Goal: Task Accomplishment & Management: Complete application form

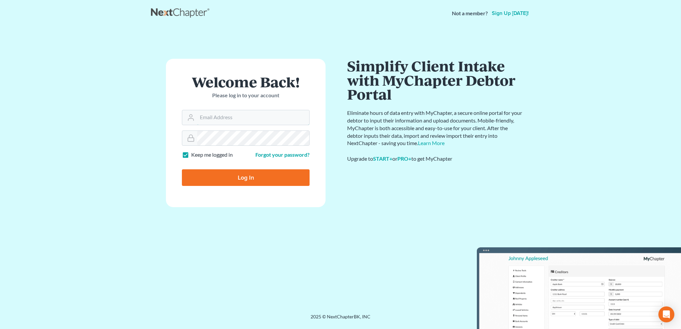
type input "[EMAIL_ADDRESS][DOMAIN_NAME]"
click at [249, 176] on input "Log In" at bounding box center [246, 177] width 128 height 17
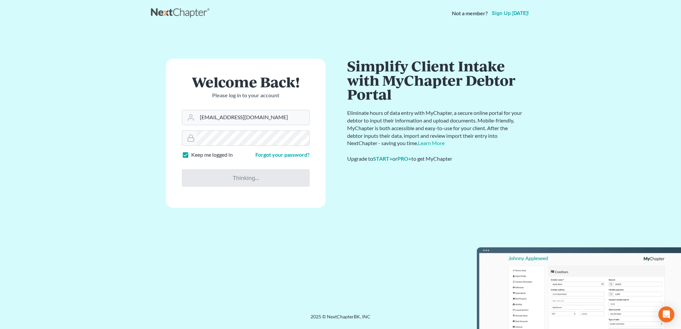
type input "Thinking..."
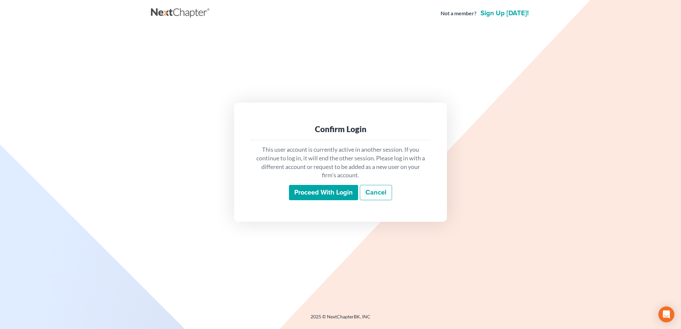
click at [335, 188] on input "Proceed with login" at bounding box center [323, 192] width 69 height 15
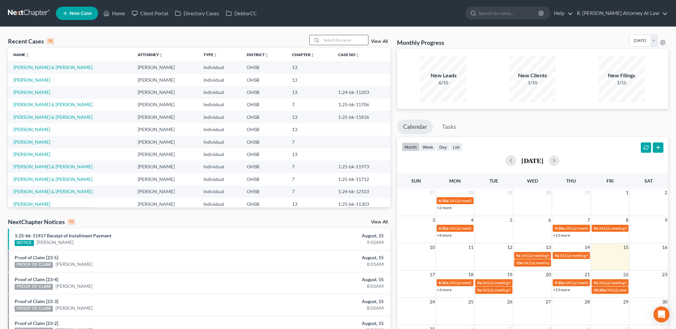
click at [328, 40] on input "search" at bounding box center [344, 40] width 47 height 10
click at [331, 42] on input "search" at bounding box center [344, 40] width 47 height 10
type input "wright"
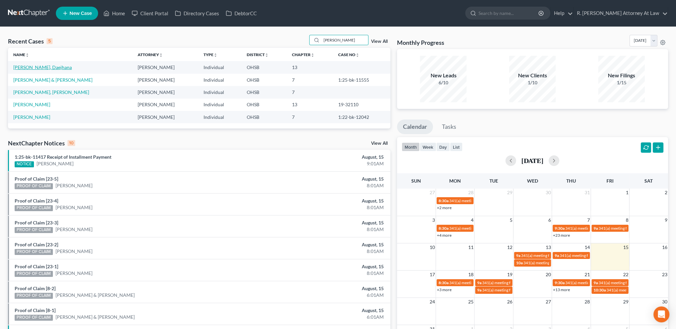
click at [27, 66] on link "Wright, Daejhana" at bounding box center [42, 67] width 58 height 6
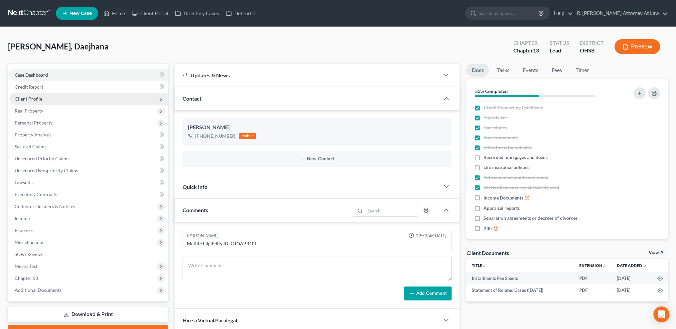
click at [19, 97] on span "Client Profile" at bounding box center [29, 99] width 28 height 6
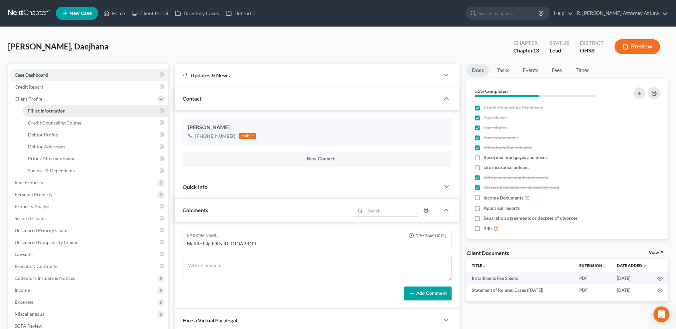
click at [33, 109] on span "Filing Information" at bounding box center [47, 111] width 38 height 6
select select "1"
select select "0"
select select "3"
select select "36"
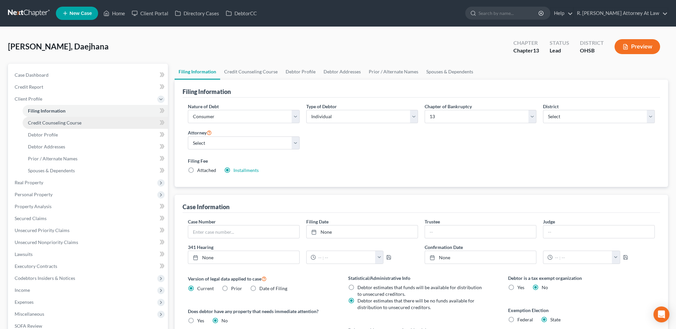
click at [39, 117] on link "Credit Counseling Course" at bounding box center [95, 123] width 145 height 12
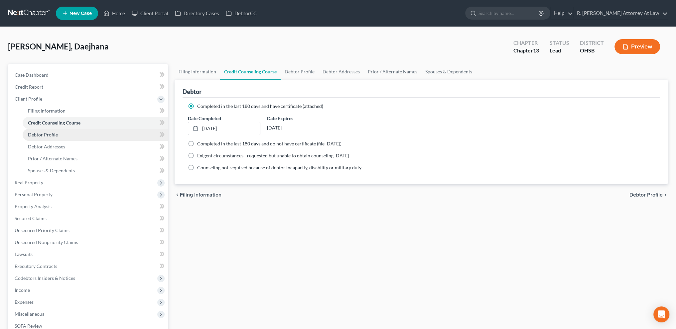
click at [46, 134] on span "Debtor Profile" at bounding box center [43, 135] width 30 height 6
select select "0"
select select "3"
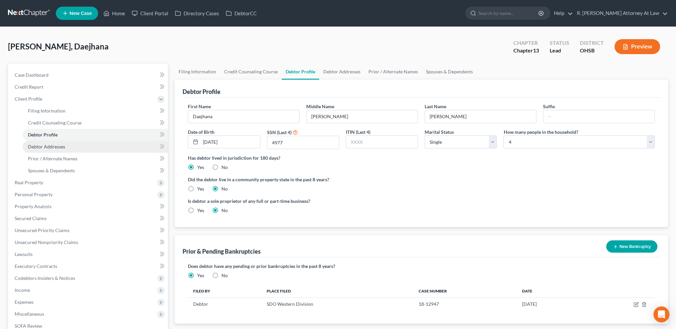
click at [50, 150] on link "Debtor Addresses" at bounding box center [95, 147] width 145 height 12
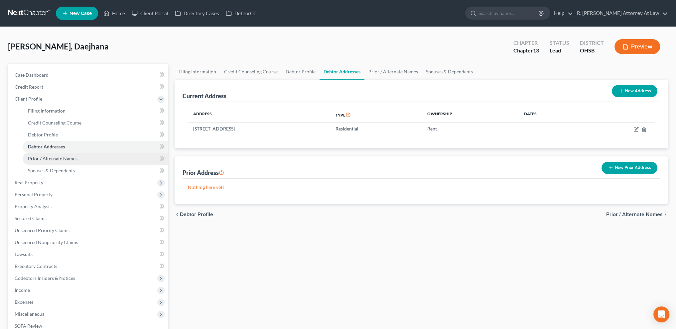
click at [47, 162] on link "Prior / Alternate Names" at bounding box center [95, 159] width 145 height 12
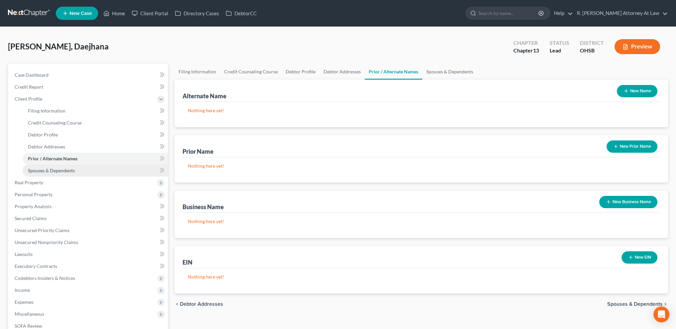
click at [35, 170] on span "Spouses & Dependents" at bounding box center [51, 171] width 47 height 6
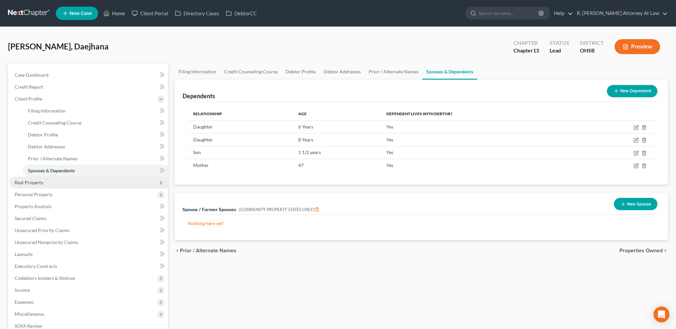
click at [31, 182] on span "Real Property" at bounding box center [29, 183] width 29 height 6
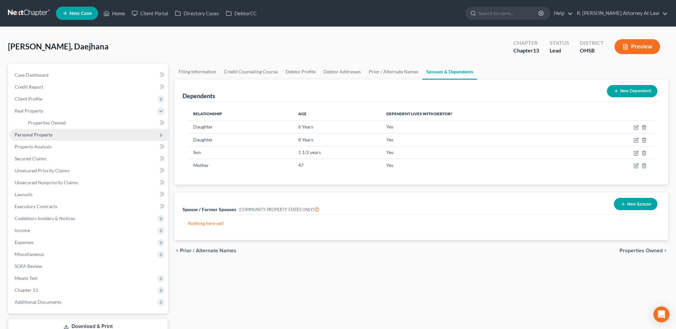
click at [32, 134] on span "Personal Property" at bounding box center [34, 135] width 38 height 6
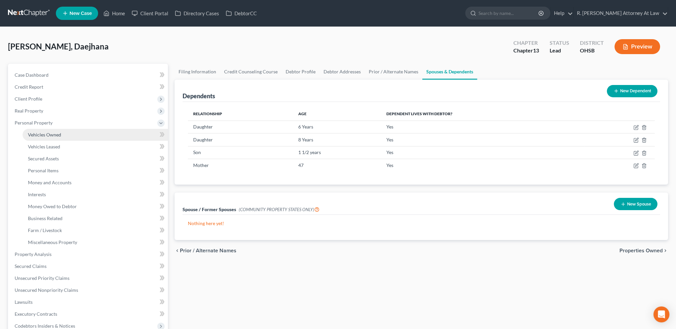
click at [40, 137] on span "Vehicles Owned" at bounding box center [44, 135] width 33 height 6
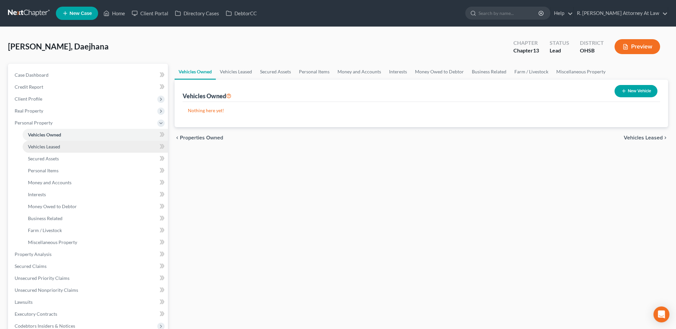
click at [43, 144] on span "Vehicles Leased" at bounding box center [44, 147] width 32 height 6
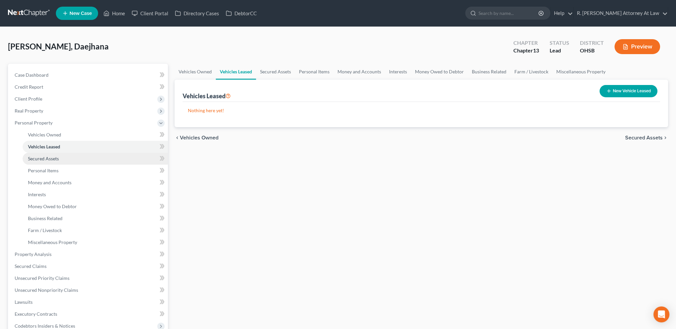
click at [42, 155] on link "Secured Assets" at bounding box center [95, 159] width 145 height 12
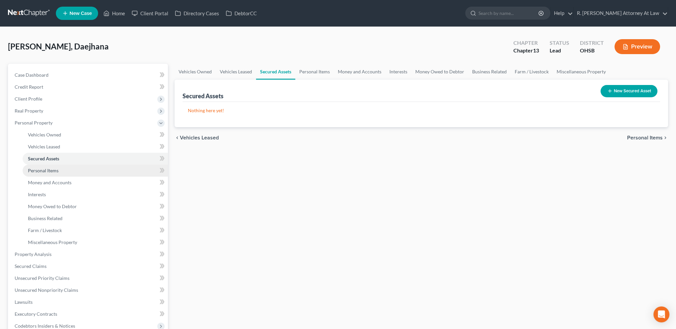
click at [45, 167] on link "Personal Items" at bounding box center [95, 171] width 145 height 12
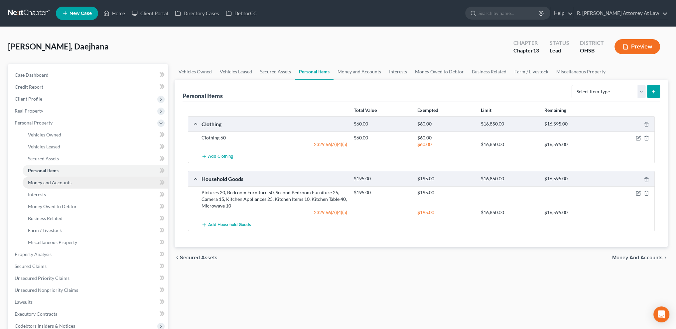
click at [48, 181] on span "Money and Accounts" at bounding box center [50, 183] width 44 height 6
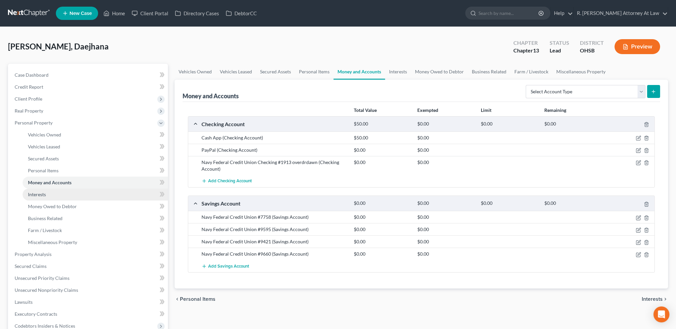
click at [37, 192] on span "Interests" at bounding box center [37, 195] width 18 height 6
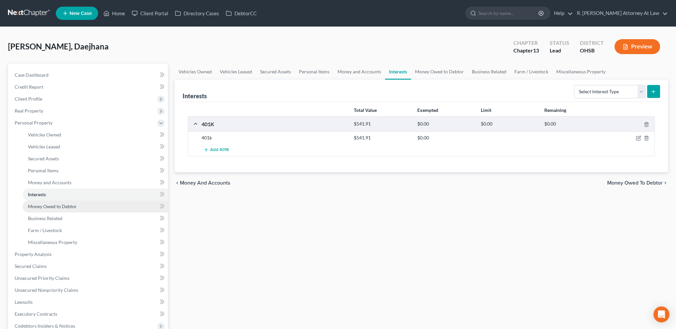
click at [39, 206] on span "Money Owed to Debtor" at bounding box center [52, 207] width 49 height 6
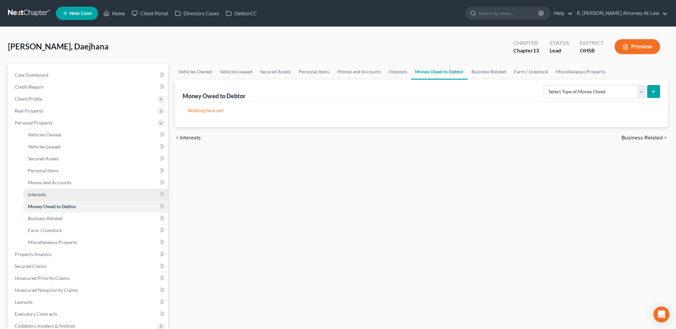
click at [36, 194] on span "Interests" at bounding box center [37, 195] width 18 height 6
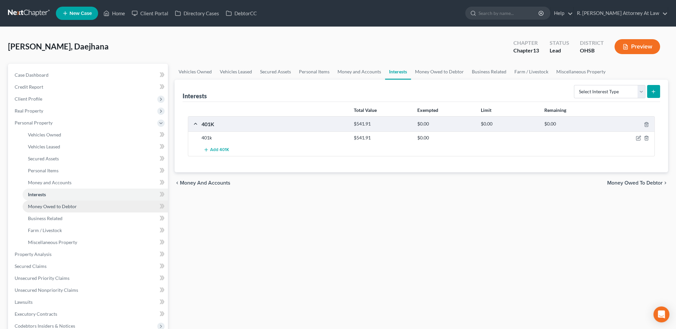
click at [35, 207] on span "Money Owed to Debtor" at bounding box center [52, 207] width 49 height 6
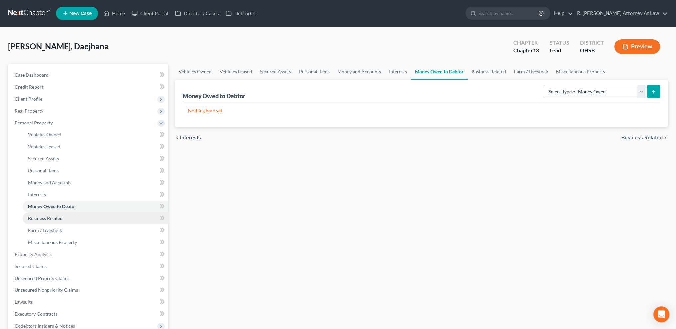
click at [38, 217] on span "Business Related" at bounding box center [45, 219] width 35 height 6
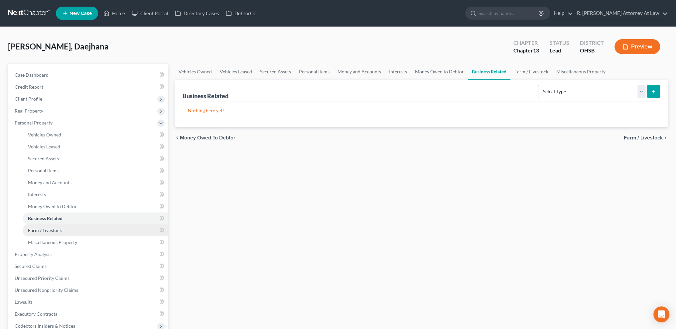
click at [41, 232] on span "Farm / Livestock" at bounding box center [45, 231] width 34 height 6
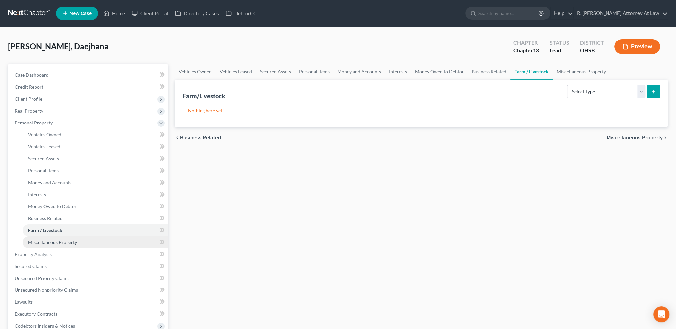
click at [44, 244] on span "Miscellaneous Property" at bounding box center [52, 243] width 49 height 6
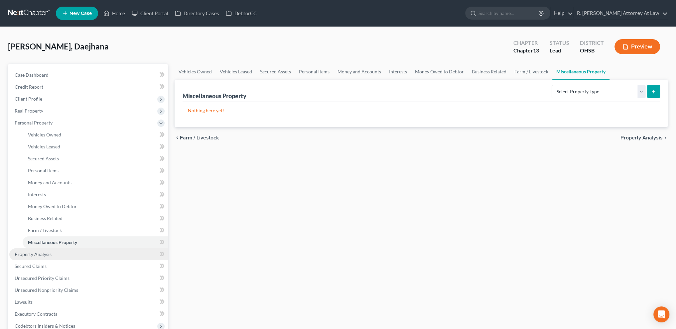
click at [37, 256] on span "Property Analysis" at bounding box center [33, 255] width 37 height 6
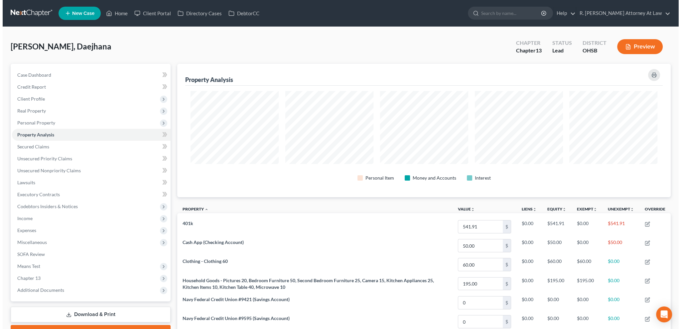
scroll to position [134, 493]
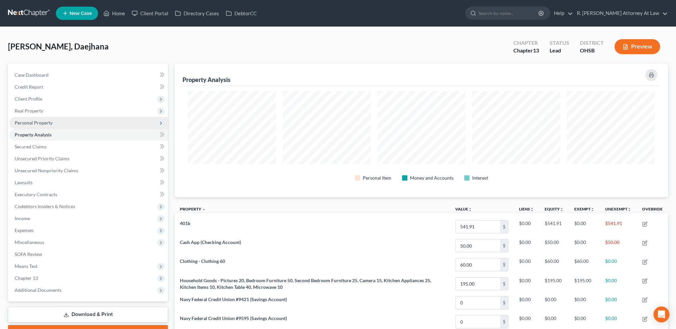
click at [32, 120] on span "Personal Property" at bounding box center [34, 123] width 38 height 6
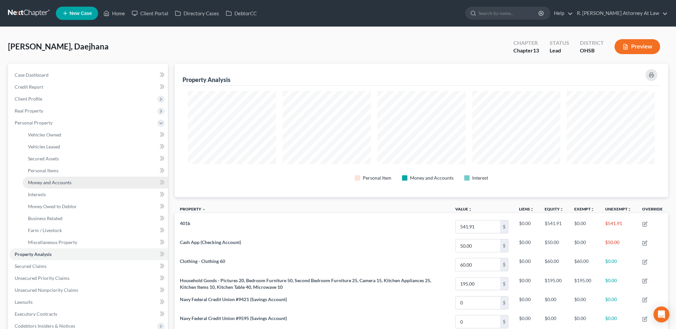
click at [41, 185] on link "Money and Accounts" at bounding box center [95, 183] width 145 height 12
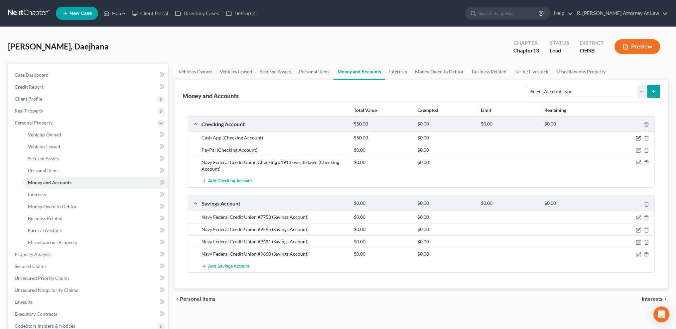
click at [636, 137] on icon "button" at bounding box center [637, 138] width 5 height 5
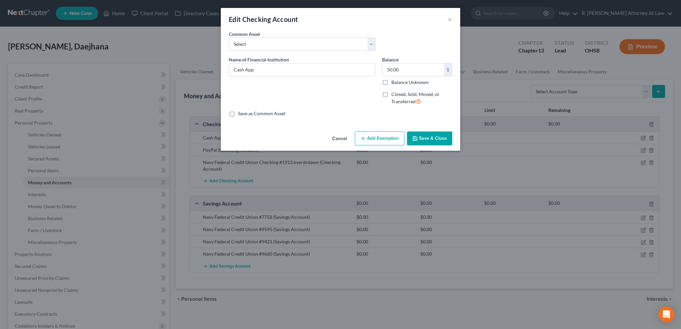
click at [365, 135] on button "Add Exemption" at bounding box center [380, 139] width 50 height 14
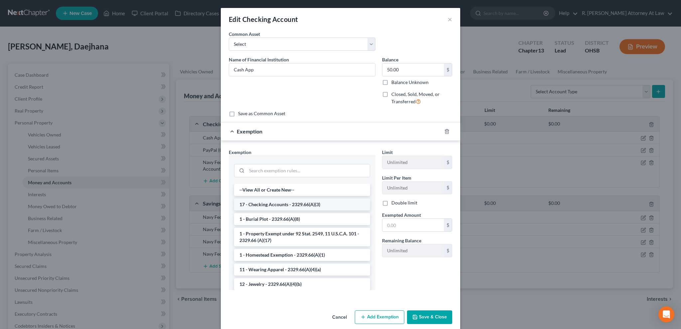
click at [252, 201] on li "17 - Checking Accounts - 2329.66(A)(3)" at bounding box center [302, 205] width 136 height 12
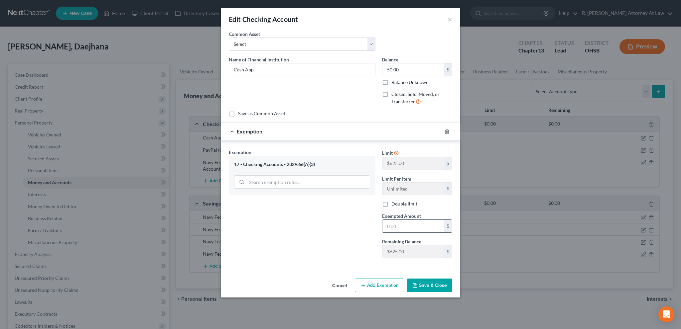
click at [391, 225] on input "text" at bounding box center [412, 226] width 61 height 13
type input "50"
click at [319, 216] on div "Exemption Set must be selected for CA. Exemption * 17 - Checking Accounts - 232…" at bounding box center [301, 206] width 153 height 115
click at [423, 287] on button "Save & Close" at bounding box center [429, 286] width 45 height 14
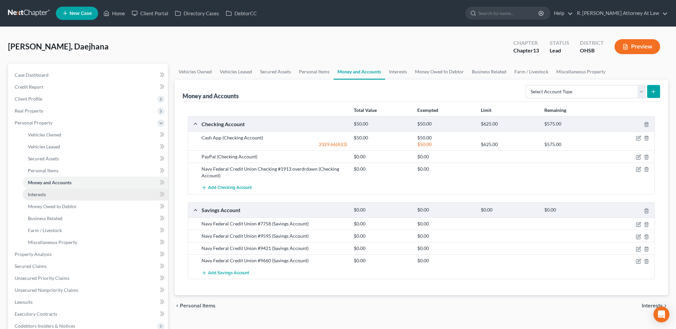
click at [45, 192] on span "Interests" at bounding box center [37, 195] width 18 height 6
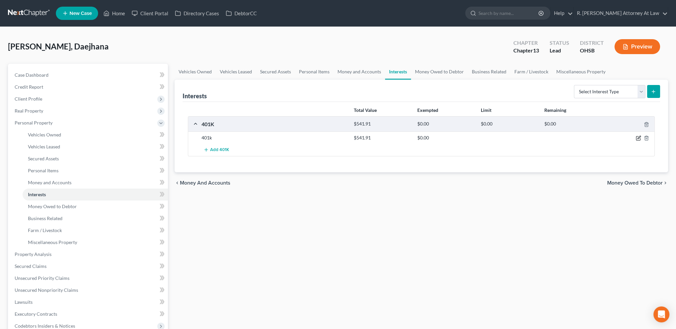
click at [639, 137] on icon "button" at bounding box center [638, 137] width 3 height 3
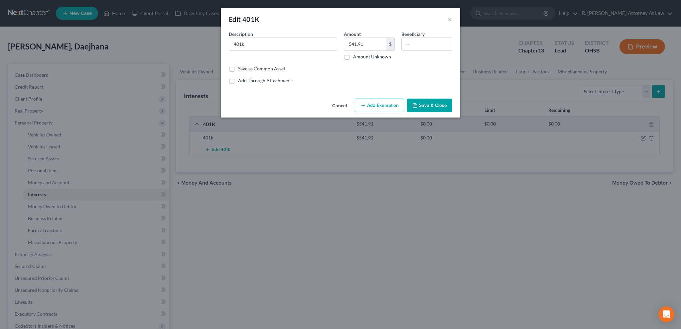
click at [378, 101] on button "Add Exemption" at bounding box center [380, 106] width 50 height 14
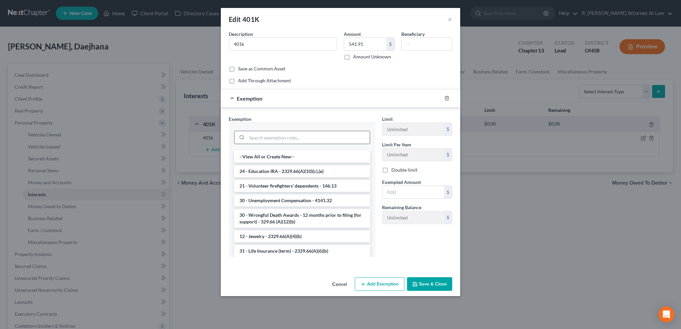
click at [274, 135] on input "search" at bounding box center [308, 137] width 123 height 13
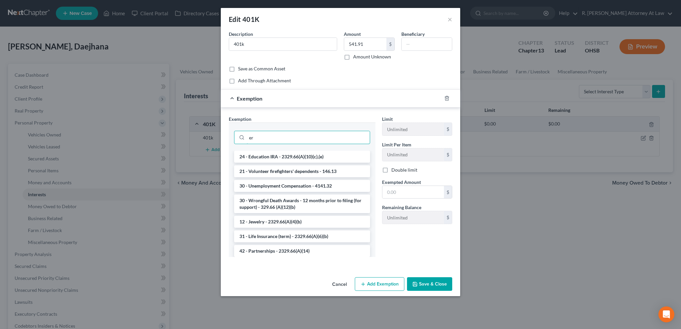
type input "e"
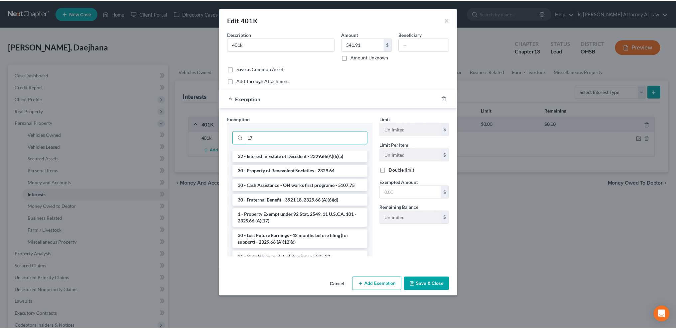
scroll to position [150, 0]
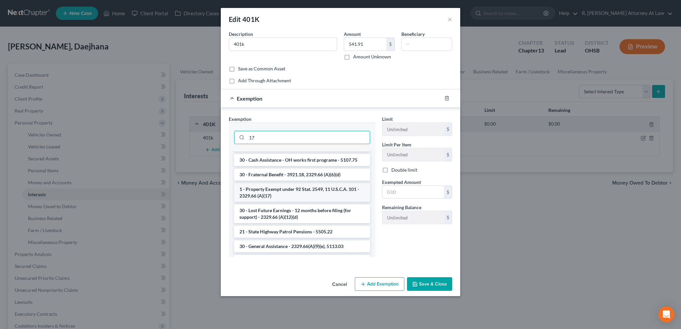
type input "17"
click at [272, 189] on li "1 - Property Exempt under 92 Stat. 2549, 11 U.S.C.A. 101 - 2329.66 (A)(17)" at bounding box center [302, 192] width 136 height 19
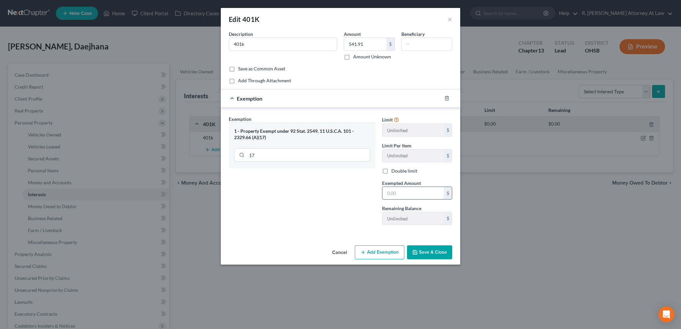
click at [393, 197] on input "text" at bounding box center [412, 193] width 61 height 13
type input "541.91"
click at [433, 250] on button "Save & Close" at bounding box center [429, 253] width 45 height 14
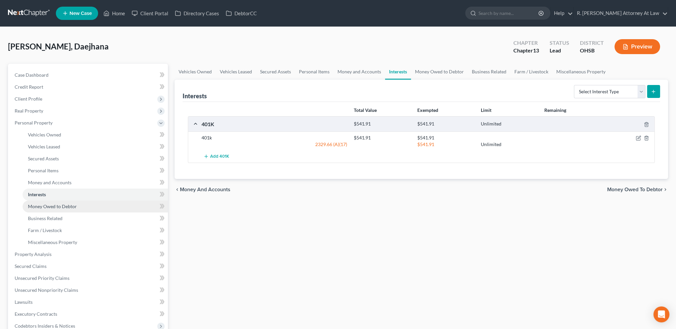
click at [35, 206] on span "Money Owed to Debtor" at bounding box center [52, 207] width 49 height 6
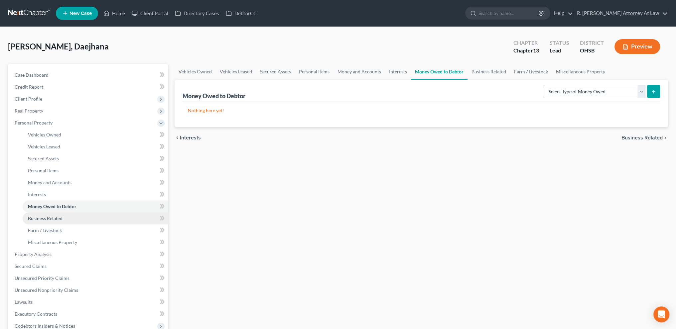
click at [37, 216] on span "Business Related" at bounding box center [45, 219] width 35 height 6
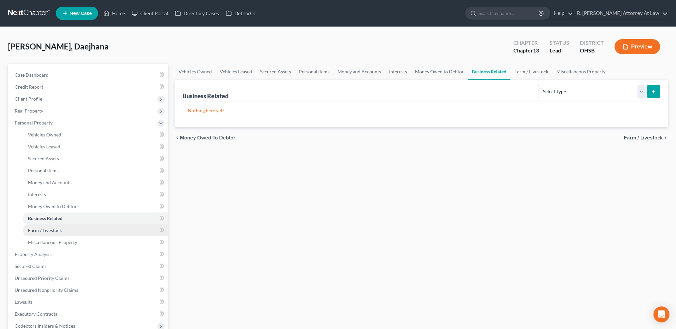
click at [37, 228] on span "Farm / Livestock" at bounding box center [45, 231] width 34 height 6
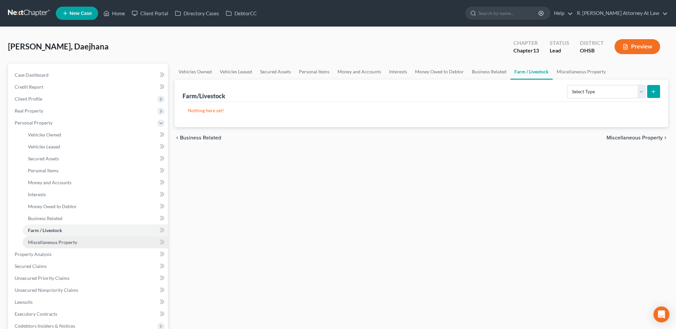
click at [41, 242] on span "Miscellaneous Property" at bounding box center [52, 243] width 49 height 6
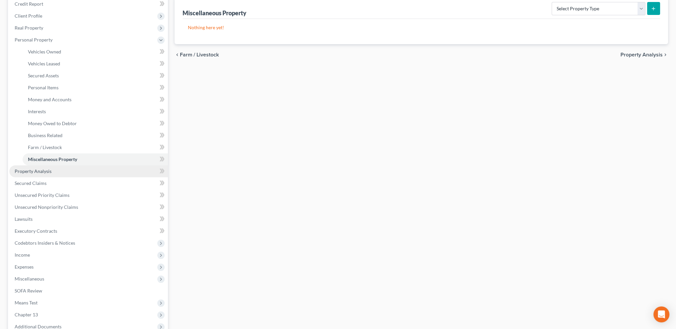
click at [33, 172] on span "Property Analysis" at bounding box center [33, 171] width 37 height 6
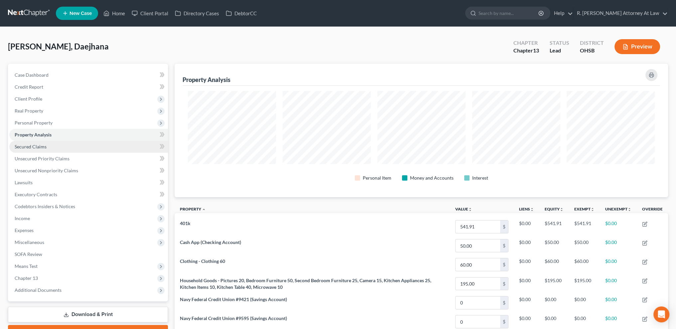
click at [36, 142] on link "Secured Claims" at bounding box center [88, 147] width 159 height 12
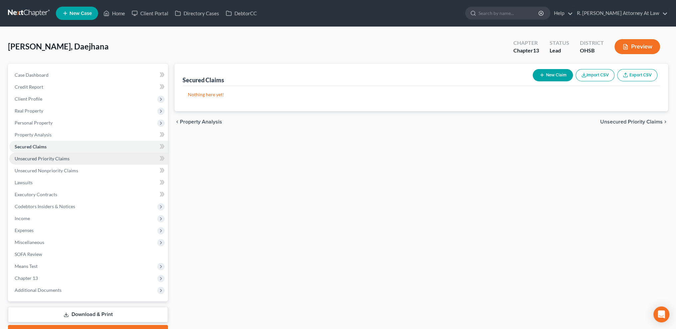
click at [38, 159] on span "Unsecured Priority Claims" at bounding box center [42, 159] width 55 height 6
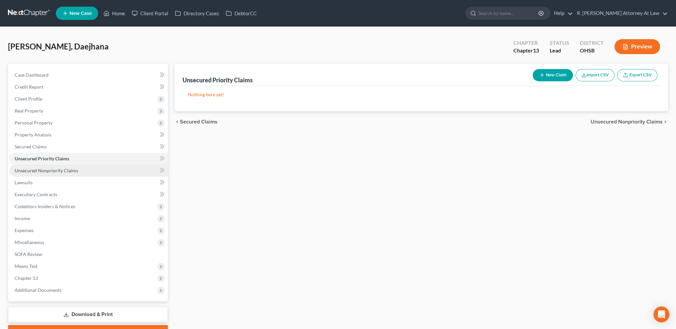
click at [40, 167] on link "Unsecured Nonpriority Claims" at bounding box center [88, 171] width 159 height 12
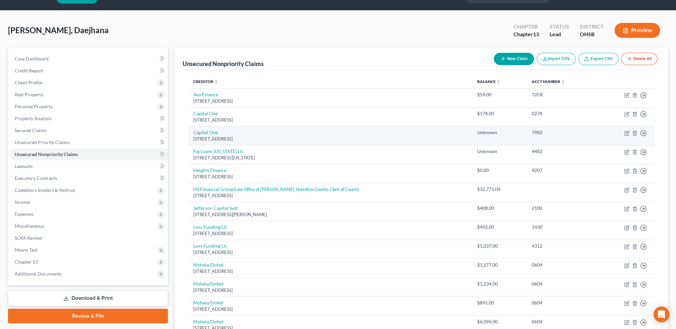
scroll to position [17, 0]
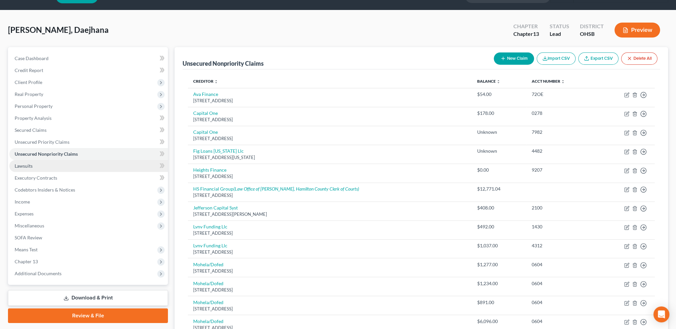
click at [27, 165] on span "Lawsuits" at bounding box center [24, 166] width 18 height 6
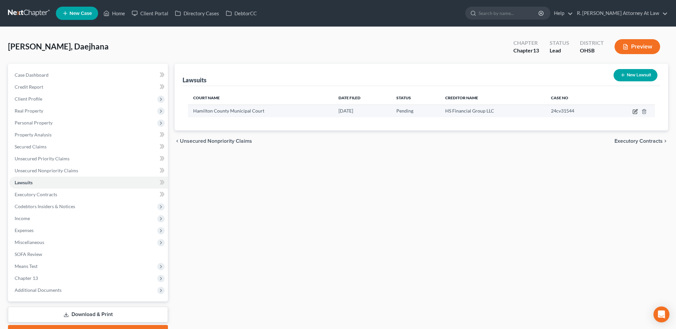
click at [634, 111] on icon "button" at bounding box center [635, 110] width 3 height 3
select select "36"
select select "0"
select select "1"
select select "36"
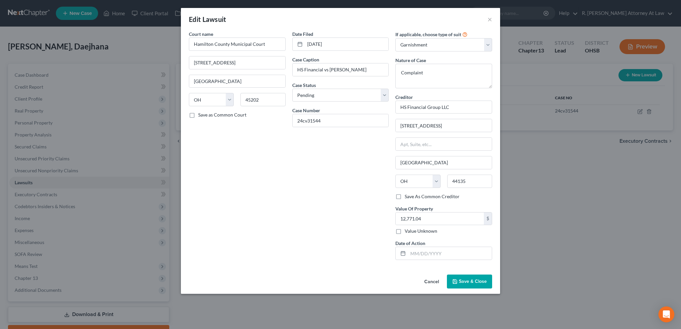
click at [468, 282] on span "Save & Close" at bounding box center [473, 282] width 28 height 6
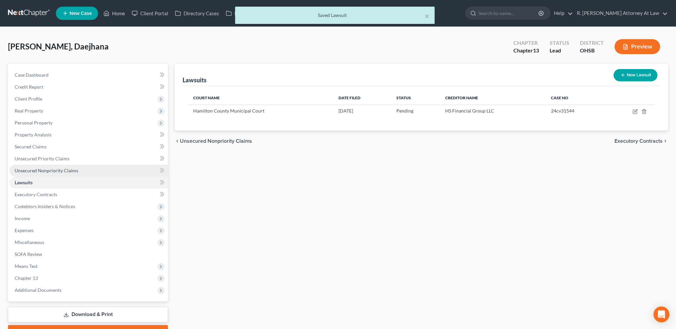
click at [48, 170] on span "Unsecured Nonpriority Claims" at bounding box center [46, 171] width 63 height 6
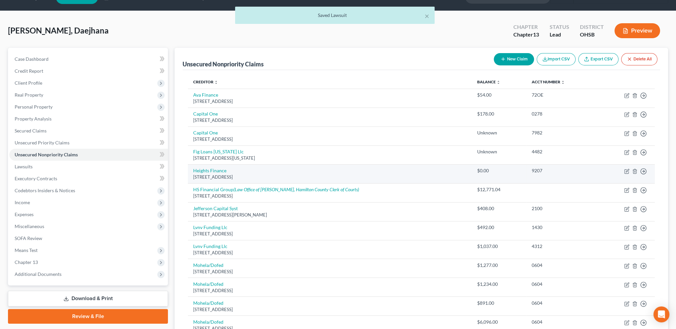
scroll to position [17, 0]
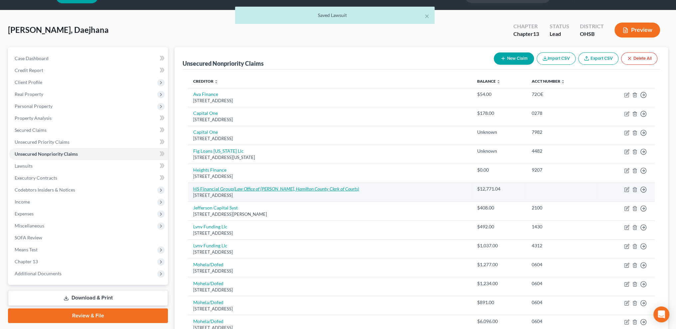
click at [231, 186] on link "HS Financial Group (Law Office of Timothy Sullivan, Hamilton County Clerk of Co…" at bounding box center [276, 189] width 166 height 6
select select "36"
select select "14"
select select "0"
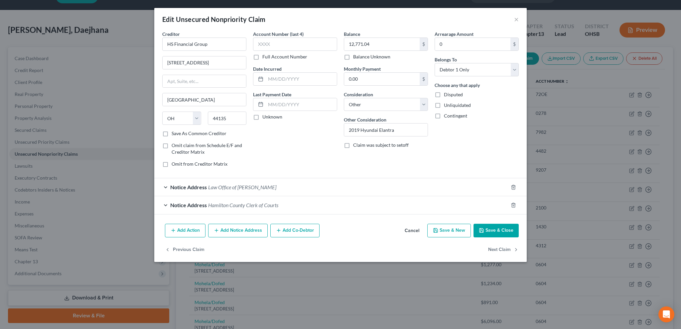
click at [502, 228] on button "Save & Close" at bounding box center [495, 231] width 45 height 14
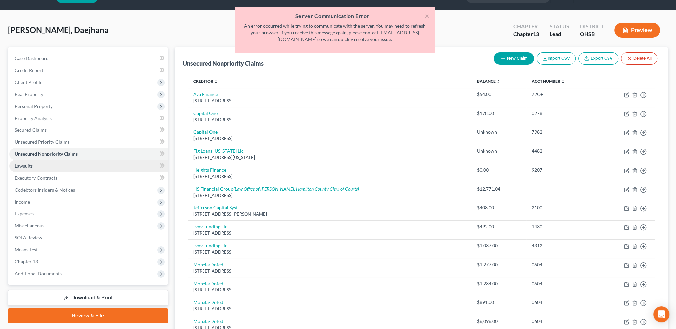
click at [20, 163] on span "Lawsuits" at bounding box center [24, 166] width 18 height 6
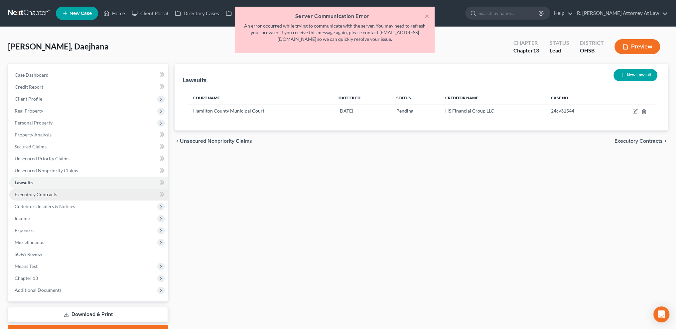
click at [24, 200] on link "Executory Contracts" at bounding box center [88, 195] width 159 height 12
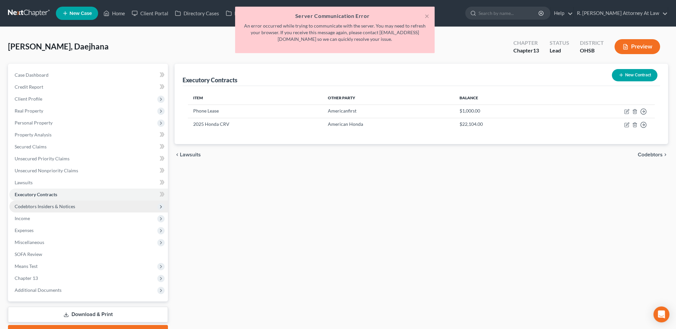
click at [25, 206] on span "Codebtors Insiders & Notices" at bounding box center [45, 207] width 60 height 6
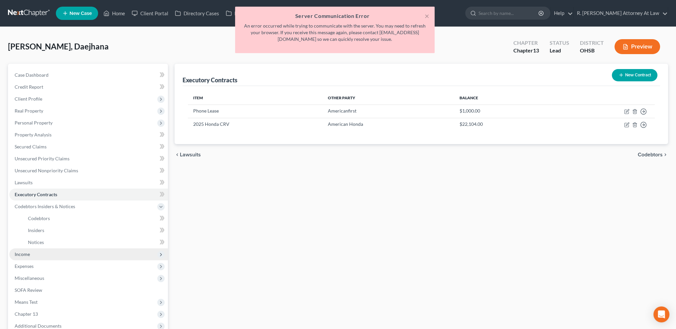
click at [24, 252] on span "Income" at bounding box center [22, 255] width 15 height 6
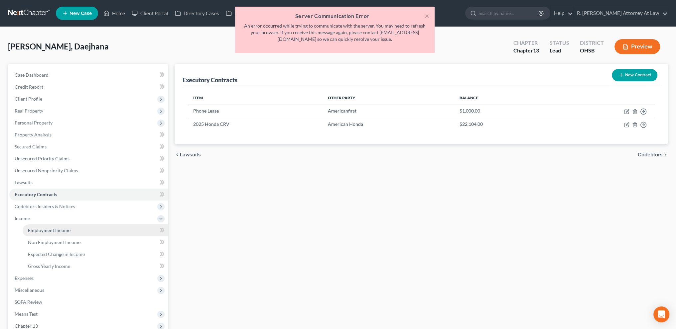
click at [34, 231] on span "Employment Income" at bounding box center [49, 231] width 43 height 6
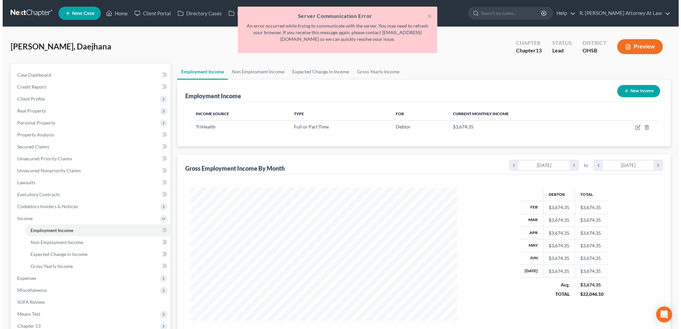
scroll to position [133, 279]
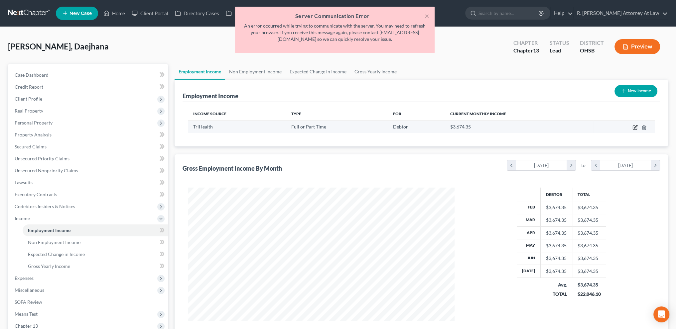
click at [634, 128] on icon "button" at bounding box center [635, 126] width 3 height 3
select select "0"
select select "36"
select select "0"
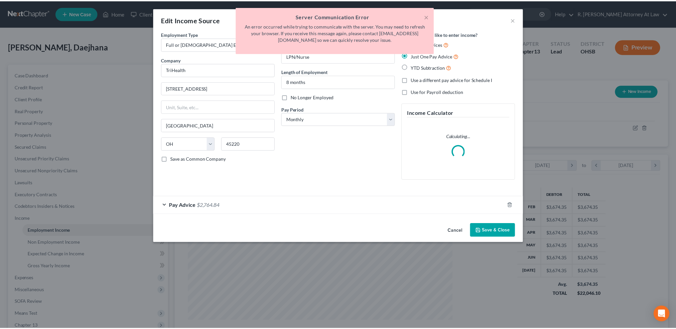
scroll to position [134, 282]
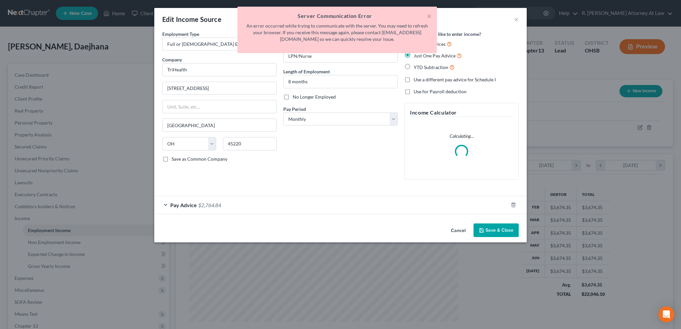
click at [482, 230] on icon "button" at bounding box center [481, 230] width 5 height 5
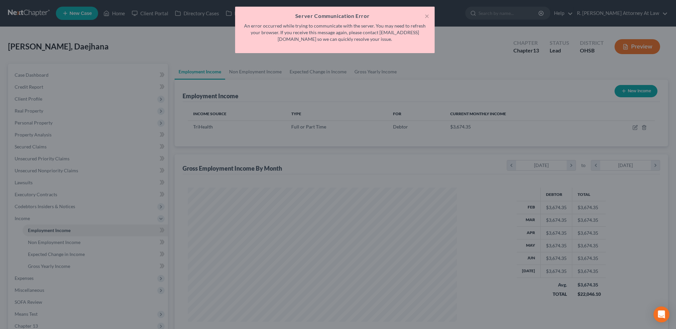
scroll to position [332192, 332045]
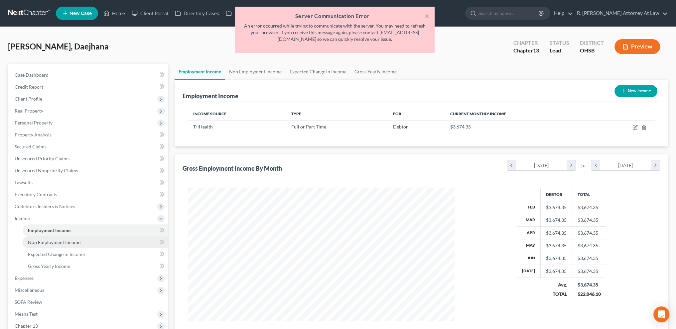
click at [44, 244] on span "Non Employment Income" at bounding box center [54, 243] width 53 height 6
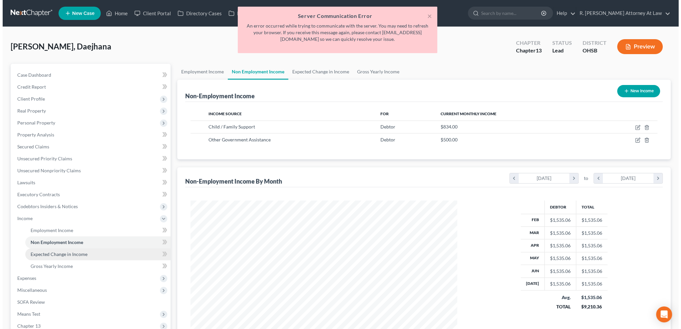
scroll to position [133, 279]
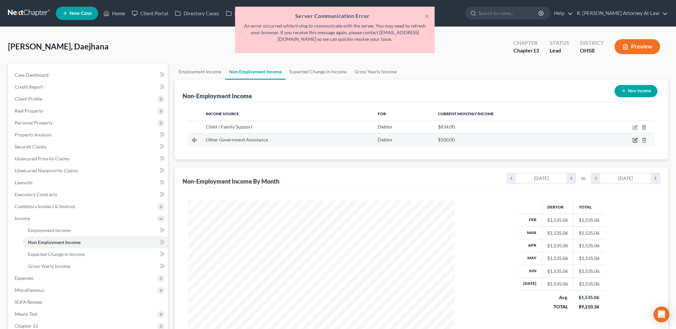
click at [634, 141] on icon "button" at bounding box center [634, 140] width 5 height 5
select select "5"
select select "0"
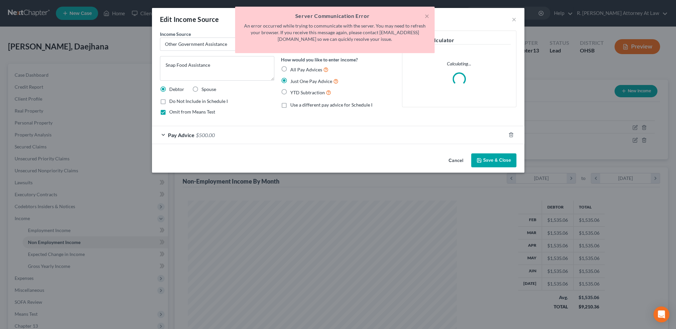
scroll to position [134, 282]
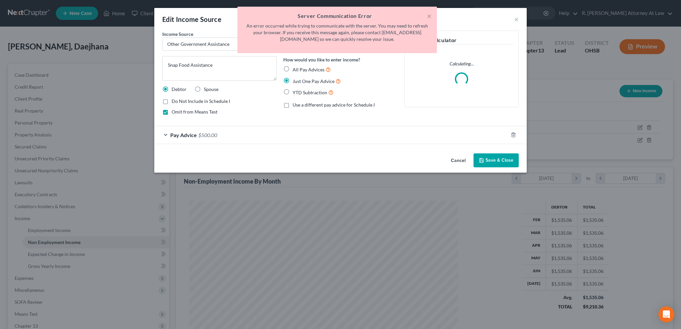
click at [32, 279] on div "Edit Income Source × Income Source * Select Unemployment Disability (from emplo…" at bounding box center [340, 164] width 681 height 329
click at [489, 160] on button "Save & Close" at bounding box center [495, 161] width 45 height 14
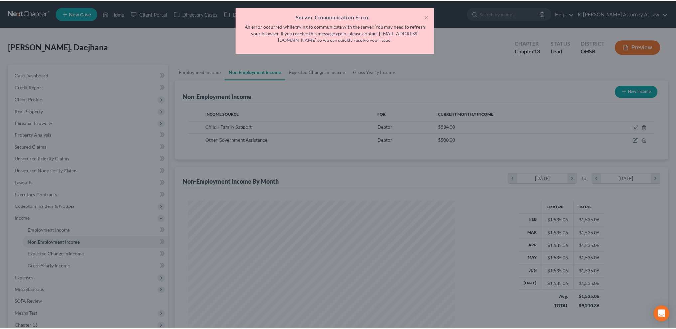
scroll to position [332192, 332045]
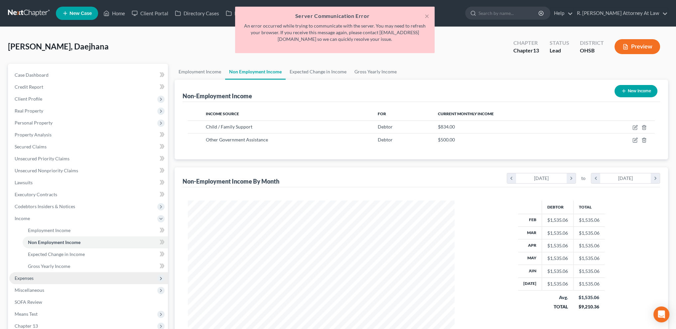
click at [39, 281] on span "Expenses" at bounding box center [88, 279] width 159 height 12
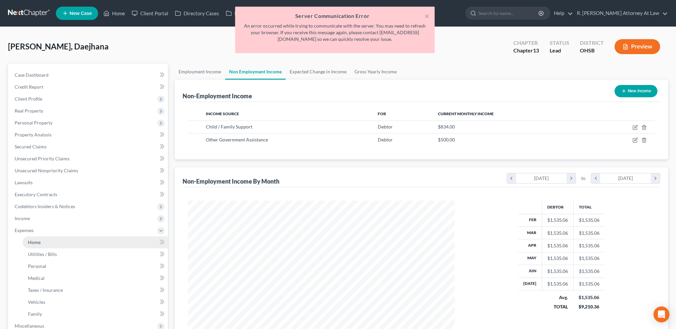
click at [30, 244] on span "Home" at bounding box center [34, 243] width 13 height 6
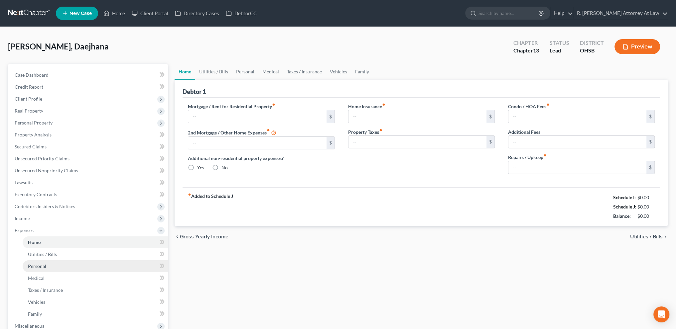
type input "500.00"
type input "0.00"
radio input "true"
type input "0.00"
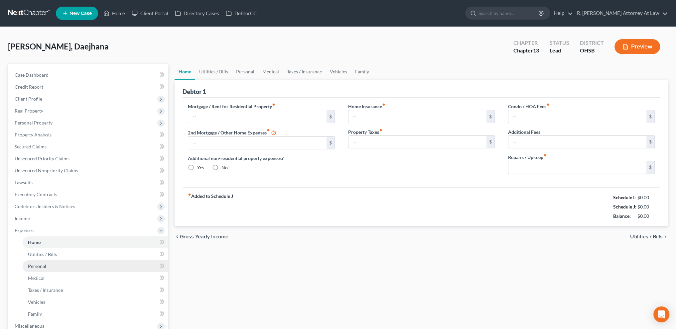
type input "0.00"
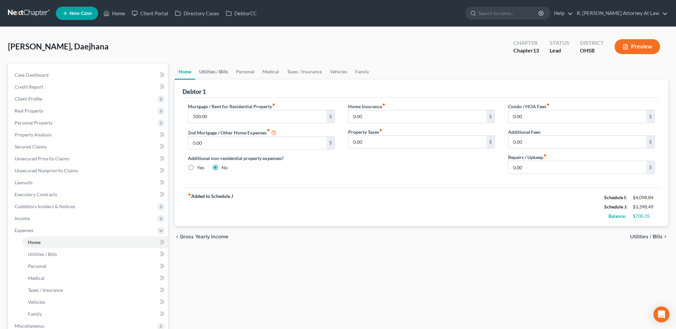
click at [209, 70] on link "Utilities / Bills" at bounding box center [213, 72] width 37 height 16
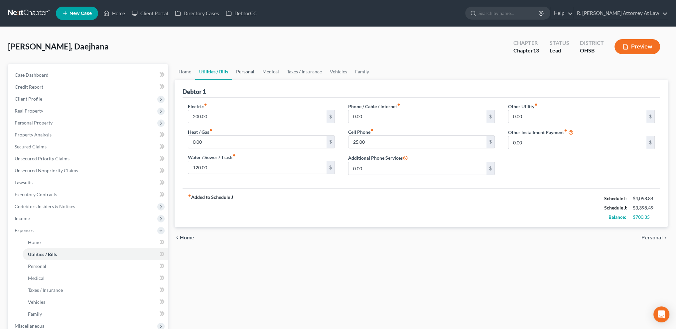
click at [247, 73] on link "Personal" at bounding box center [245, 72] width 26 height 16
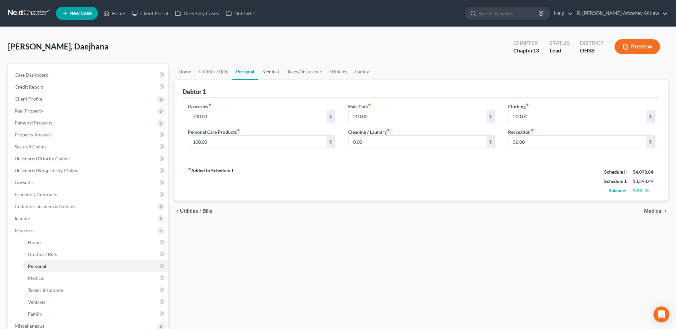
click at [271, 70] on link "Medical" at bounding box center [270, 72] width 25 height 16
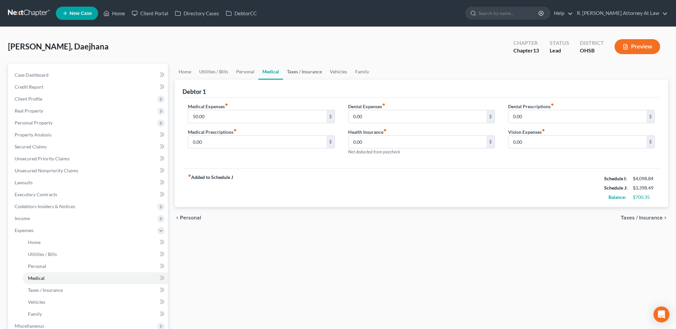
click at [296, 73] on link "Taxes / Insurance" at bounding box center [304, 72] width 43 height 16
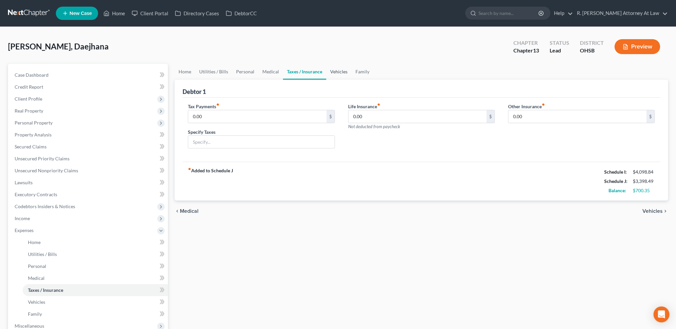
click at [341, 68] on link "Vehicles" at bounding box center [338, 72] width 25 height 16
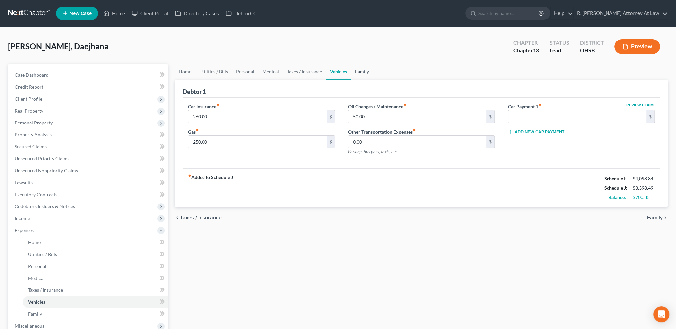
click at [362, 68] on link "Family" at bounding box center [362, 72] width 22 height 16
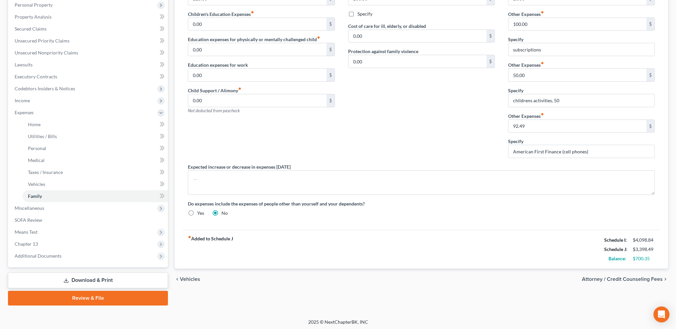
scroll to position [119, 0]
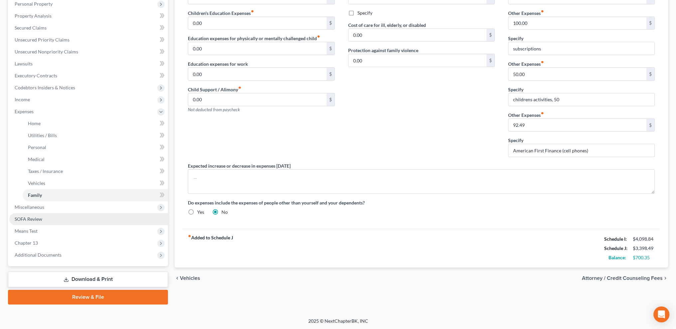
click at [28, 219] on span "SOFA Review" at bounding box center [29, 219] width 28 height 6
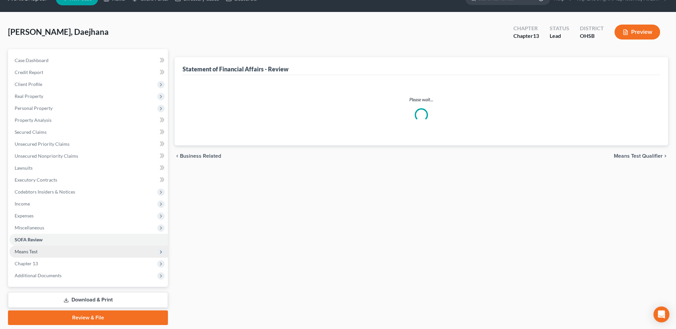
scroll to position [35, 0]
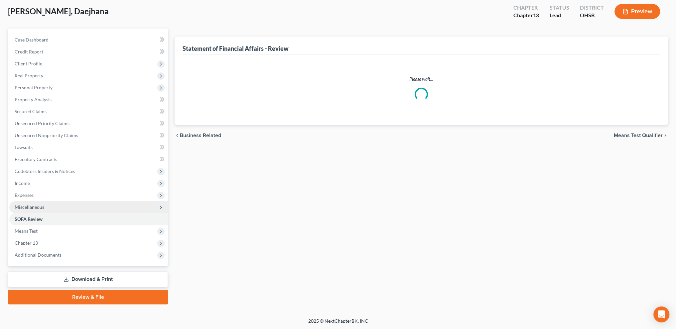
click at [23, 204] on span "Miscellaneous" at bounding box center [30, 207] width 30 height 6
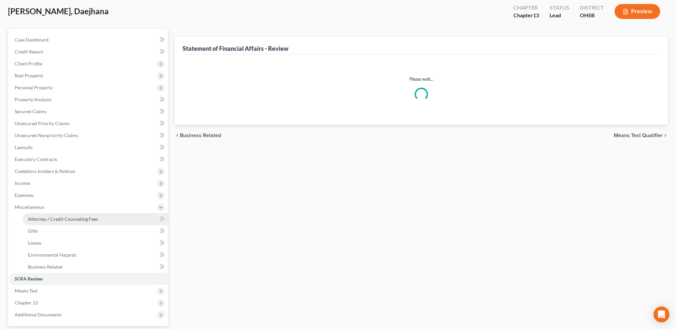
click at [41, 221] on span "Attorney / Credit Counseling Fees" at bounding box center [63, 219] width 70 height 6
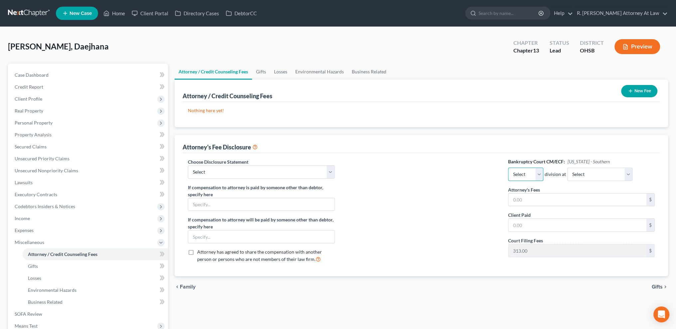
click at [529, 177] on select "Select Eastern Western" at bounding box center [525, 174] width 35 height 13
select select "1"
click at [508, 168] on select "Select Eastern Western" at bounding box center [525, 174] width 35 height 13
click at [571, 173] on select "Select Cincinnati Columbus Dayton" at bounding box center [599, 174] width 65 height 13
select select "0"
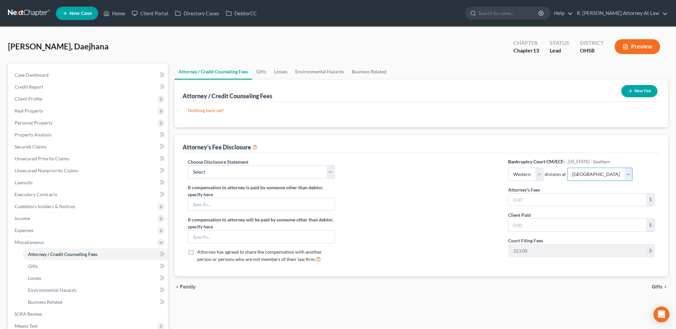
click at [567, 168] on select "Select Cincinnati Columbus Dayton" at bounding box center [599, 174] width 65 height 13
click at [530, 202] on input "text" at bounding box center [577, 200] width 138 height 13
type input "1,500"
type input "0"
click at [236, 175] on select "Select Hourly Fee Disclosure Disclosure of Compensation of Attorney for Debtor …" at bounding box center [261, 171] width 147 height 13
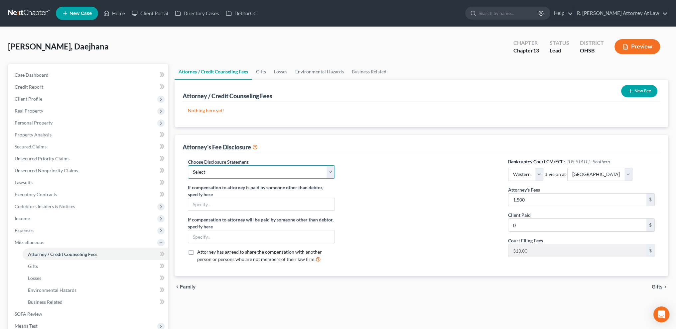
select select "1"
click at [188, 165] on select "Select Hourly Fee Disclosure Disclosure of Compensation of Attorney for Debtor …" at bounding box center [261, 171] width 147 height 13
click at [635, 94] on button "New Fee" at bounding box center [639, 91] width 36 height 12
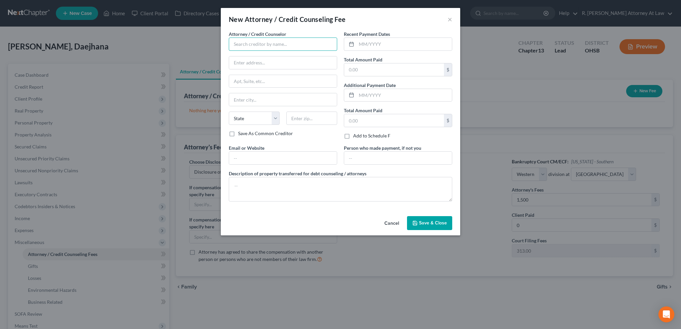
click at [241, 44] on input "text" at bounding box center [283, 44] width 108 height 13
click at [239, 53] on div "Dean Snyder" at bounding box center [268, 56] width 69 height 7
type input "Dean Snyder"
type input "5127 Pleasant Avenue"
type input "Fairfield"
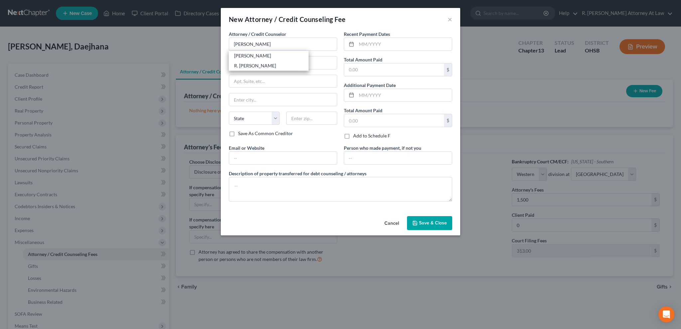
select select "36"
type input "45014"
click at [244, 62] on input "5127 Pleasant Avenue" at bounding box center [283, 62] width 108 height 13
type input "5110 Pleasant Avenue"
click at [371, 69] on input "text" at bounding box center [394, 69] width 100 height 13
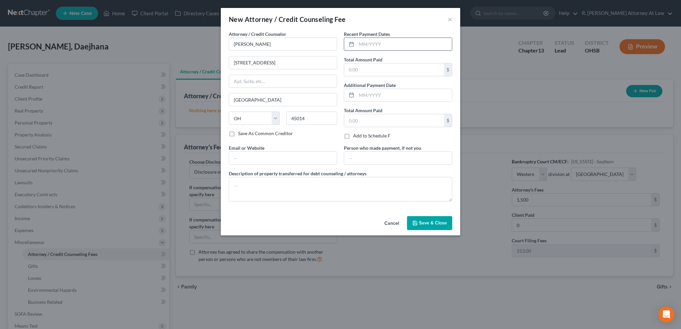
click at [366, 42] on input "text" at bounding box center [403, 44] width 95 height 13
click at [365, 67] on input "text" at bounding box center [394, 69] width 100 height 13
click at [372, 157] on input "text" at bounding box center [398, 158] width 108 height 13
click at [287, 188] on textarea at bounding box center [340, 189] width 223 height 25
type textarea "$ 1500 to be paid through Metlife legal plan upon confirmation"
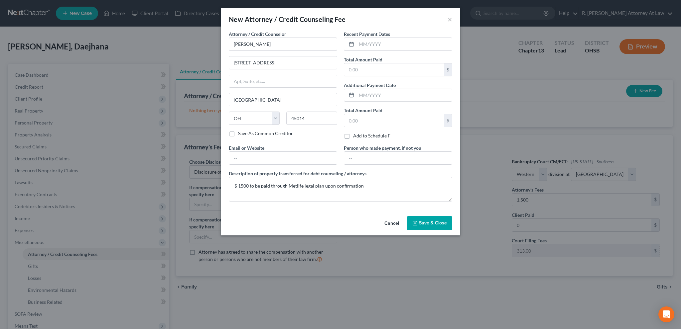
click at [423, 224] on span "Save & Close" at bounding box center [433, 223] width 28 height 6
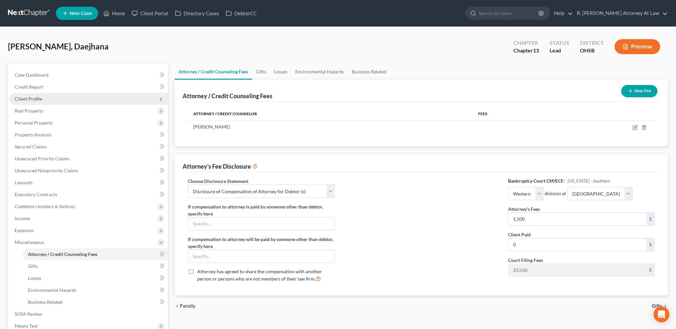
click at [31, 97] on span "Client Profile" at bounding box center [29, 99] width 28 height 6
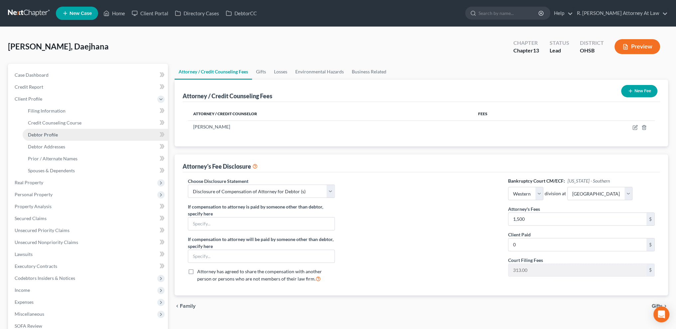
click at [49, 134] on span "Debtor Profile" at bounding box center [43, 135] width 30 height 6
select select "0"
select select "3"
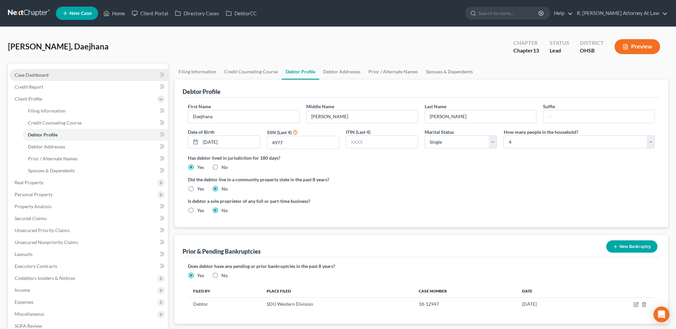
click at [25, 73] on span "Case Dashboard" at bounding box center [32, 75] width 34 height 6
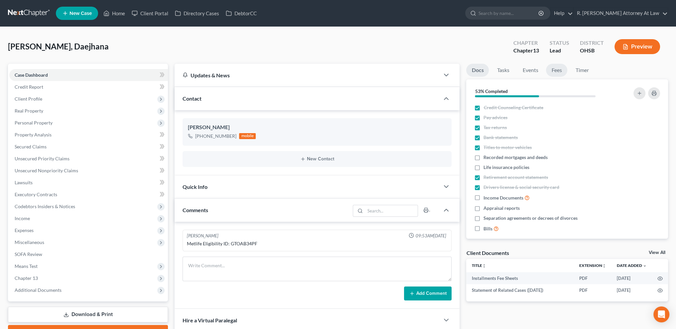
click at [559, 69] on link "Fees" at bounding box center [556, 70] width 21 height 13
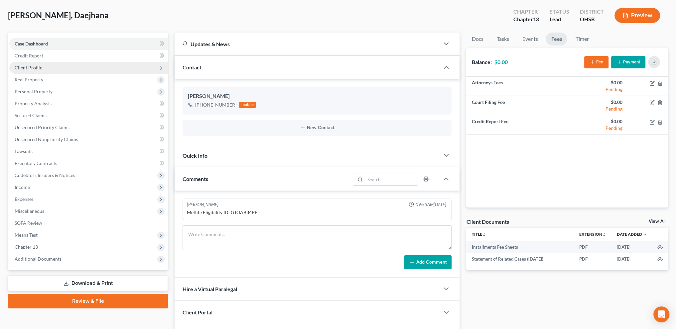
scroll to position [31, 0]
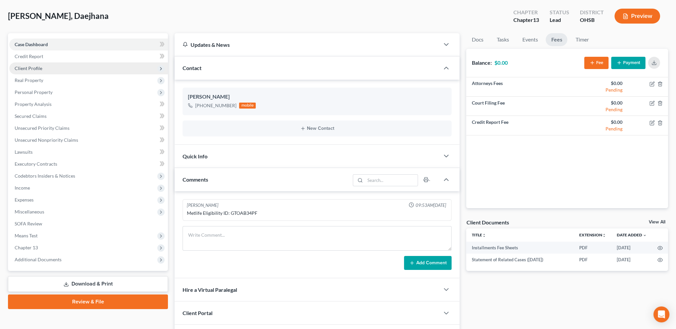
click at [32, 67] on span "Client Profile" at bounding box center [29, 68] width 28 height 6
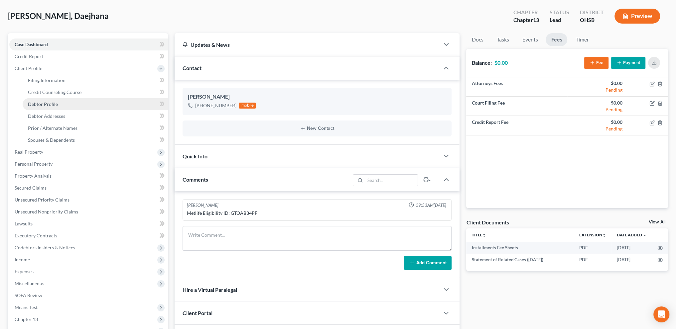
click at [35, 105] on span "Debtor Profile" at bounding box center [43, 104] width 30 height 6
select select "0"
select select "3"
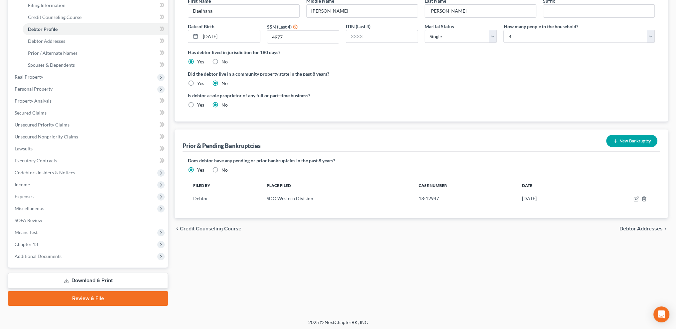
scroll to position [107, 0]
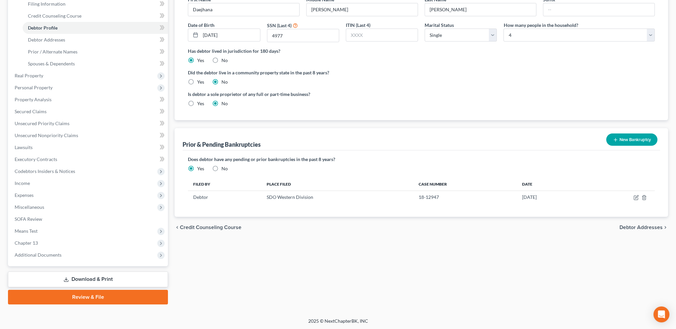
click at [496, 258] on div "Filing Information Credit Counseling Course Debtor Profile Debtor Addresses Pri…" at bounding box center [421, 131] width 500 height 348
click at [634, 196] on icon "button" at bounding box center [635, 197] width 5 height 5
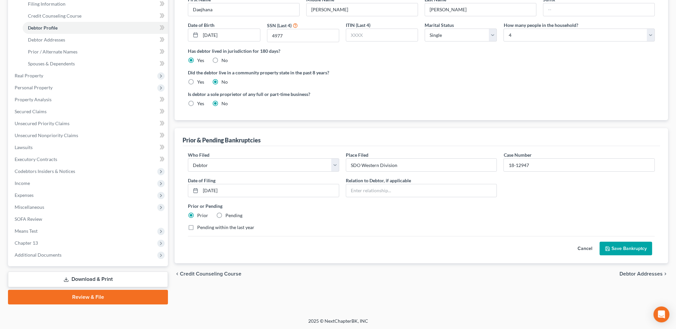
click at [621, 246] on button "Save Bankruptcy" at bounding box center [625, 249] width 53 height 14
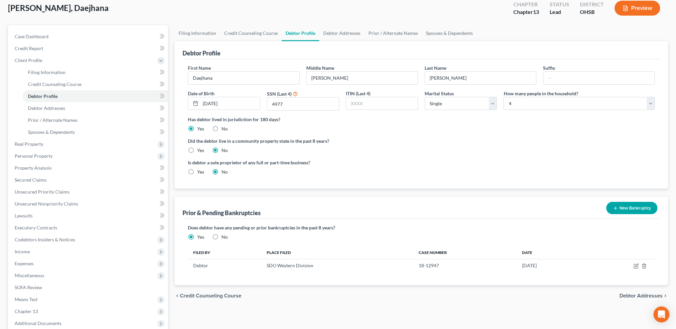
scroll to position [0, 0]
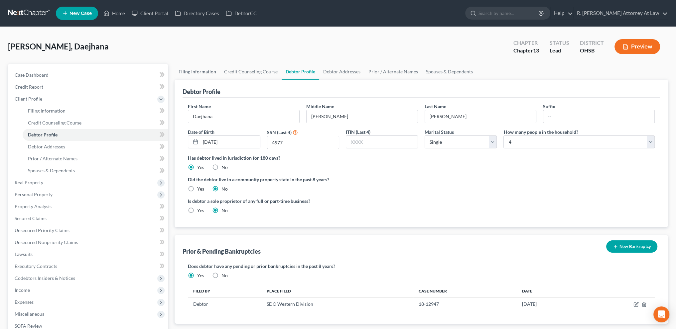
click at [197, 68] on link "Filing Information" at bounding box center [197, 72] width 46 height 16
select select "1"
select select "0"
select select "3"
select select "62"
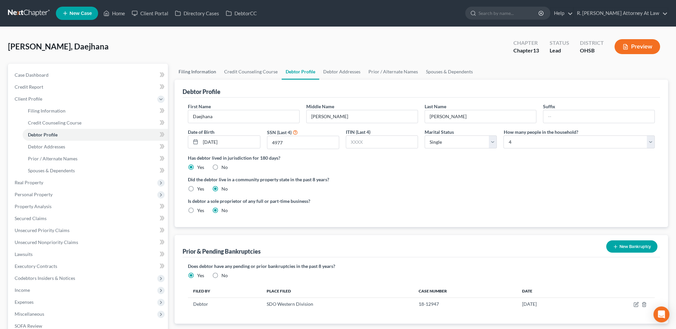
select select "0"
select select "36"
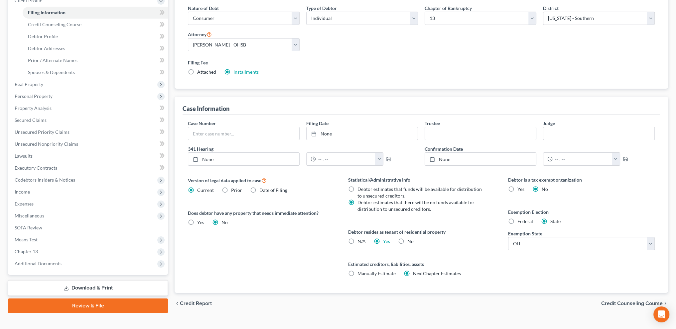
scroll to position [108, 0]
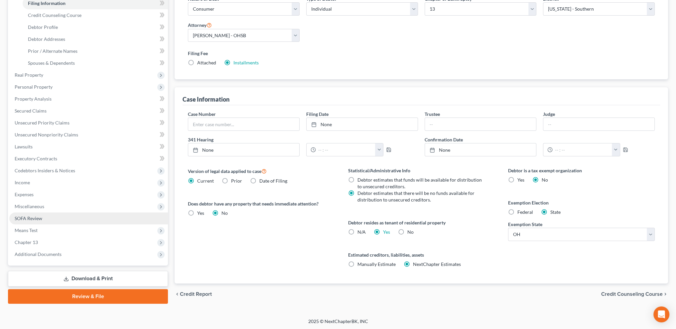
click at [28, 218] on span "SOFA Review" at bounding box center [29, 219] width 28 height 6
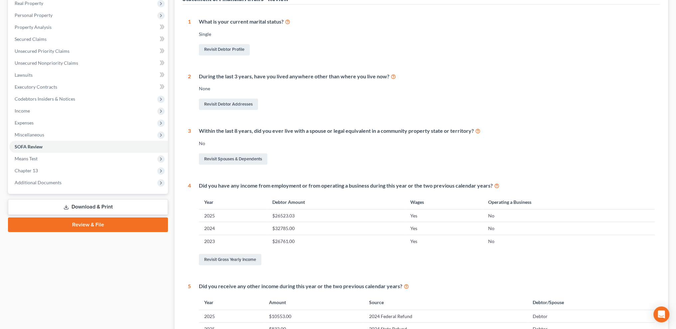
scroll to position [108, 0]
click at [13, 108] on span "Income" at bounding box center [88, 111] width 159 height 12
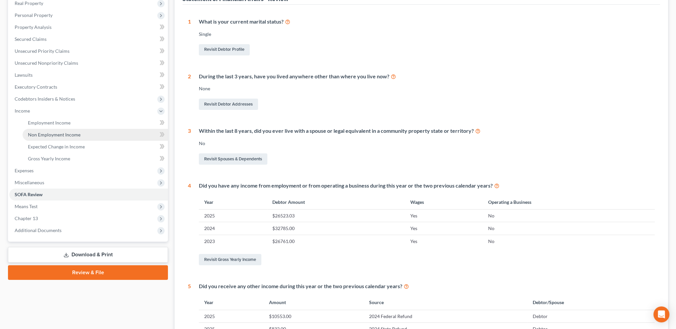
click at [36, 137] on span "Non Employment Income" at bounding box center [54, 135] width 53 height 6
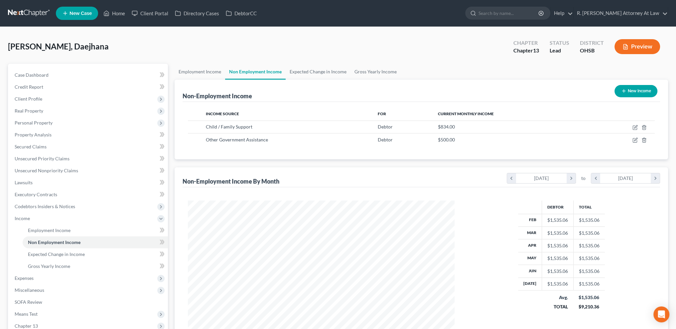
scroll to position [133, 279]
click at [46, 263] on link "Gross Yearly Income" at bounding box center [95, 267] width 145 height 12
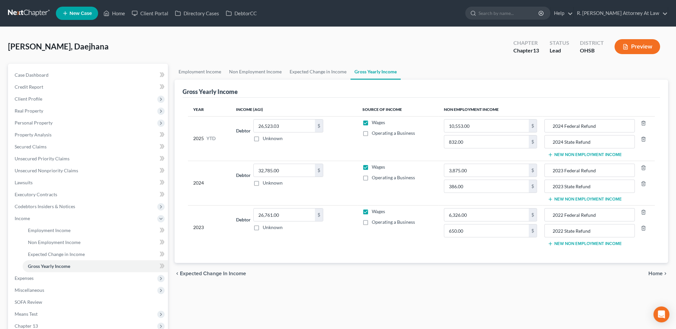
click at [593, 154] on button "New Non Employment Income" at bounding box center [584, 154] width 74 height 5
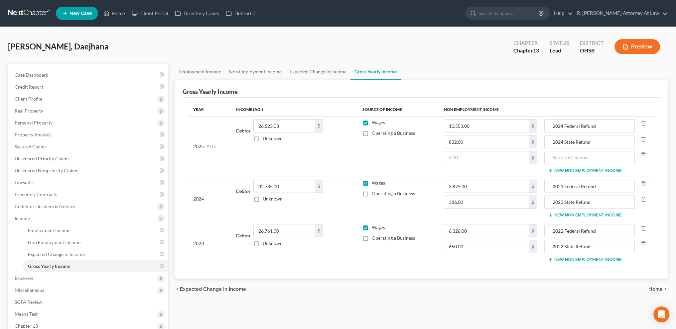
click at [582, 213] on button "New Non Employment Income" at bounding box center [584, 215] width 74 height 5
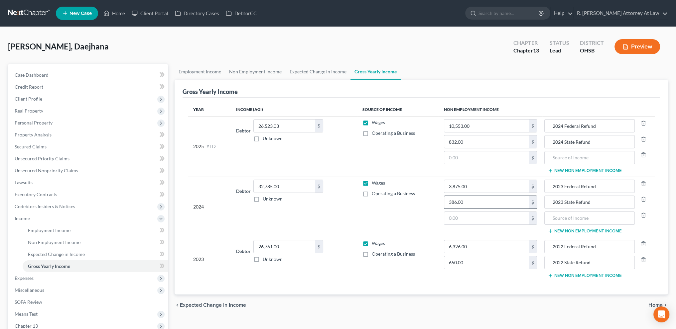
drag, startPoint x: 462, startPoint y: 212, endPoint x: 460, endPoint y: 206, distance: 6.3
click at [462, 212] on input "text" at bounding box center [486, 218] width 84 height 13
type input "10,008"
click at [572, 274] on button "New Non Employment Income" at bounding box center [584, 275] width 74 height 5
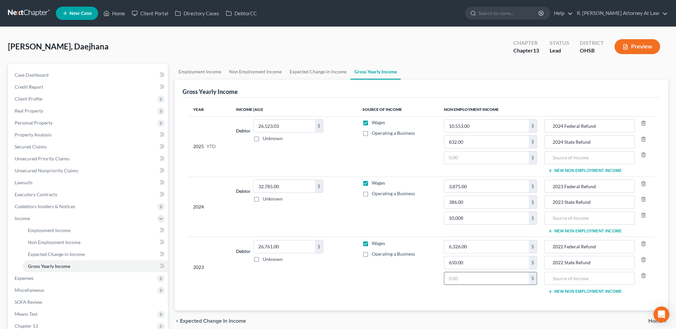
drag, startPoint x: 476, startPoint y: 278, endPoint x: 478, endPoint y: 273, distance: 5.3
click at [477, 278] on input "text" at bounding box center [486, 279] width 84 height 13
type input "10,008"
click at [558, 280] on input "text" at bounding box center [589, 279] width 83 height 13
type input "Child Support"
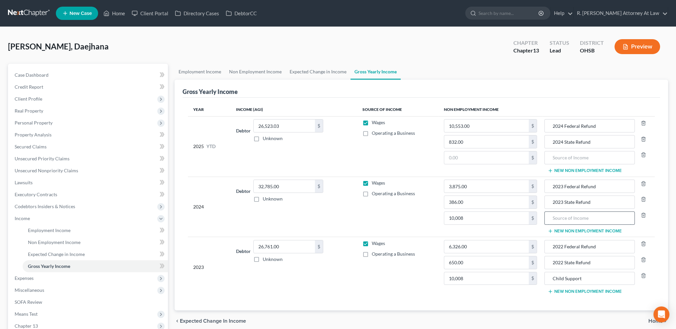
click at [552, 218] on input "text" at bounding box center [589, 218] width 83 height 13
type input "Child Support"
click at [61, 241] on span "Non Employment Income" at bounding box center [54, 243] width 53 height 6
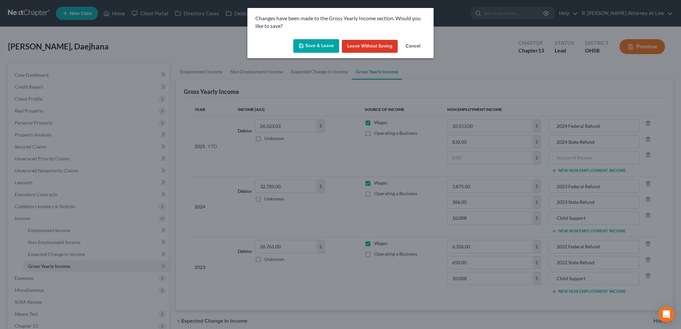
click at [316, 47] on button "Save & Leave" at bounding box center [316, 46] width 46 height 14
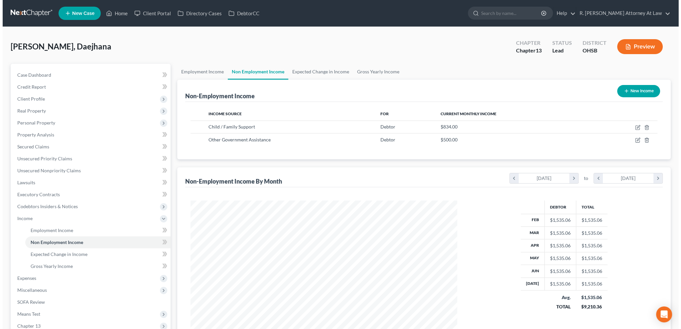
scroll to position [133, 279]
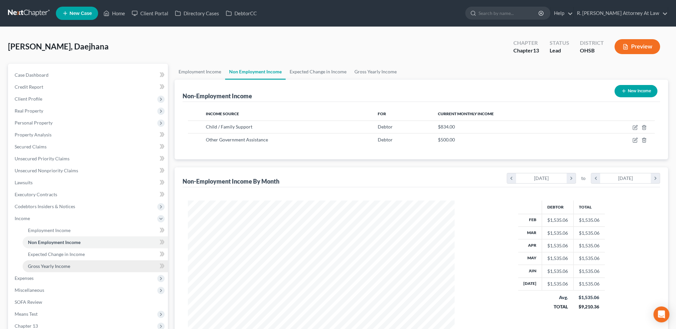
click at [52, 269] on span "Gross Yearly Income" at bounding box center [49, 267] width 42 height 6
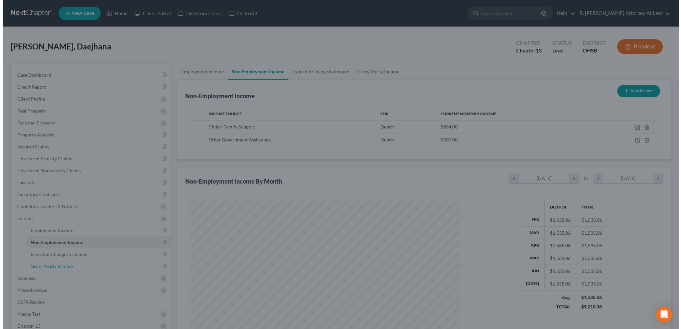
scroll to position [134, 282]
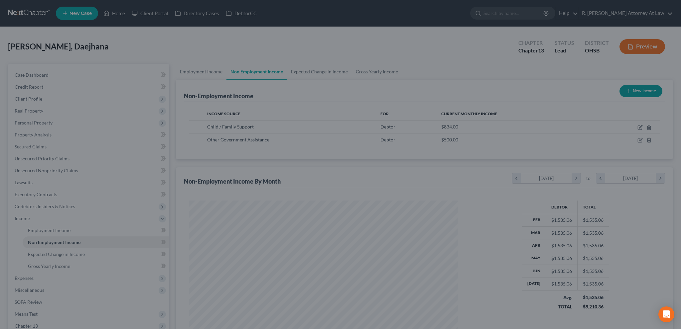
click at [65, 266] on div at bounding box center [340, 164] width 681 height 329
click at [70, 242] on div at bounding box center [340, 164] width 681 height 329
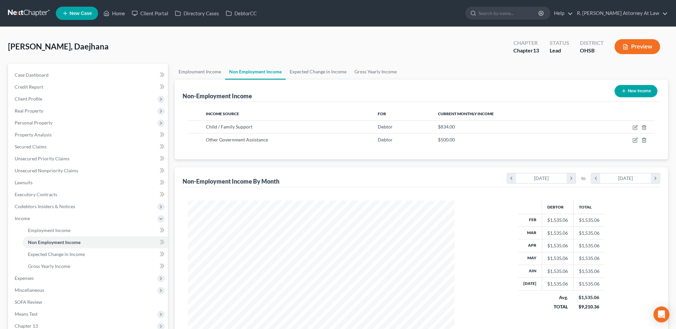
scroll to position [133, 279]
click at [40, 264] on span "Gross Yearly Income" at bounding box center [49, 267] width 42 height 6
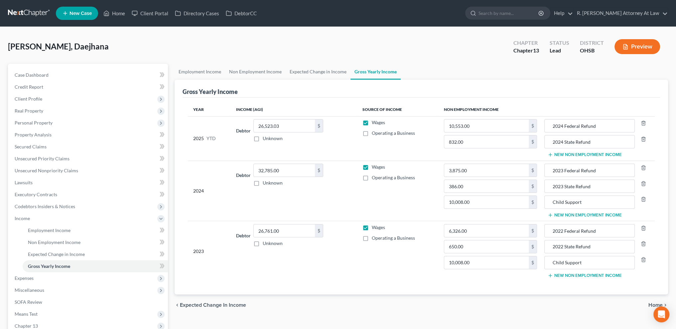
click at [559, 153] on button "New Non Employment Income" at bounding box center [584, 154] width 74 height 5
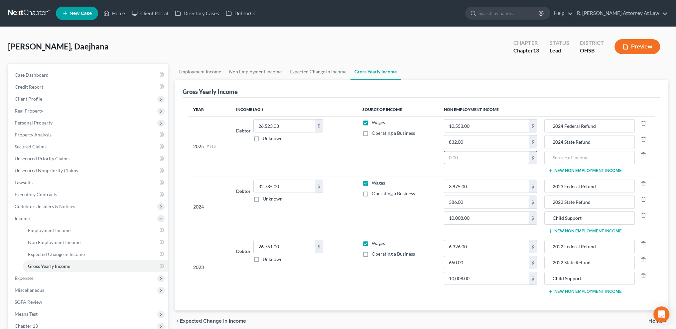
click at [491, 159] on input "text" at bounding box center [486, 158] width 84 height 13
type input "6,672"
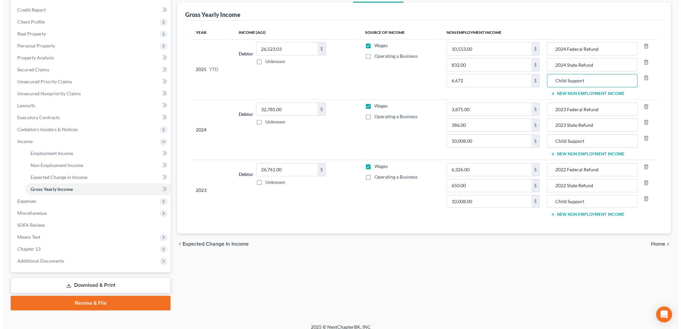
scroll to position [83, 0]
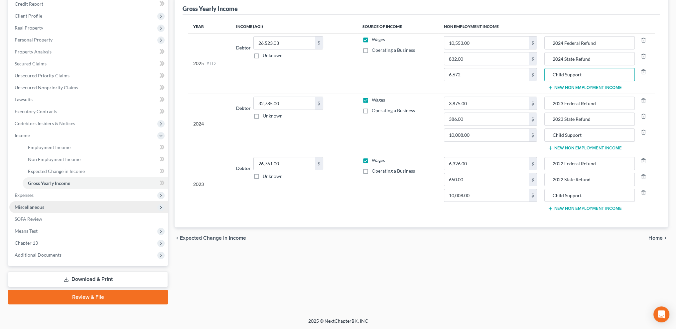
type input "Child Support"
click at [32, 208] on span "Miscellaneous" at bounding box center [30, 207] width 30 height 6
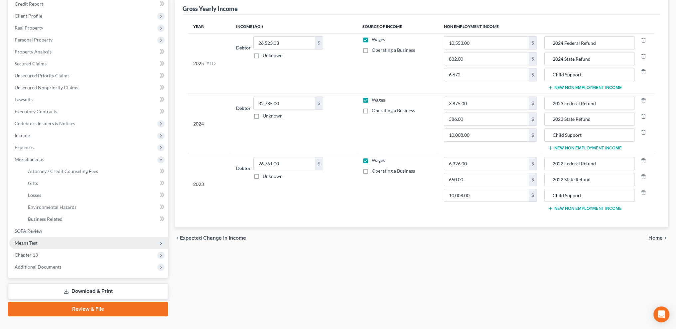
click at [28, 241] on span "Means Test" at bounding box center [26, 243] width 23 height 6
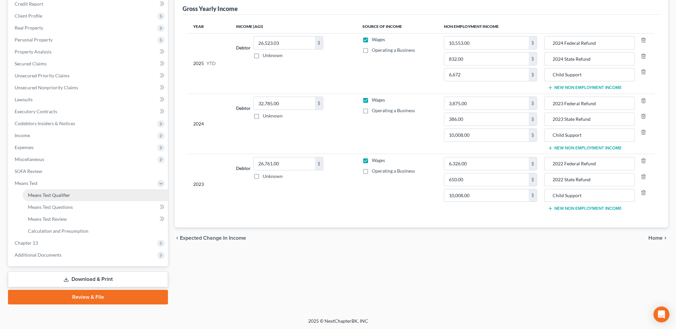
click at [40, 195] on span "Means Test Qualifier" at bounding box center [49, 195] width 42 height 6
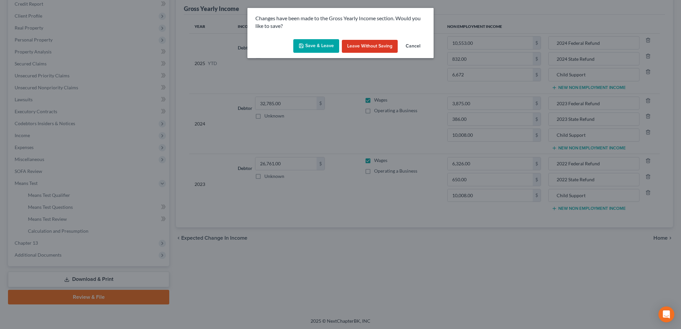
click at [328, 43] on button "Save & Leave" at bounding box center [316, 46] width 46 height 14
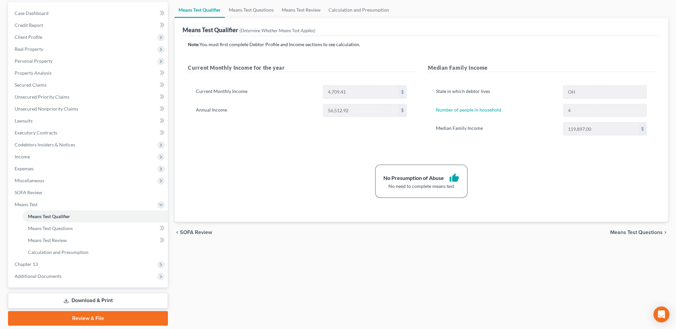
scroll to position [83, 0]
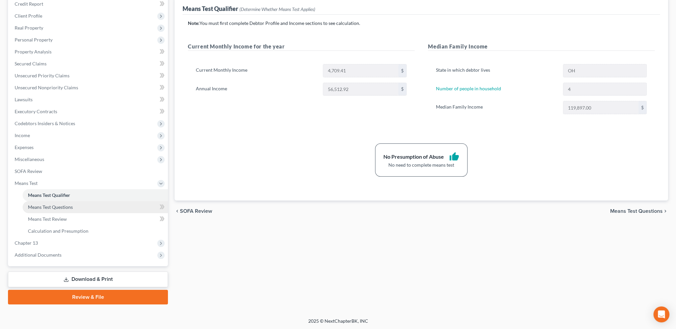
click at [55, 208] on span "Means Test Questions" at bounding box center [50, 207] width 45 height 6
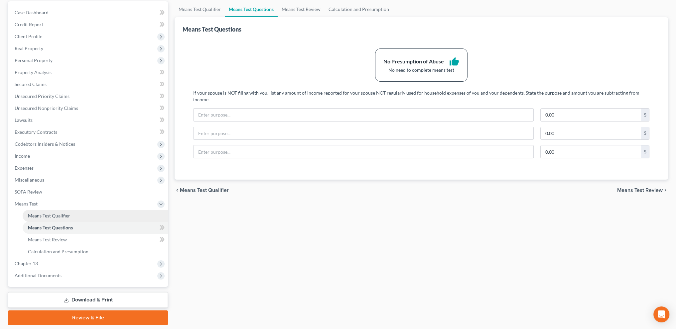
scroll to position [83, 0]
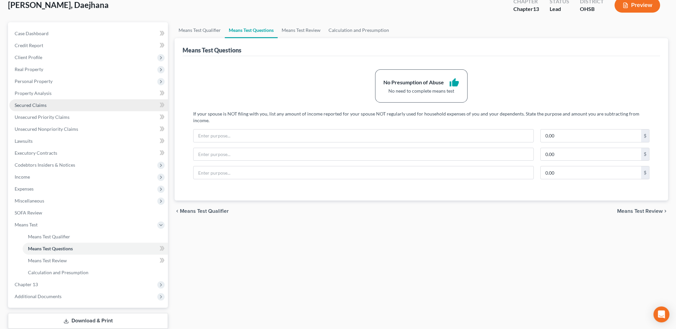
click at [30, 103] on span "Secured Claims" at bounding box center [31, 105] width 32 height 6
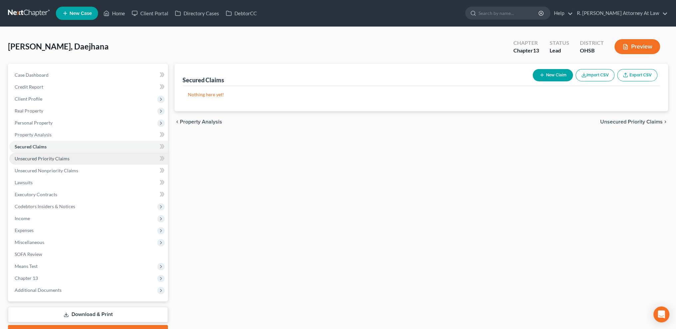
click at [21, 161] on span "Unsecured Priority Claims" at bounding box center [42, 159] width 55 height 6
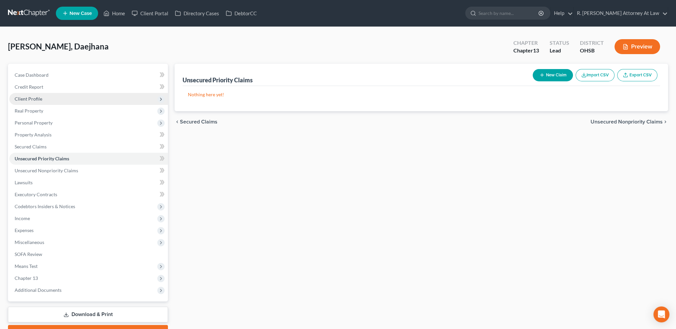
click at [29, 99] on span "Client Profile" at bounding box center [29, 99] width 28 height 6
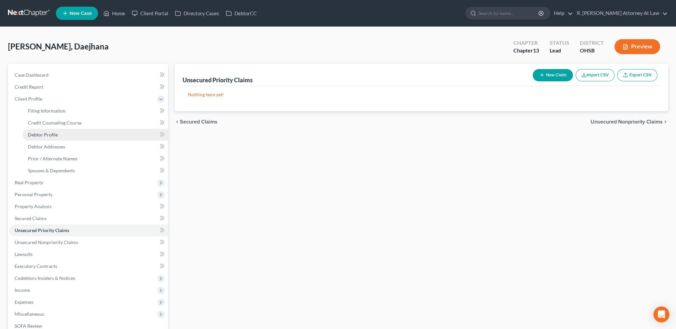
click at [40, 134] on span "Debtor Profile" at bounding box center [43, 135] width 30 height 6
select select "0"
select select "3"
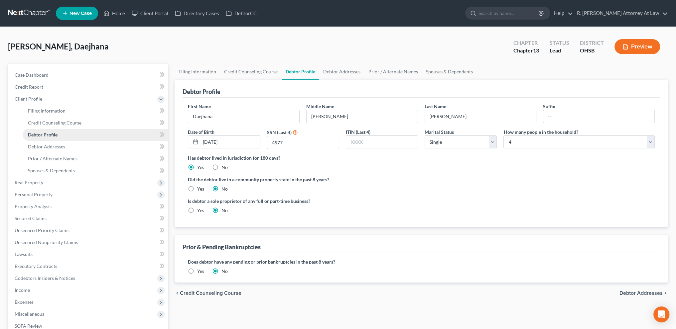
radio input "true"
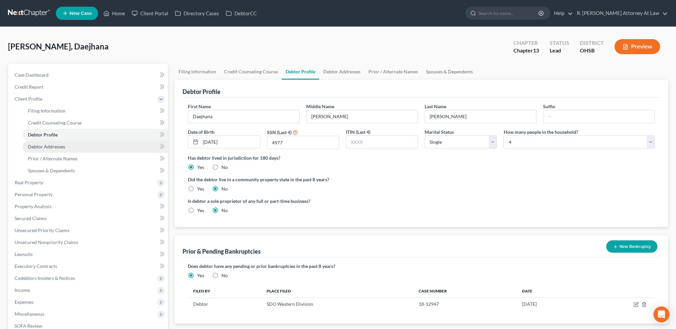
click at [45, 146] on span "Debtor Addresses" at bounding box center [46, 147] width 37 height 6
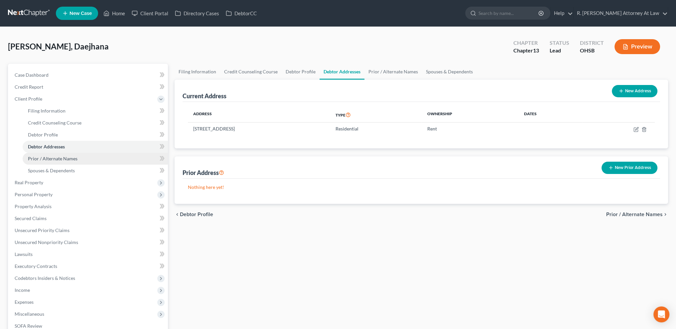
click at [49, 158] on span "Prior / Alternate Names" at bounding box center [53, 159] width 50 height 6
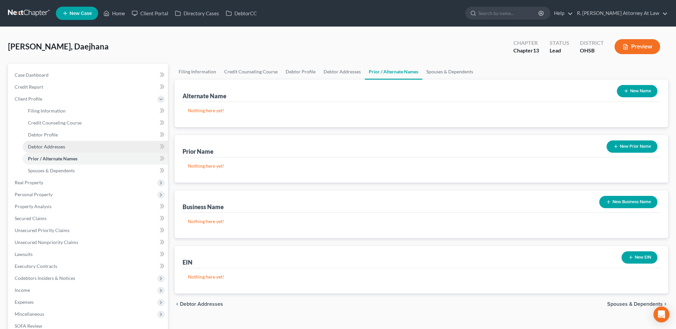
click at [41, 141] on link "Debtor Addresses" at bounding box center [95, 147] width 145 height 12
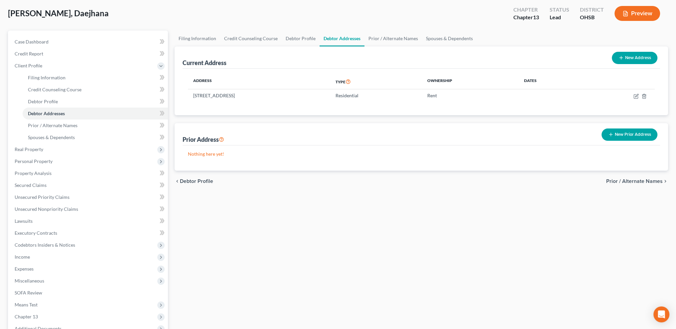
scroll to position [107, 0]
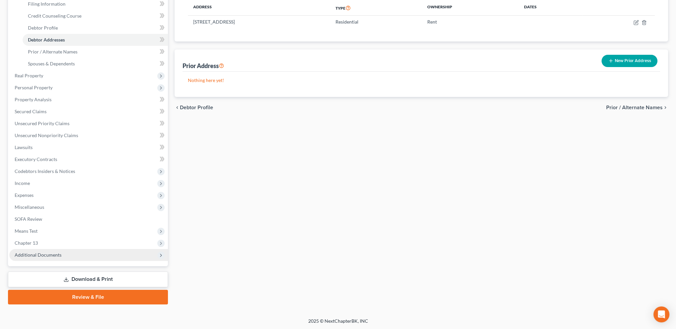
click at [35, 254] on span "Additional Documents" at bounding box center [38, 255] width 47 height 6
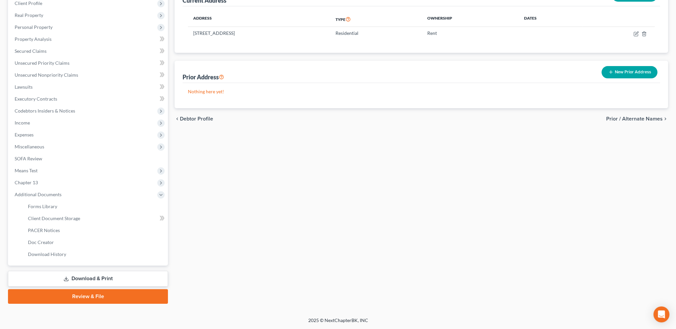
scroll to position [95, 0]
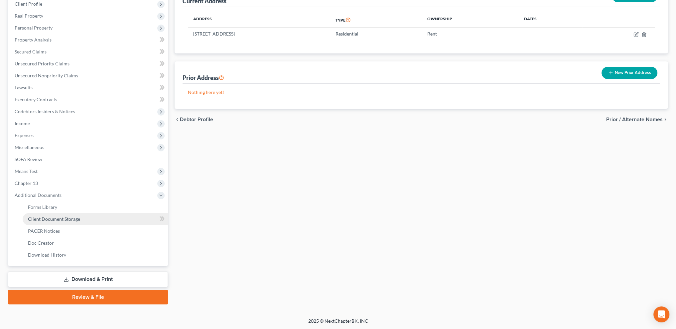
click at [46, 219] on span "Client Document Storage" at bounding box center [54, 219] width 52 height 6
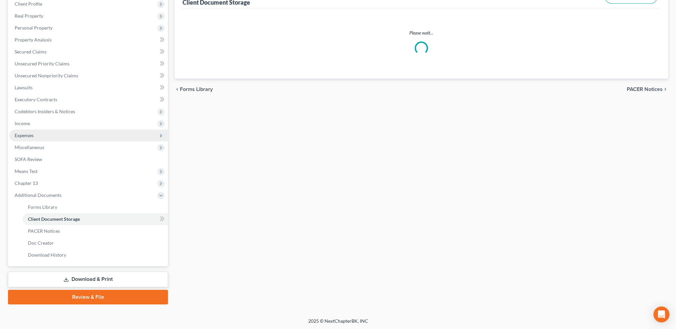
scroll to position [27, 0]
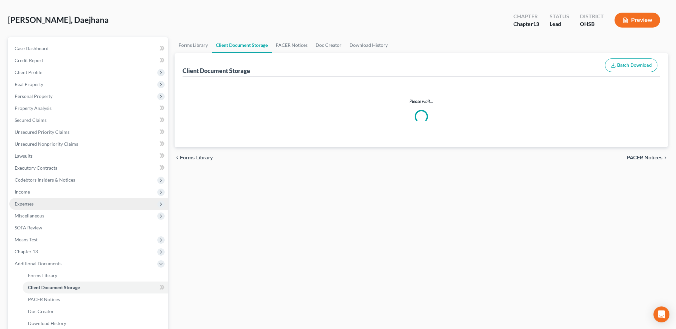
select select "53"
select select "37"
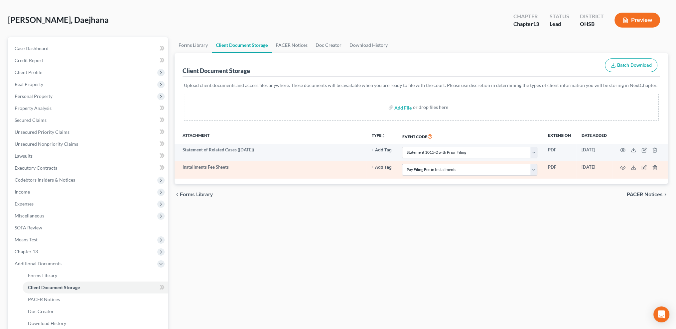
scroll to position [0, 0]
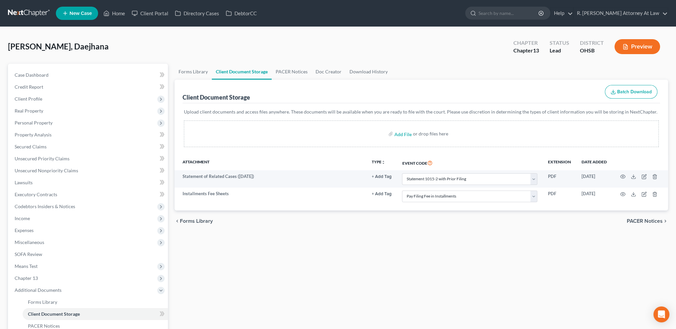
select select "53"
select select "37"
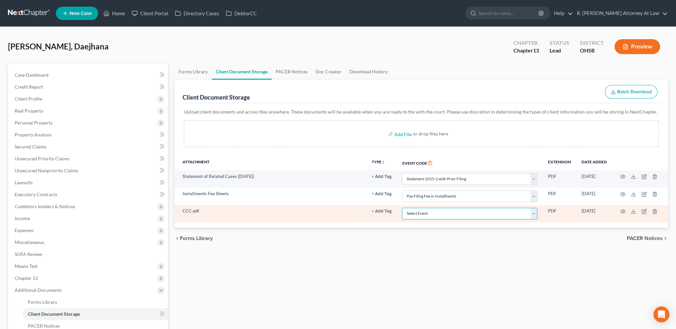
click at [459, 211] on select "Select Event 20 Largest Unsecured Creditors Amended Document Amended List of Cr…" at bounding box center [469, 214] width 135 height 12
select select "7"
click at [402, 208] on select "Select Event 20 Largest Unsecured Creditors Amended Document Amended List of Cr…" at bounding box center [469, 214] width 135 height 12
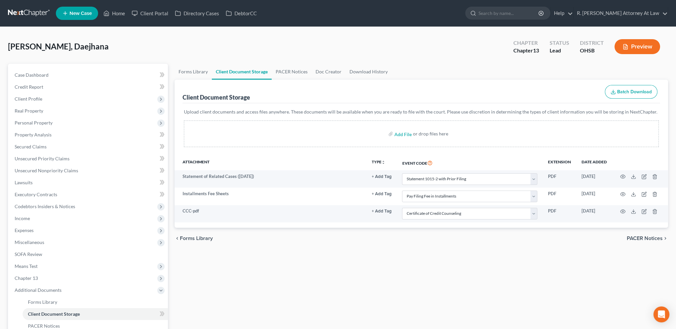
click at [407, 261] on div "Forms Library Client Document Storage PACER Notices Doc Creator Download Histor…" at bounding box center [421, 232] width 500 height 336
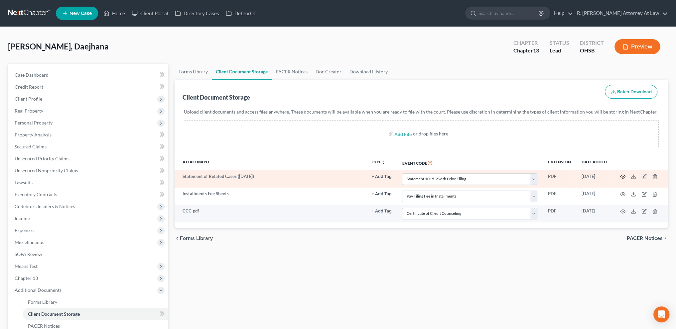
click at [621, 175] on icon "button" at bounding box center [622, 176] width 5 height 5
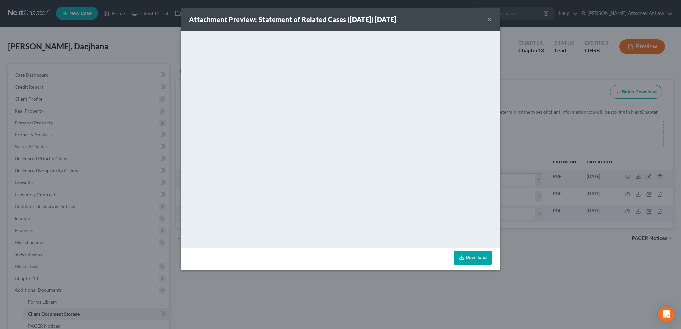
click at [489, 19] on button "×" at bounding box center [489, 19] width 5 height 8
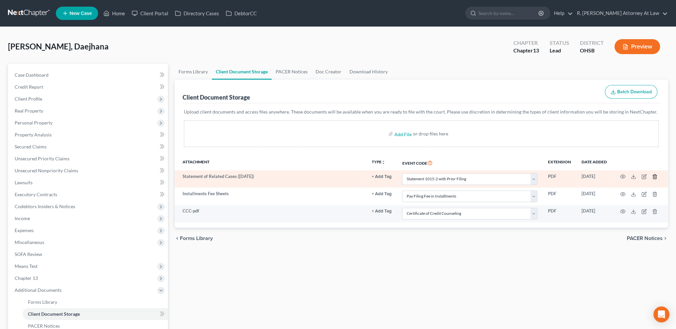
click at [655, 177] on icon "button" at bounding box center [654, 177] width 3 height 4
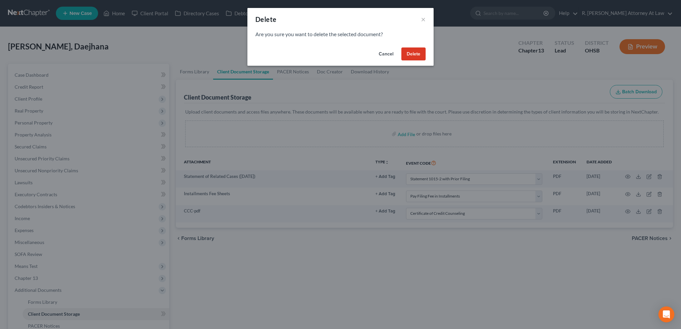
click at [412, 53] on button "Delete" at bounding box center [413, 54] width 24 height 13
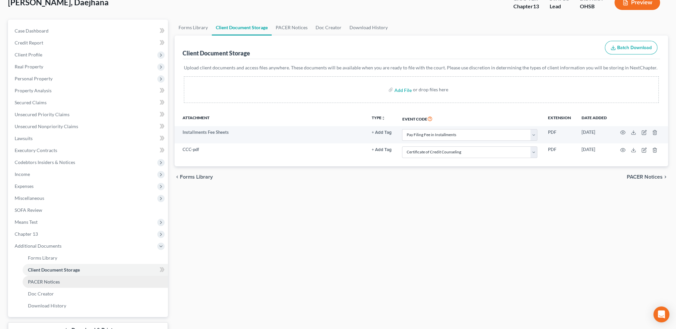
scroll to position [95, 0]
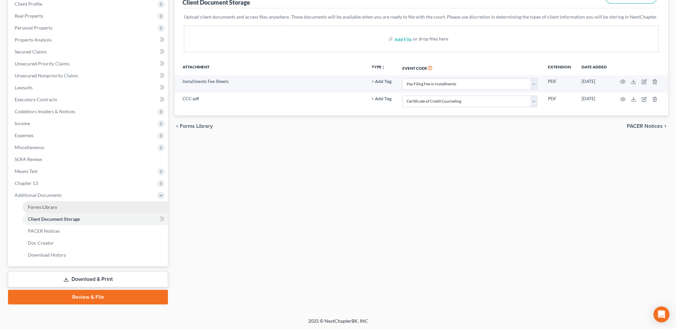
click at [47, 205] on span "Forms Library" at bounding box center [42, 207] width 29 height 6
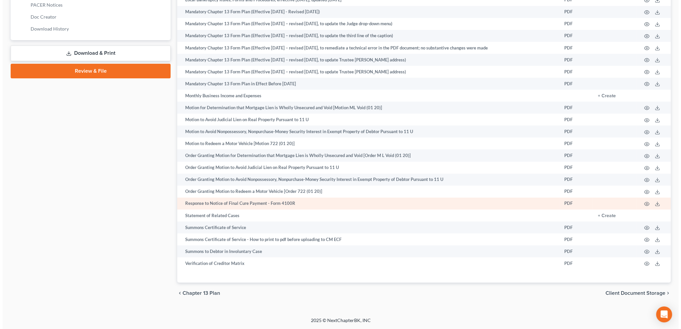
scroll to position [325, 0]
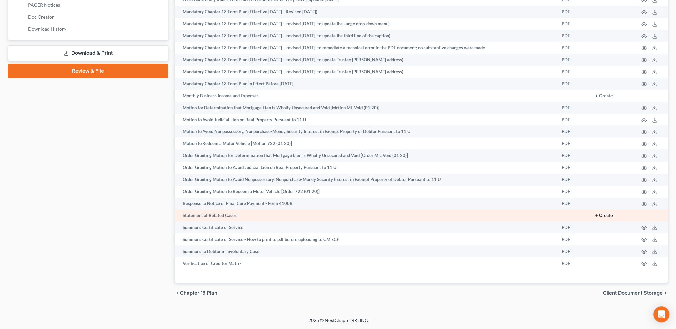
click at [608, 215] on button "+ Create" at bounding box center [604, 216] width 18 height 5
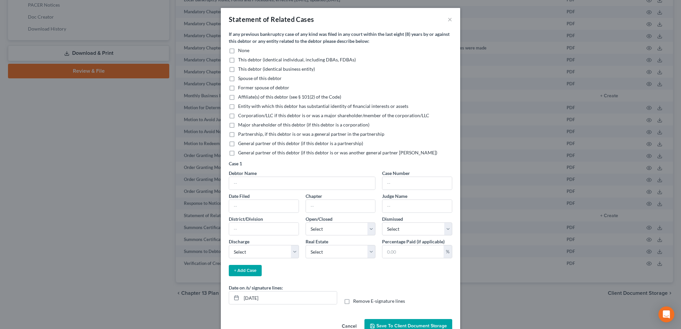
click at [238, 60] on label "This debtor (identical individual, including DBAs, FDBAs)" at bounding box center [297, 59] width 118 height 7
click at [241, 60] on input "This debtor (identical individual, including DBAs, FDBAs)" at bounding box center [243, 58] width 4 height 4
checkbox input "true"
click at [238, 183] on input "text" at bounding box center [302, 183] width 146 height 13
type input "Daejhana Wright"
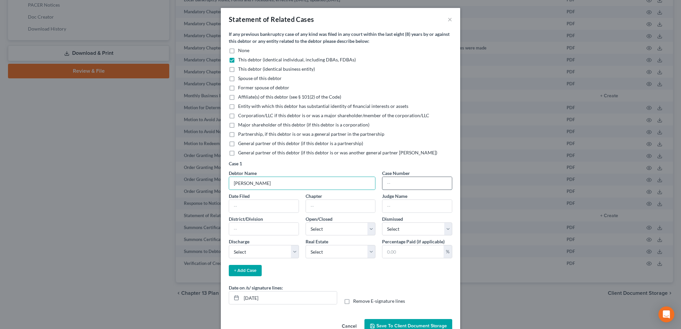
click at [389, 185] on input "text" at bounding box center [416, 183] width 69 height 13
type input "18-12947"
click at [247, 207] on input "text" at bounding box center [263, 206] width 69 height 13
type input "08/01/2018"
type input "7"
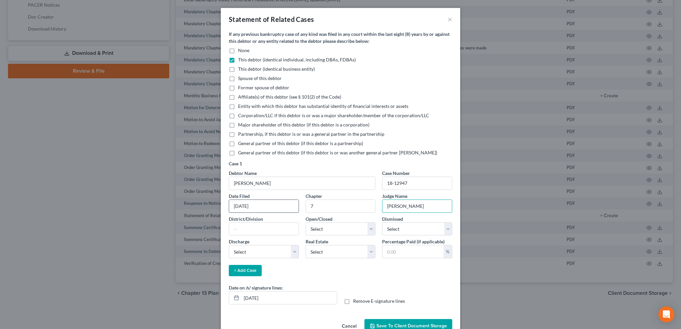
type input "Buchanan"
type input "SDO West. Div Cincinnati"
select select "1"
click at [391, 230] on select "Select Yes No" at bounding box center [417, 229] width 70 height 13
select select "1"
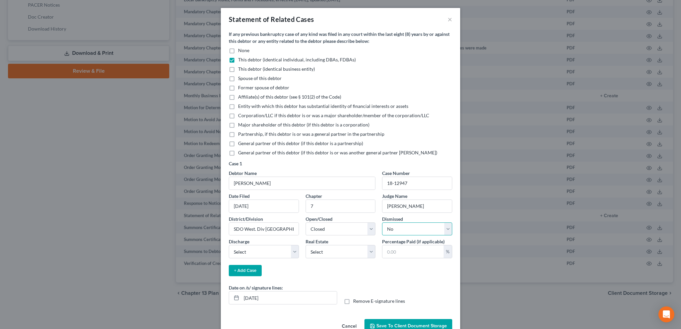
click at [382, 223] on select "Select Yes No" at bounding box center [417, 229] width 70 height 13
click at [269, 251] on select "Select Granted Denied Revoked None" at bounding box center [264, 251] width 70 height 13
select select "0"
click at [229, 245] on select "Select Granted Denied Revoked None" at bounding box center [264, 251] width 70 height 13
click at [356, 252] on select "Select Yes No" at bounding box center [340, 251] width 70 height 13
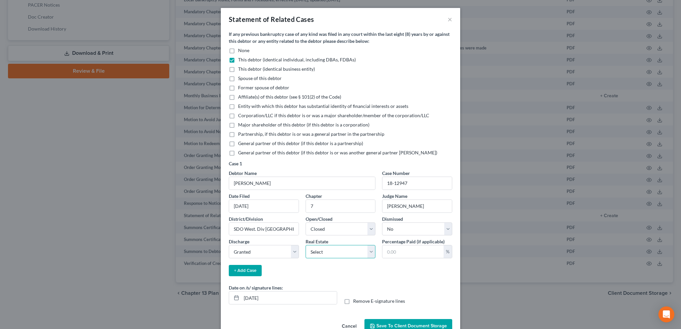
select select "1"
click at [305, 245] on select "Select Yes No" at bounding box center [340, 251] width 70 height 13
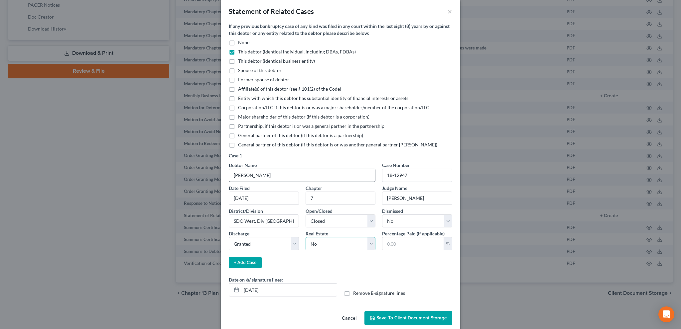
scroll to position [16, 0]
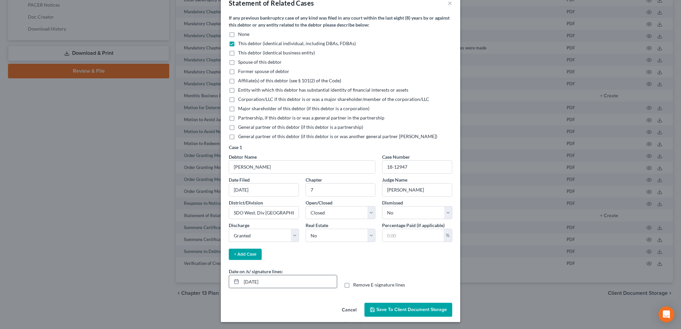
click at [253, 280] on input "08/15/2025" at bounding box center [288, 281] width 95 height 13
type input "08/11/2025"
click at [395, 309] on span "Save to Client Document Storage" at bounding box center [411, 310] width 70 height 6
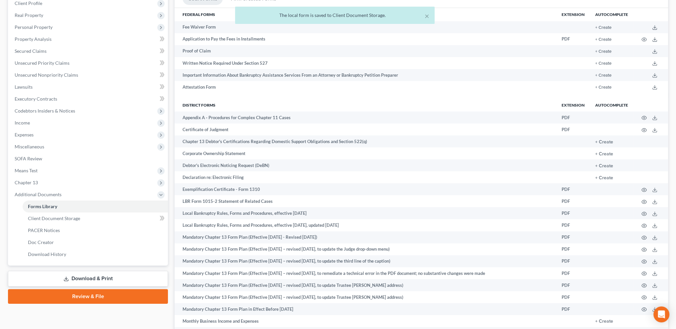
scroll to position [0, 0]
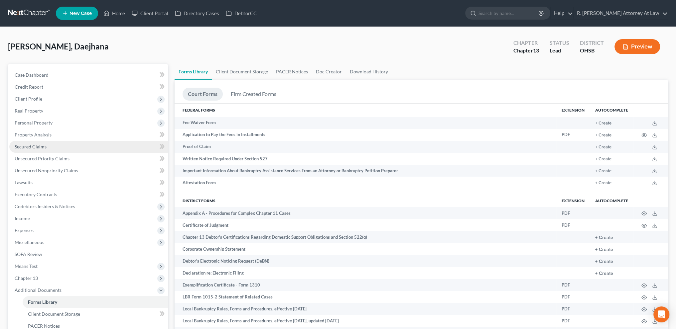
click at [45, 144] on span "Secured Claims" at bounding box center [31, 147] width 32 height 6
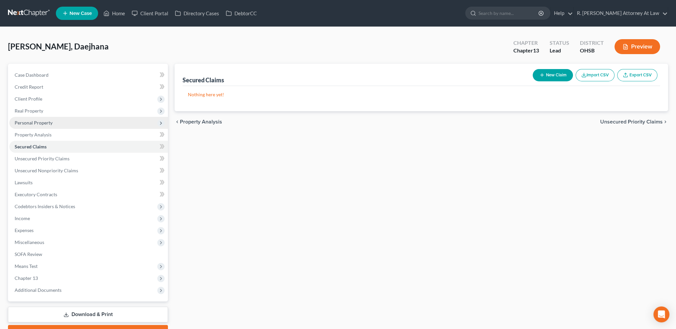
click at [43, 122] on span "Personal Property" at bounding box center [34, 123] width 38 height 6
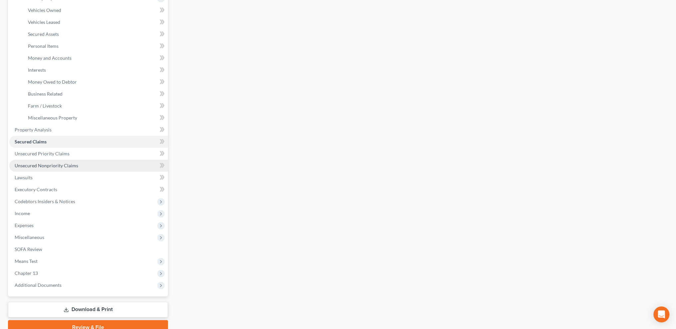
click at [34, 166] on span "Unsecured Nonpriority Claims" at bounding box center [46, 166] width 63 height 6
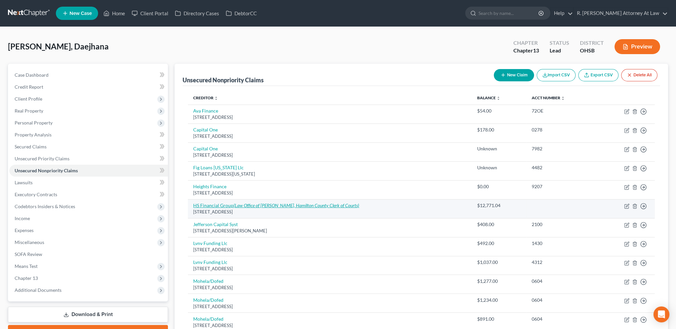
click at [218, 203] on link "HS Financial Group (Law Office of Timothy Sullivan, Hamilton County Clerk of Co…" at bounding box center [276, 206] width 166 height 6
select select "36"
select select "14"
select select "0"
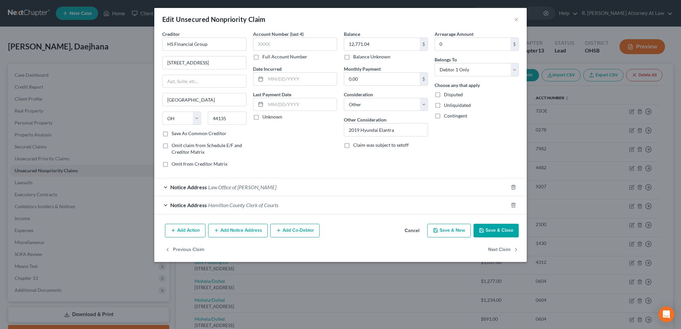
click at [188, 226] on button "Add Action" at bounding box center [185, 231] width 41 height 14
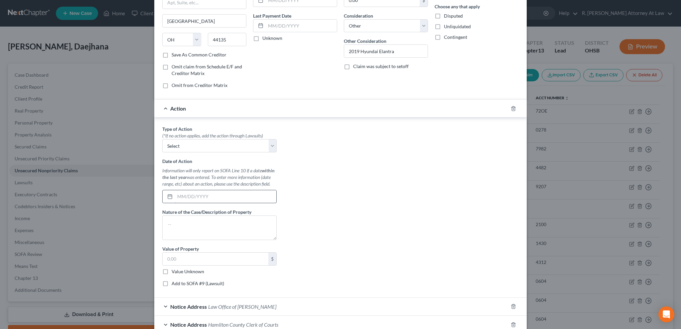
scroll to position [91, 0]
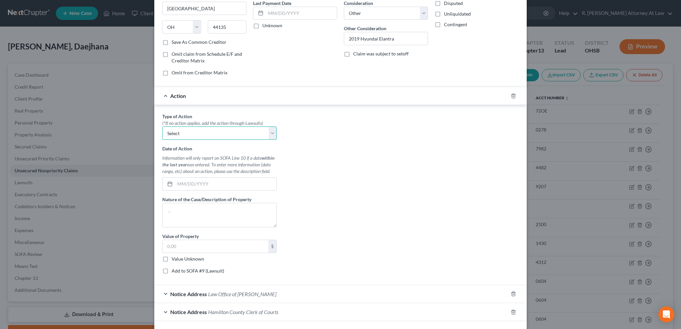
click at [182, 136] on select "Select Repossession Garnishment Foreclosure Personal Injury Attached, Seized, O…" at bounding box center [219, 133] width 114 height 13
select select "1"
click at [162, 127] on select "Select Repossession Garnishment Foreclosure Personal Injury Attached, Seized, O…" at bounding box center [219, 133] width 114 height 13
click at [179, 184] on input "text" at bounding box center [225, 184] width 101 height 13
type input "08/14/2025"
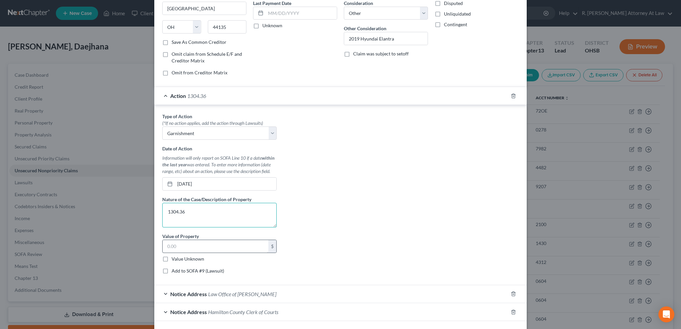
type textarea "1304.36"
click at [182, 248] on input "text" at bounding box center [216, 246] width 106 height 13
type input "1,304.36"
click at [198, 207] on textarea "1304.36" at bounding box center [219, 215] width 114 height 25
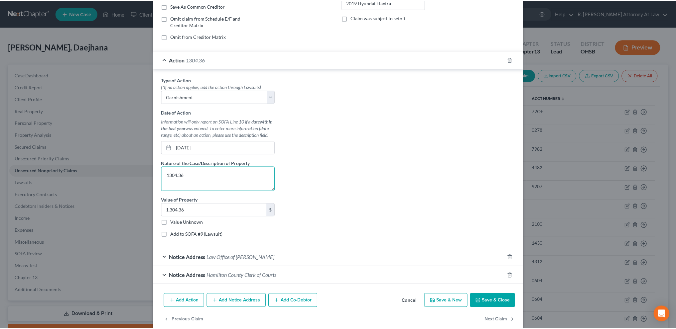
scroll to position [137, 0]
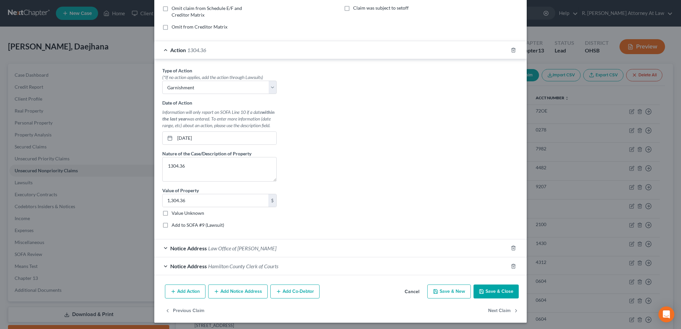
click at [479, 289] on icon "button" at bounding box center [481, 291] width 5 height 5
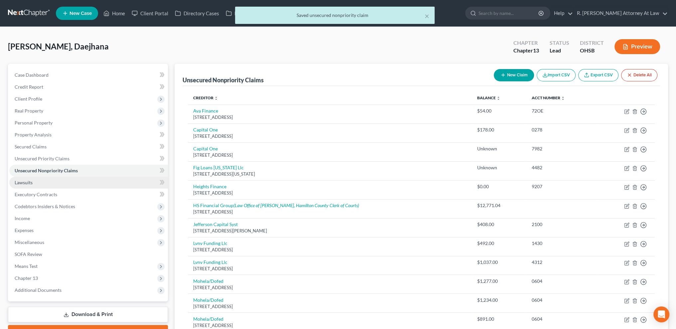
click at [19, 181] on span "Lawsuits" at bounding box center [24, 183] width 18 height 6
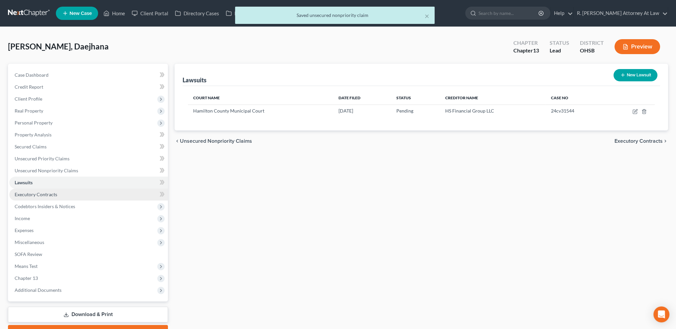
click at [23, 192] on span "Executory Contracts" at bounding box center [36, 195] width 43 height 6
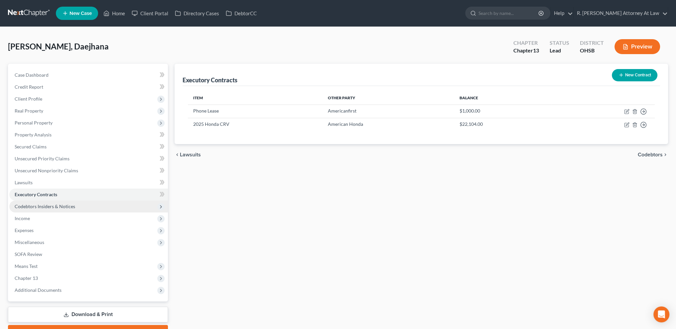
click at [24, 206] on span "Codebtors Insiders & Notices" at bounding box center [45, 207] width 60 height 6
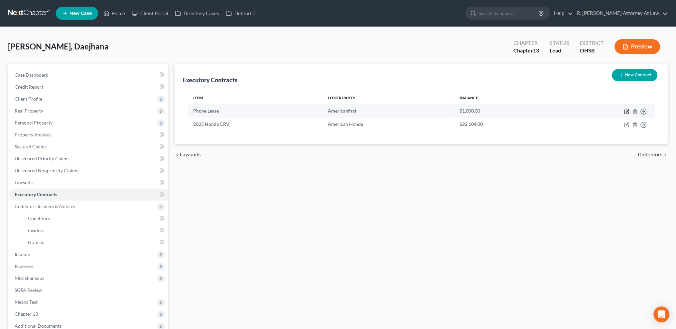
click at [625, 113] on icon "button" at bounding box center [626, 111] width 5 height 5
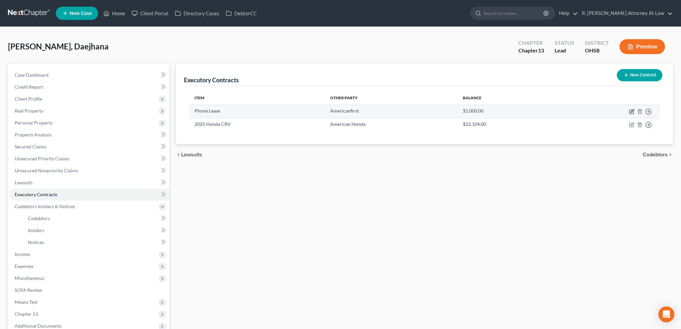
select select "0"
select select "2"
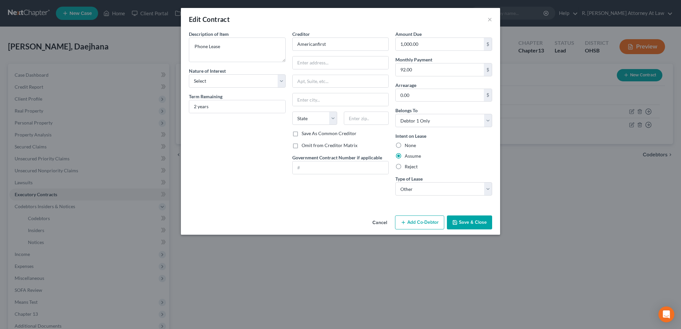
click at [464, 220] on button "Save & Close" at bounding box center [469, 223] width 45 height 14
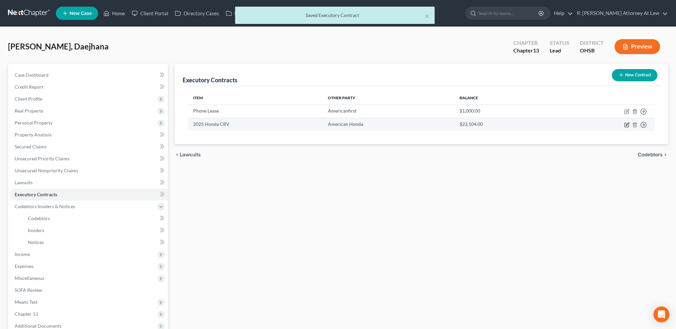
click at [625, 124] on icon "button" at bounding box center [626, 124] width 5 height 5
select select "3"
select select "45"
select select "0"
select select "1"
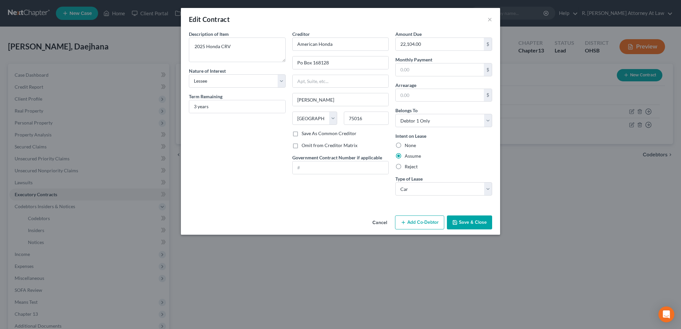
click at [457, 215] on div "Cancel Add Co-Debtor Save & Close" at bounding box center [340, 224] width 319 height 22
click at [461, 220] on button "Save & Close" at bounding box center [469, 223] width 45 height 14
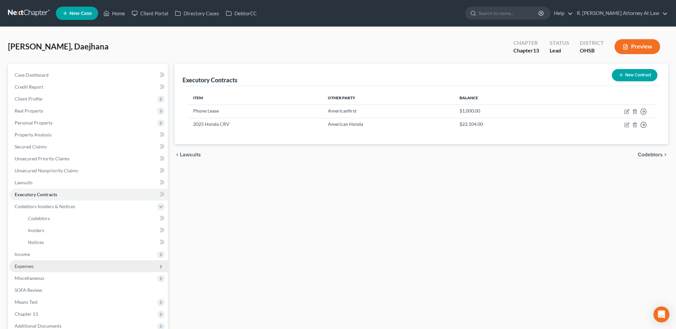
click at [25, 266] on span "Expenses" at bounding box center [24, 267] width 19 height 6
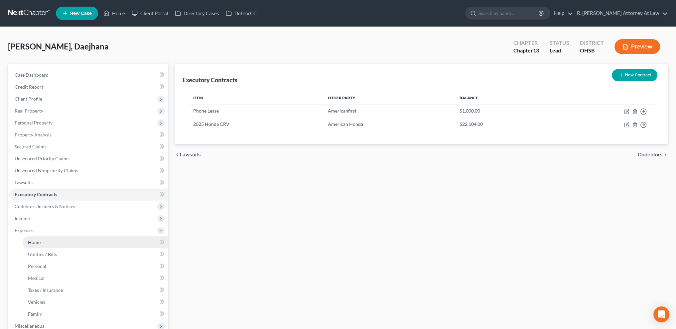
click at [27, 242] on link "Home" at bounding box center [95, 243] width 145 height 12
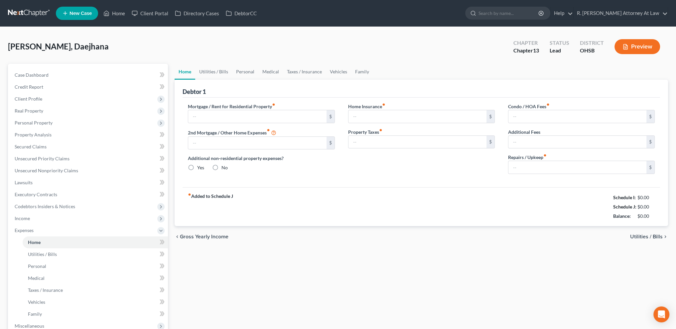
type input "500.00"
type input "0.00"
radio input "true"
type input "0.00"
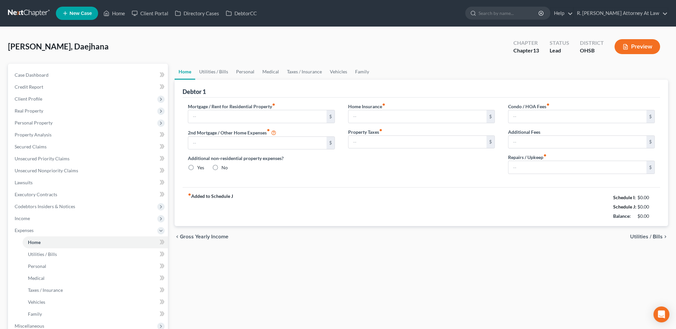
type input "0.00"
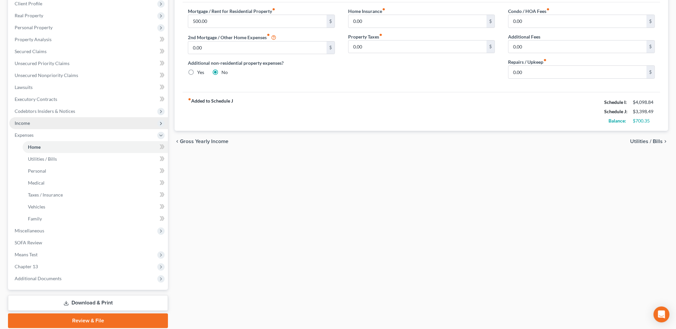
scroll to position [100, 0]
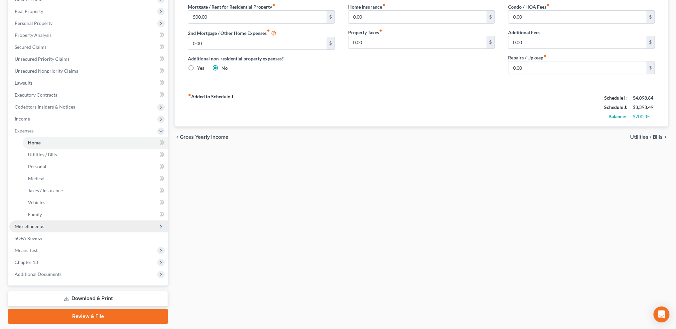
click at [40, 226] on span "Miscellaneous" at bounding box center [30, 227] width 30 height 6
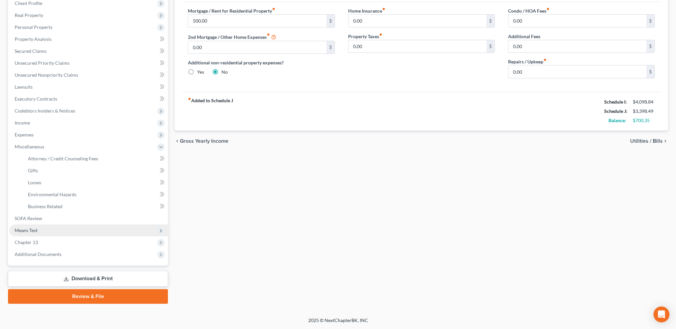
scroll to position [95, 0]
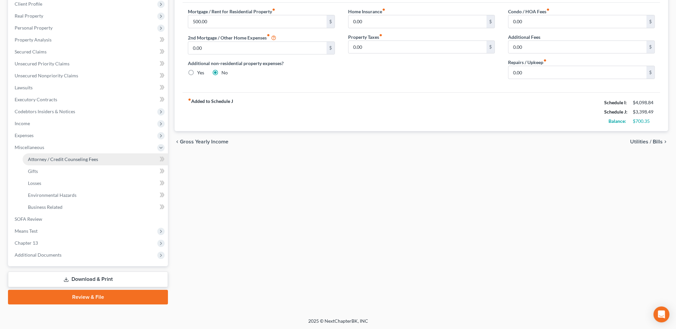
click at [48, 160] on span "Attorney / Credit Counseling Fees" at bounding box center [63, 160] width 70 height 6
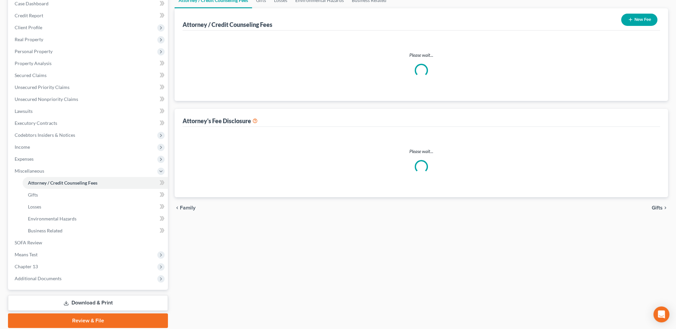
scroll to position [11, 0]
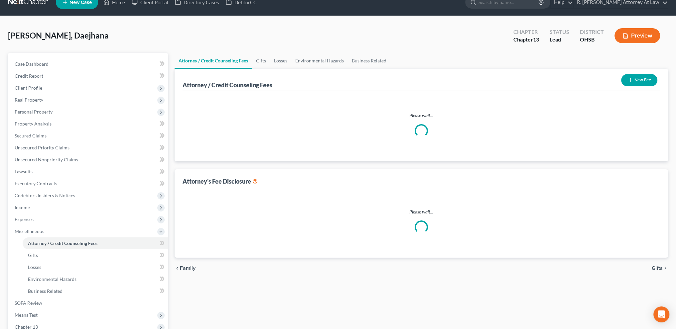
select select "1"
select select "0"
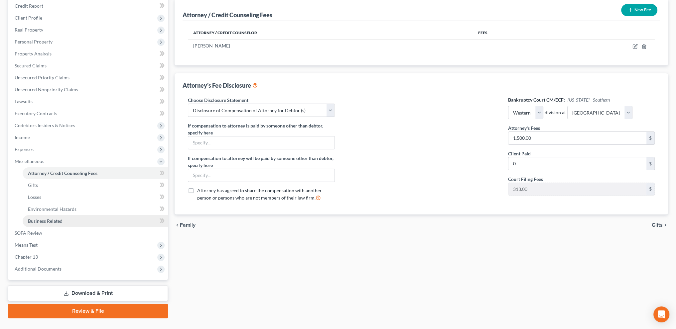
scroll to position [78, 0]
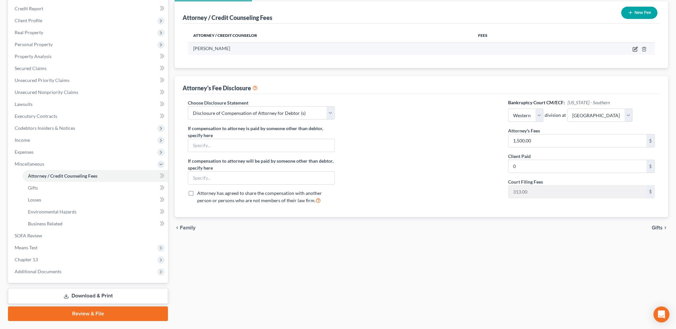
click at [635, 48] on icon "button" at bounding box center [634, 49] width 5 height 5
select select "36"
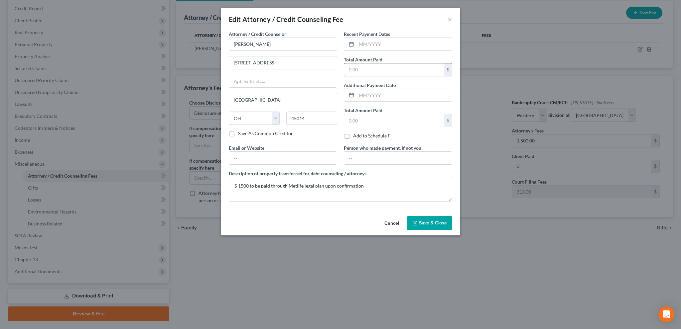
click at [363, 68] on input "text" at bounding box center [394, 69] width 100 height 13
type input "0"
click at [362, 121] on input "text" at bounding box center [394, 120] width 100 height 13
type input "0"
click at [422, 224] on span "Save & Close" at bounding box center [433, 223] width 28 height 6
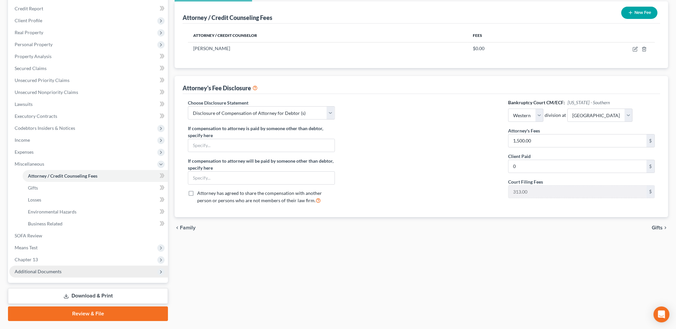
click at [35, 272] on span "Additional Documents" at bounding box center [38, 272] width 47 height 6
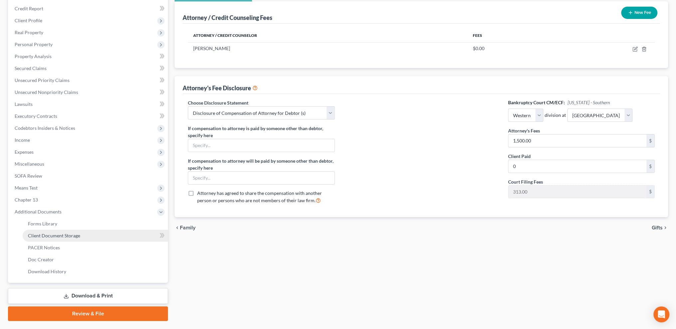
click at [44, 236] on span "Client Document Storage" at bounding box center [54, 236] width 52 height 6
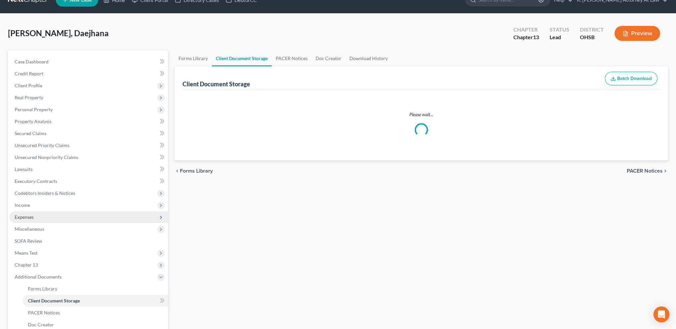
scroll to position [0, 0]
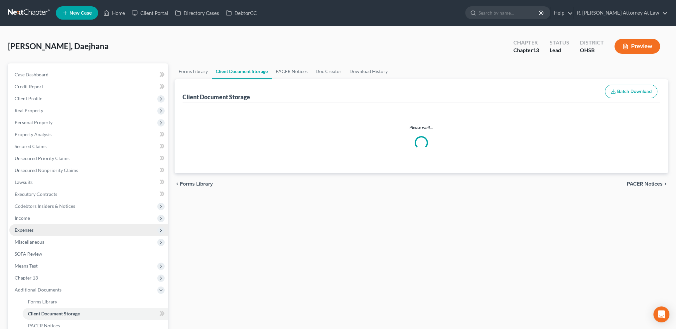
select select "37"
select select "7"
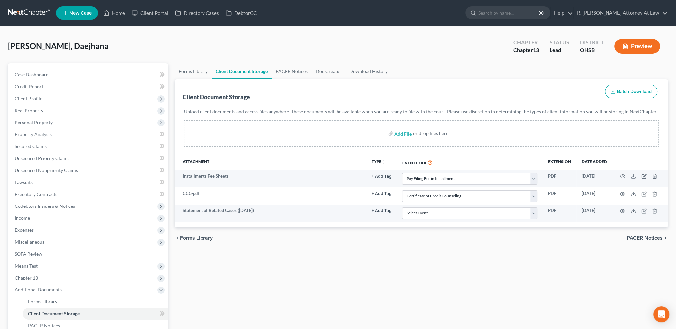
scroll to position [0, 0]
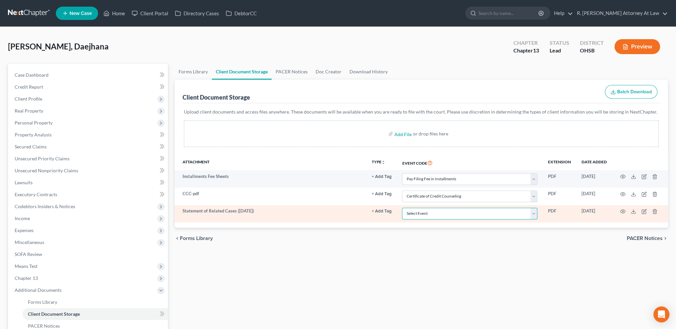
click at [414, 214] on select "Select Event 20 Largest Unsecured Creditors Amended Document Amended List of Cr…" at bounding box center [469, 214] width 135 height 12
select select "53"
click at [402, 208] on select "Select Event 20 Largest Unsecured Creditors Amended Document Amended List of Cr…" at bounding box center [469, 214] width 135 height 12
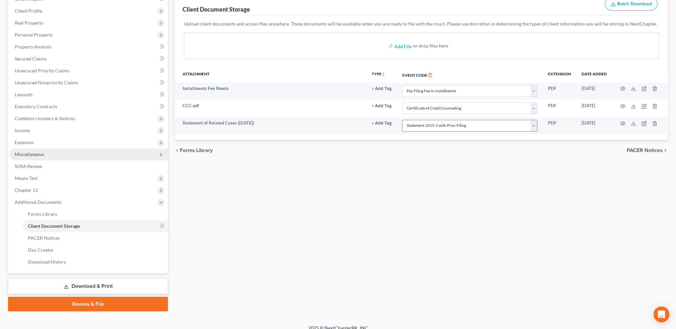
scroll to position [95, 0]
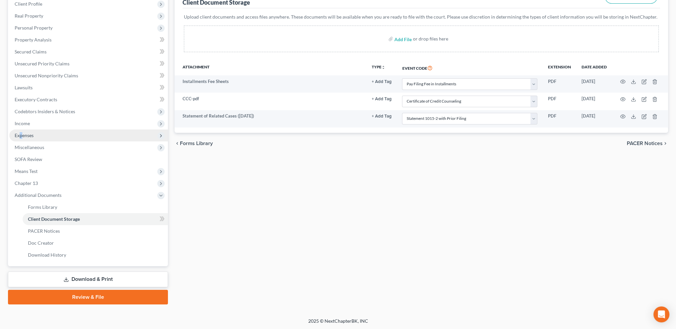
click at [21, 133] on span "Expenses" at bounding box center [24, 136] width 19 height 6
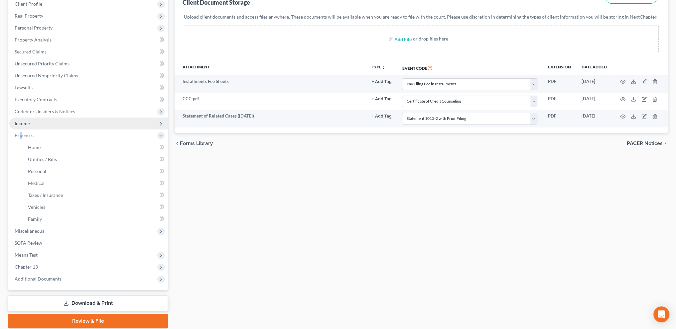
scroll to position [100, 0]
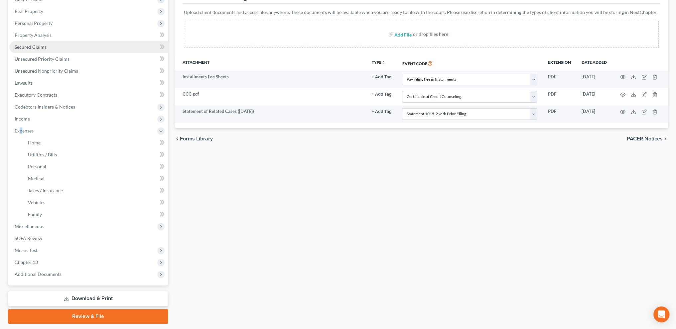
click at [36, 41] on link "Secured Claims" at bounding box center [88, 47] width 159 height 12
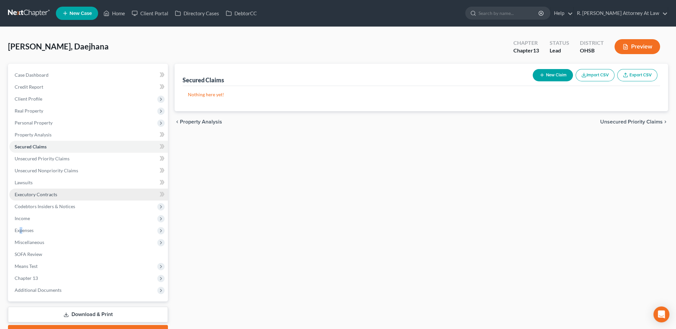
click at [23, 194] on span "Executory Contracts" at bounding box center [36, 195] width 43 height 6
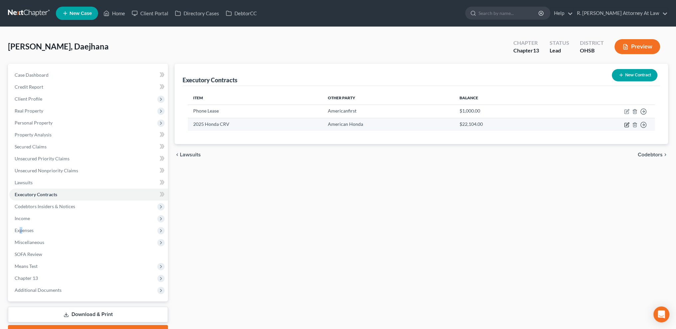
click at [626, 125] on icon "button" at bounding box center [626, 124] width 3 height 3
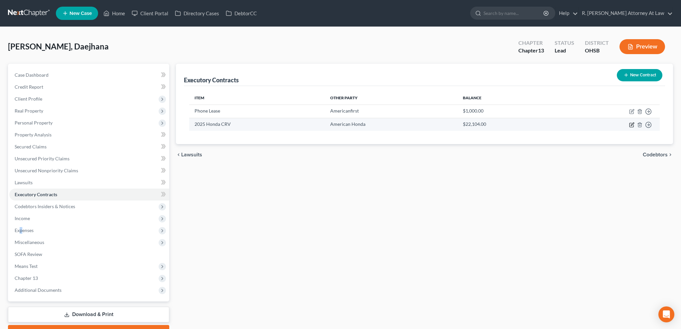
select select "3"
select select "45"
select select "0"
select select "1"
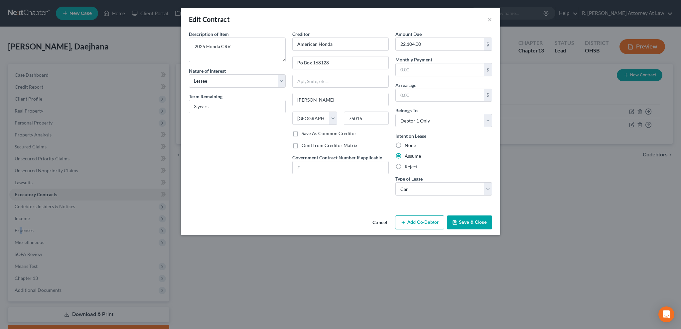
drag, startPoint x: 467, startPoint y: 220, endPoint x: 463, endPoint y: 221, distance: 3.8
click at [467, 220] on button "Save & Close" at bounding box center [469, 223] width 45 height 14
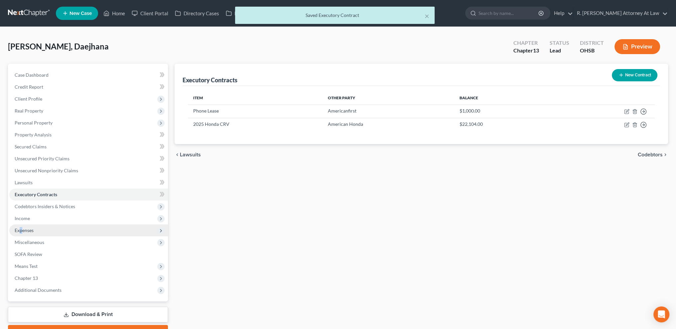
click at [27, 232] on span "Expenses" at bounding box center [24, 231] width 19 height 6
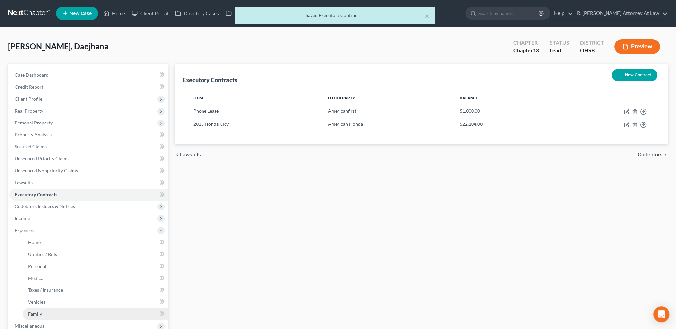
click at [32, 316] on span "Family" at bounding box center [35, 314] width 14 height 6
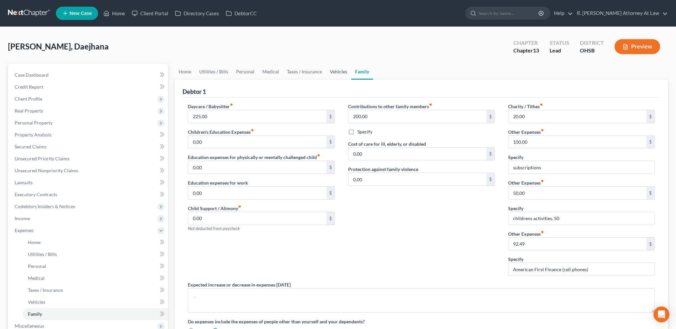
click at [335, 69] on link "Vehicles" at bounding box center [338, 72] width 25 height 16
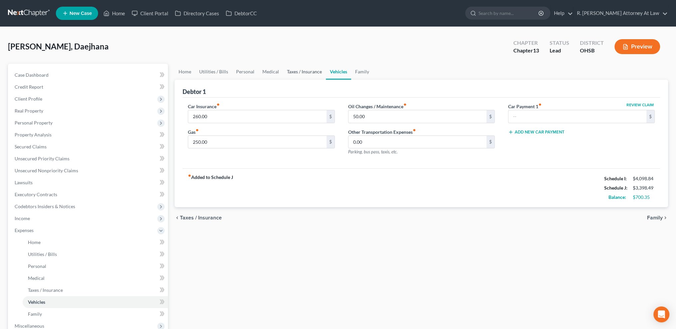
click at [311, 69] on link "Taxes / Insurance" at bounding box center [304, 72] width 43 height 16
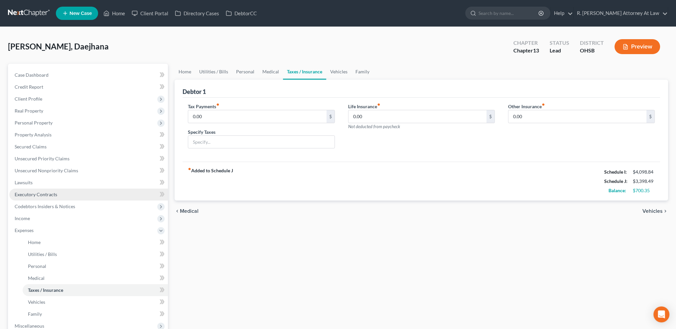
click at [39, 195] on span "Executory Contracts" at bounding box center [36, 195] width 43 height 6
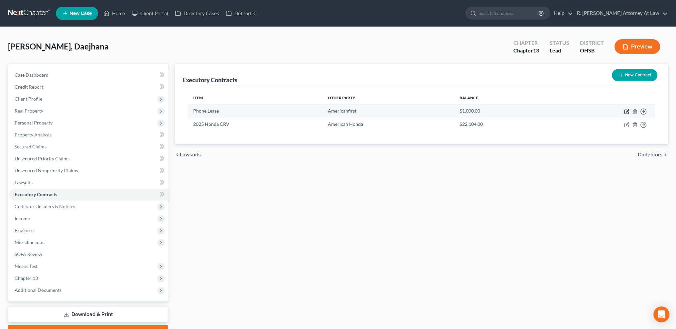
click at [627, 111] on icon "button" at bounding box center [626, 111] width 5 height 5
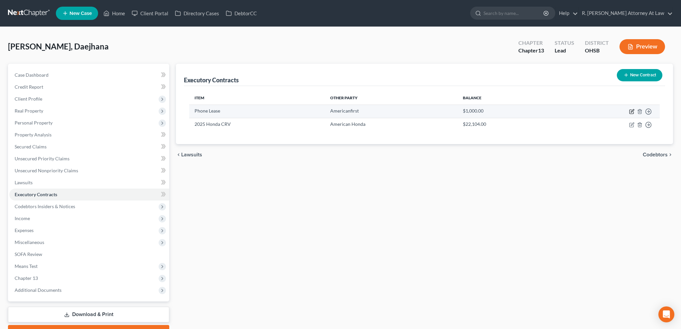
select select "0"
select select "2"
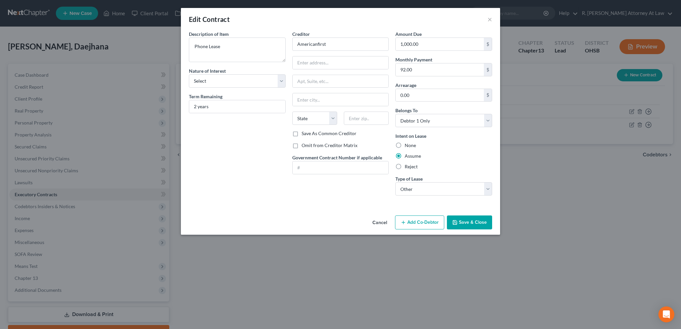
click at [457, 220] on icon "button" at bounding box center [454, 222] width 5 height 5
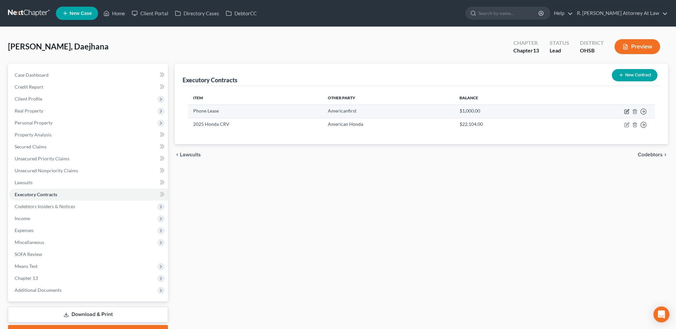
click at [625, 112] on icon "button" at bounding box center [626, 111] width 5 height 5
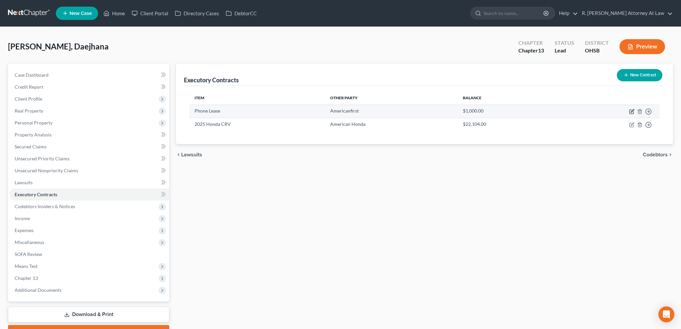
select select "0"
select select "2"
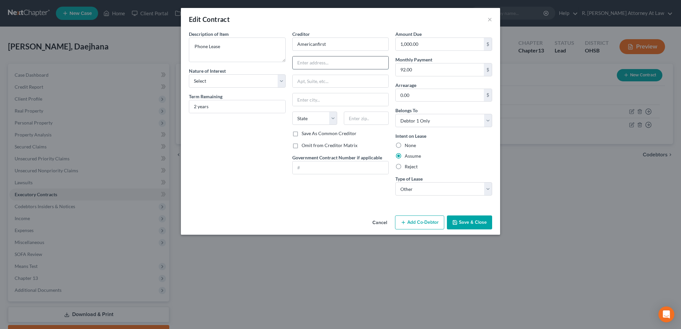
paste input "P.O. Box 9199, Ogden, UT 84409"
type input "P.O. Box 9199, Ogden, UT 84409"
click at [357, 118] on input "text" at bounding box center [366, 118] width 45 height 13
type input "84409"
click at [378, 61] on input "P.O. Box 9199, Ogden, UT 84409" at bounding box center [340, 62] width 96 height 13
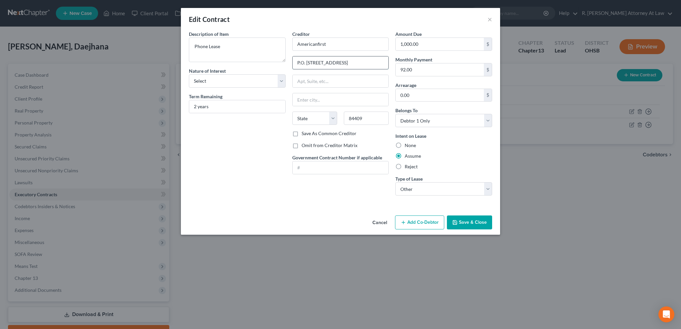
type input "Ogden"
select select "46"
type input "P.O. Box 9199"
click at [209, 79] on select "Select Purchaser Agent Lessor Lessee" at bounding box center [237, 80] width 97 height 13
select select "3"
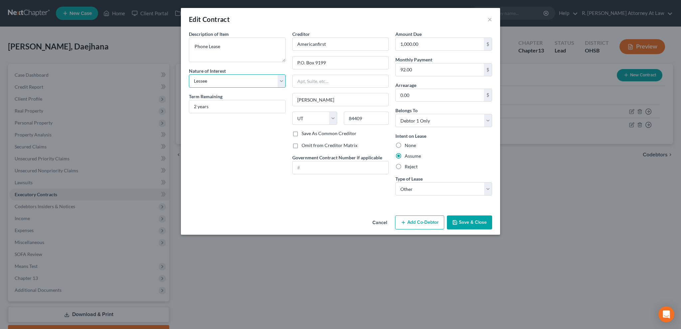
click at [189, 74] on select "Select Purchaser Agent Lessor Lessee" at bounding box center [237, 80] width 97 height 13
click at [405, 187] on select "Select Real Estate Car Other" at bounding box center [443, 188] width 97 height 13
click at [395, 182] on select "Select Real Estate Car Other" at bounding box center [443, 188] width 97 height 13
click at [464, 223] on button "Save & Close" at bounding box center [469, 223] width 45 height 14
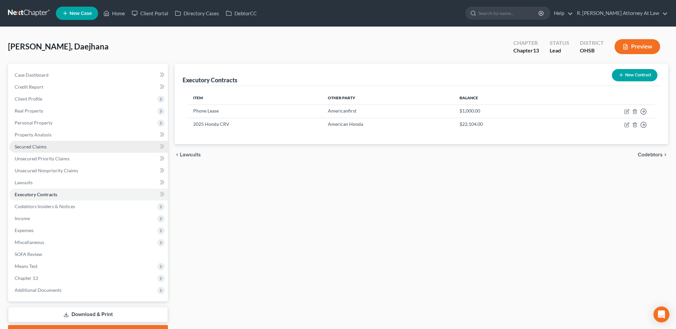
click at [25, 146] on span "Secured Claims" at bounding box center [31, 147] width 32 height 6
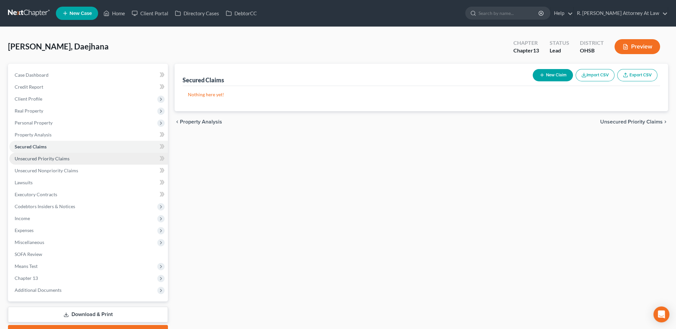
click at [26, 157] on span "Unsecured Priority Claims" at bounding box center [42, 159] width 55 height 6
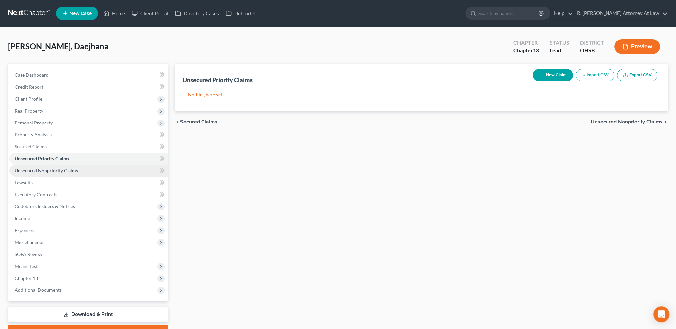
click at [29, 170] on span "Unsecured Nonpriority Claims" at bounding box center [46, 171] width 63 height 6
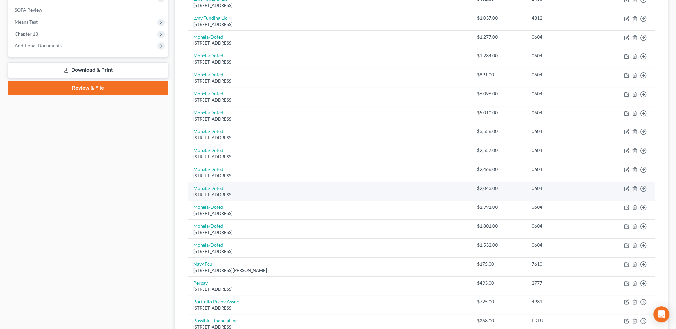
scroll to position [45, 0]
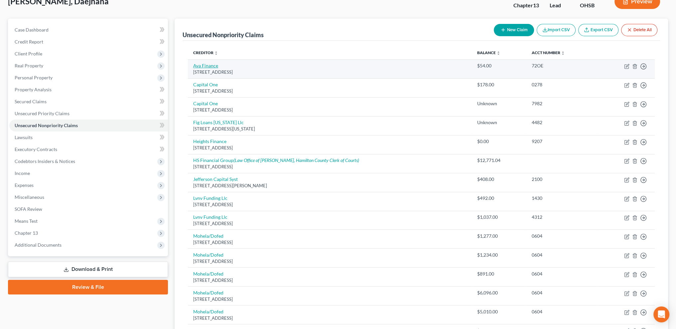
click at [196, 65] on link "Ava Finance" at bounding box center [205, 66] width 25 height 6
select select "4"
select select "2"
select select "0"
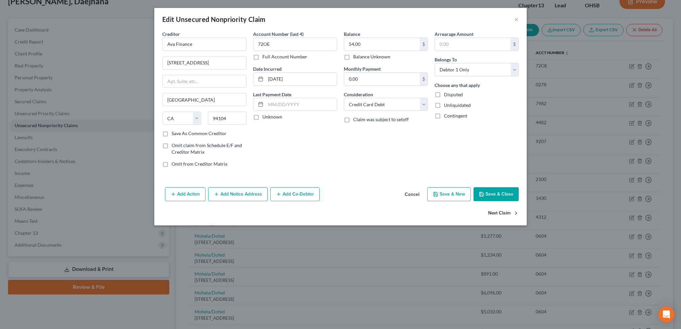
click at [494, 212] on button "Next Claim" at bounding box center [503, 214] width 31 height 14
select select "46"
select select "2"
select select "0"
click at [495, 212] on button "Next Claim" at bounding box center [503, 214] width 31 height 14
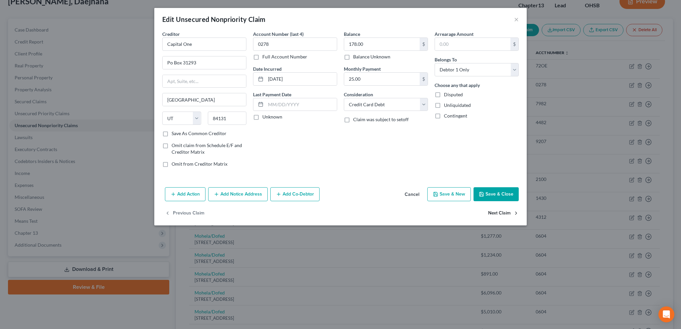
select select "46"
select select "2"
select select "0"
click at [495, 212] on button "Next Claim" at bounding box center [503, 214] width 31 height 14
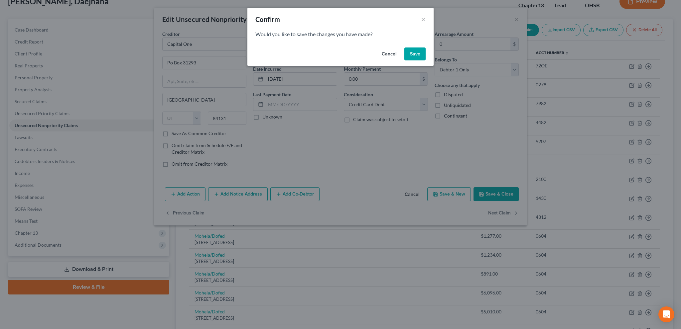
click at [413, 51] on button "Save" at bounding box center [414, 54] width 21 height 13
select select "45"
select select "0"
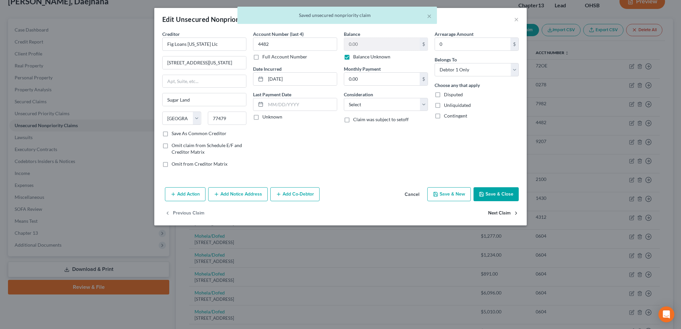
click at [498, 212] on button "Next Claim" at bounding box center [503, 214] width 31 height 14
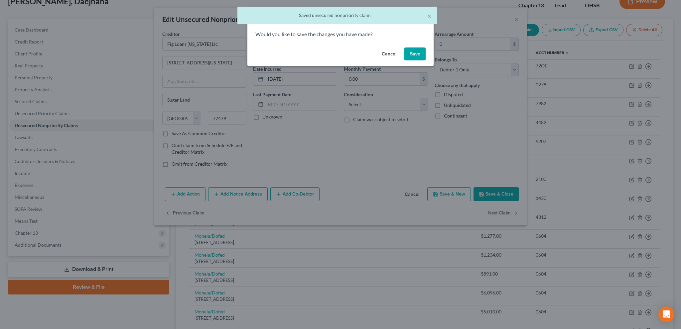
click at [385, 53] on button "Cancel" at bounding box center [388, 54] width 25 height 13
select select "42"
select select "0"
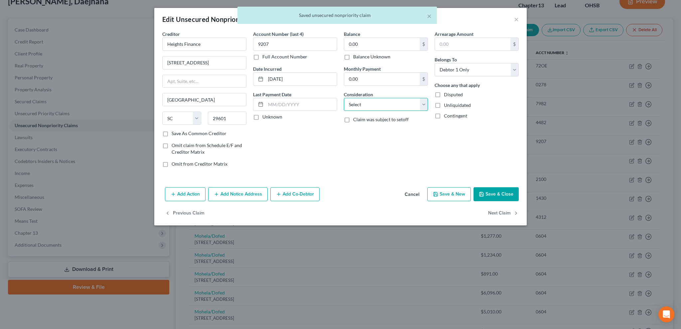
click at [376, 101] on select "Select Cable / Satellite Services Collection Agency Credit Card Debt Debt Couns…" at bounding box center [386, 104] width 84 height 13
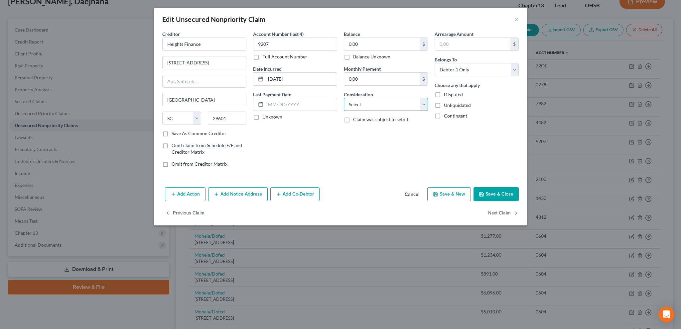
select select "10"
click at [344, 98] on select "Select Cable / Satellite Services Collection Agency Credit Card Debt Debt Couns…" at bounding box center [386, 104] width 84 height 13
click at [495, 211] on button "Next Claim" at bounding box center [503, 214] width 31 height 14
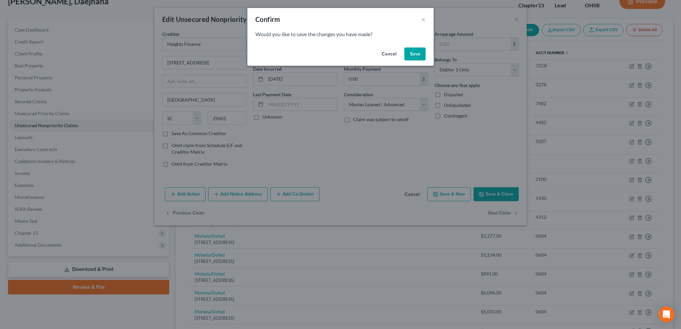
click at [389, 55] on button "Cancel" at bounding box center [388, 54] width 25 height 13
select select "36"
select select "14"
select select "0"
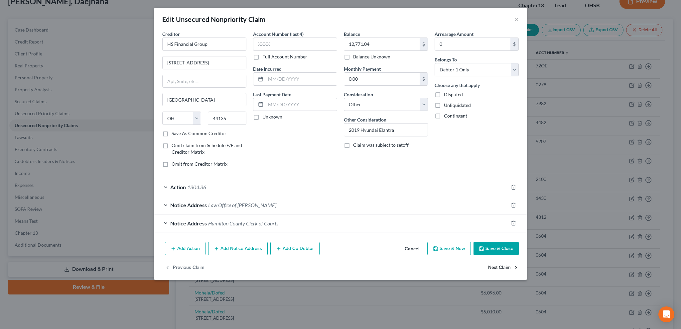
click at [492, 267] on button "Next Claim" at bounding box center [503, 268] width 31 height 14
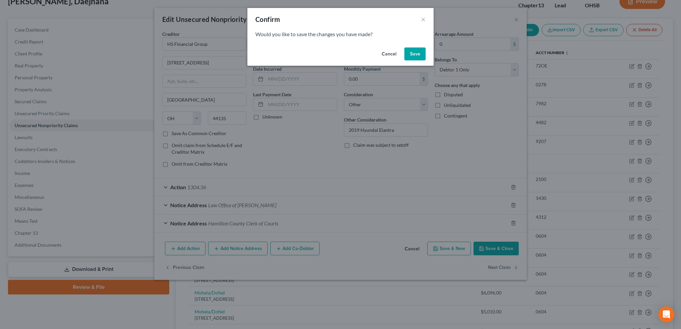
click at [417, 55] on button "Save" at bounding box center [414, 54] width 21 height 13
select select "24"
select select "10"
select select "0"
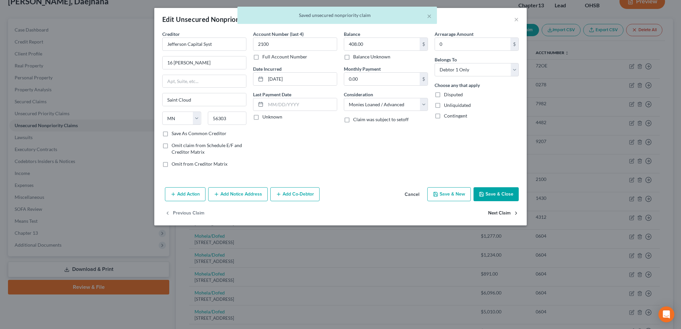
click at [497, 213] on button "Next Claim" at bounding box center [503, 214] width 31 height 14
select select "42"
select select "0"
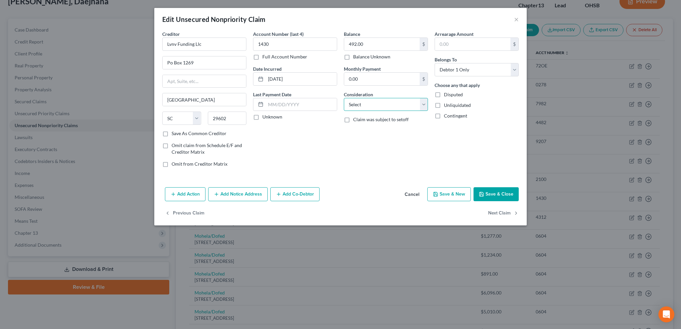
click at [376, 105] on select "Select Cable / Satellite Services Collection Agency Credit Card Debt Debt Couns…" at bounding box center [386, 104] width 84 height 13
select select "1"
click at [344, 98] on select "Select Cable / Satellite Services Collection Agency Credit Card Debt Debt Couns…" at bounding box center [386, 104] width 84 height 13
click at [500, 212] on button "Next Claim" at bounding box center [503, 214] width 31 height 14
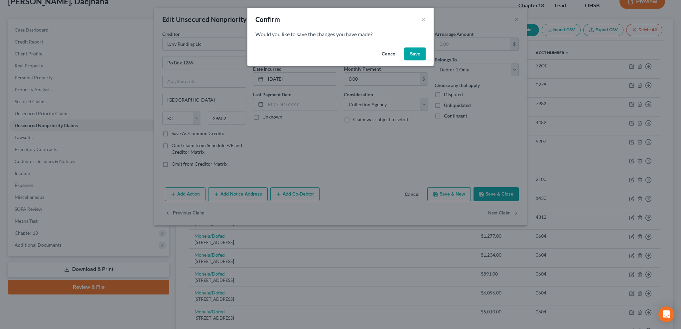
click at [408, 54] on button "Save" at bounding box center [414, 54] width 21 height 13
select select "42"
select select "0"
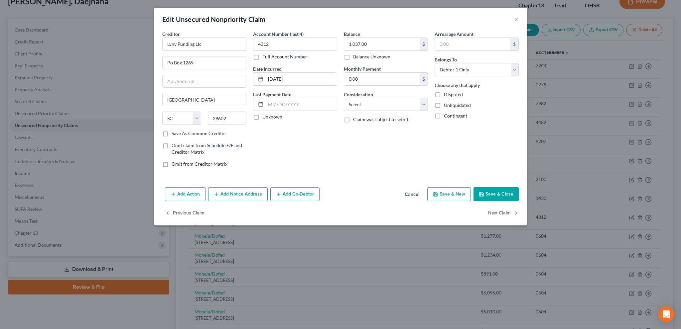
type input "0"
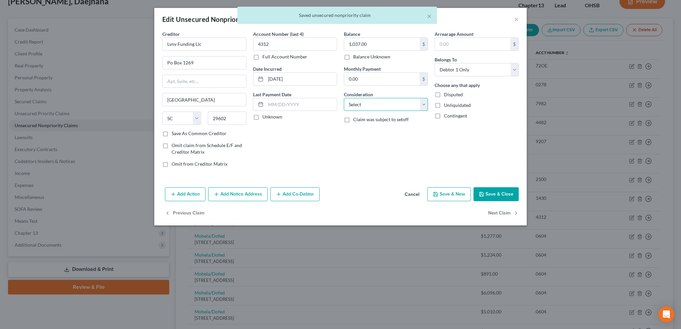
click at [377, 101] on select "Select Cable / Satellite Services Collection Agency Credit Card Debt Debt Couns…" at bounding box center [386, 104] width 84 height 13
select select "1"
click at [344, 98] on select "Select Cable / Satellite Services Collection Agency Credit Card Debt Debt Couns…" at bounding box center [386, 104] width 84 height 13
drag, startPoint x: 482, startPoint y: 192, endPoint x: 455, endPoint y: 148, distance: 51.9
click at [483, 192] on icon "button" at bounding box center [481, 194] width 5 height 5
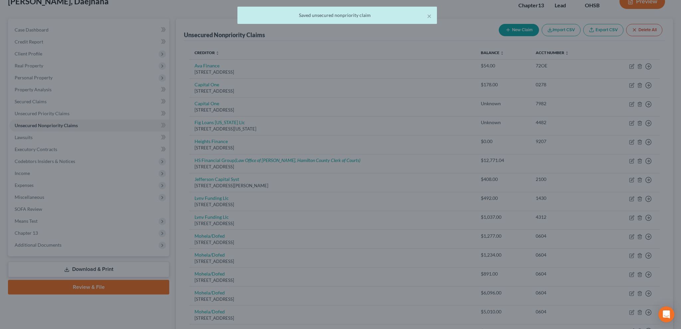
type input "0"
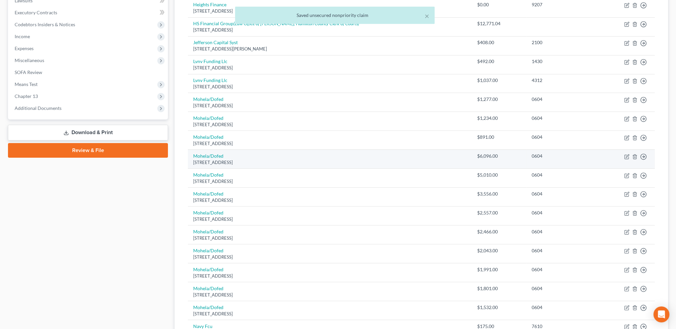
scroll to position [70, 0]
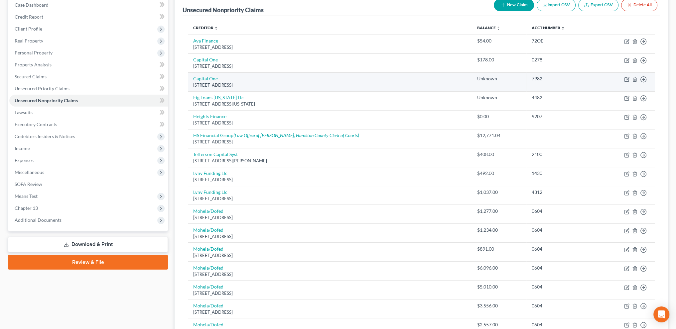
click at [203, 76] on link "Capital One" at bounding box center [205, 79] width 25 height 6
select select "46"
select select "2"
select select "0"
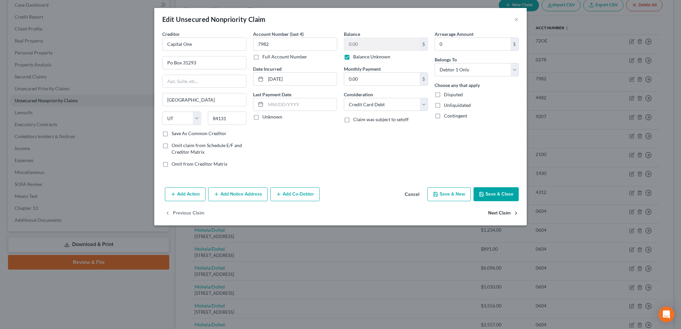
click at [492, 213] on button "Next Claim" at bounding box center [503, 214] width 31 height 14
select select "45"
select select "0"
click at [380, 104] on select "Select Cable / Satellite Services Collection Agency Credit Card Debt Debt Couns…" at bounding box center [386, 104] width 84 height 13
select select "10"
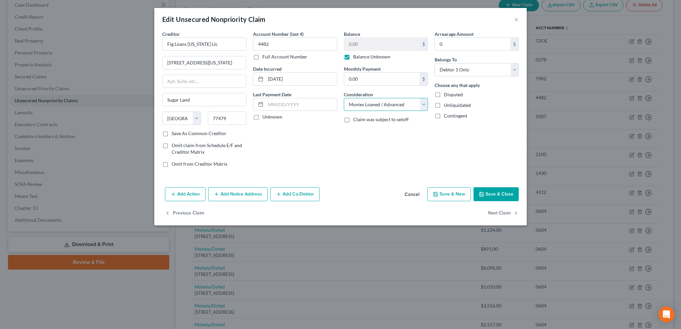
click at [344, 98] on select "Select Cable / Satellite Services Collection Agency Credit Card Debt Debt Couns…" at bounding box center [386, 104] width 84 height 13
click at [492, 213] on button "Next Claim" at bounding box center [503, 214] width 31 height 14
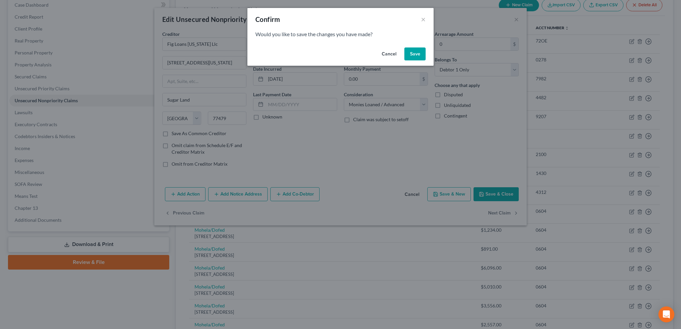
click at [412, 55] on button "Save" at bounding box center [414, 54] width 21 height 13
select select "42"
select select "0"
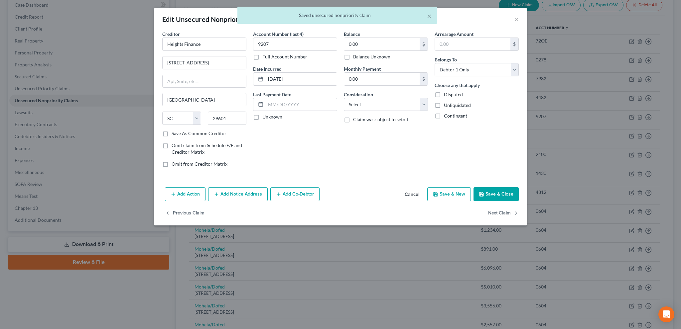
click at [353, 56] on label "Balance Unknown" at bounding box center [371, 57] width 37 height 7
click at [356, 56] on input "Balance Unknown" at bounding box center [358, 56] width 4 height 4
checkbox input "true"
drag, startPoint x: 368, startPoint y: 106, endPoint x: 371, endPoint y: 112, distance: 6.5
click at [368, 106] on select "Select Cable / Satellite Services Collection Agency Credit Card Debt Debt Couns…" at bounding box center [386, 104] width 84 height 13
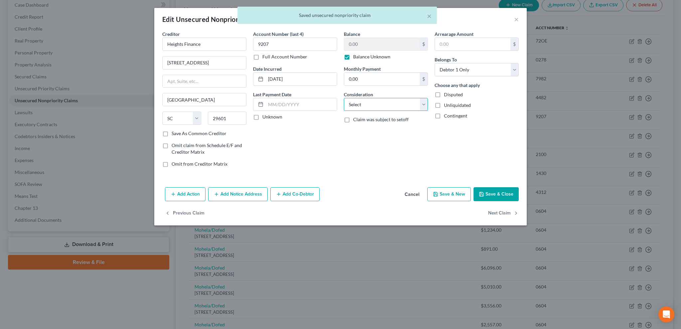
click at [368, 106] on select "Select Cable / Satellite Services Collection Agency Credit Card Debt Debt Couns…" at bounding box center [386, 104] width 84 height 13
click at [360, 100] on select "Select Cable / Satellite Services Collection Agency Credit Card Debt Debt Couns…" at bounding box center [386, 104] width 84 height 13
click at [358, 106] on select "Select Cable / Satellite Services Collection Agency Credit Card Debt Debt Couns…" at bounding box center [386, 104] width 84 height 13
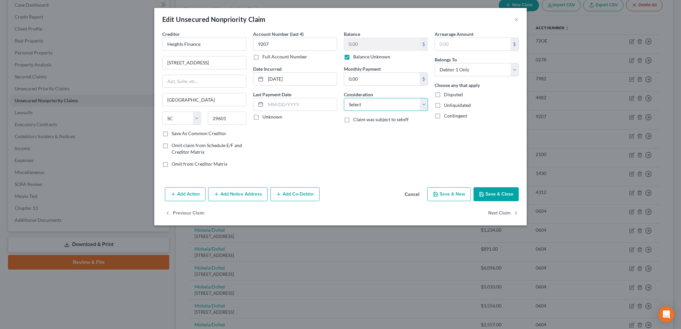
select select "10"
click at [344, 98] on select "Select Cable / Satellite Services Collection Agency Credit Card Debt Debt Couns…" at bounding box center [386, 104] width 84 height 13
click at [505, 211] on button "Next Claim" at bounding box center [503, 214] width 31 height 14
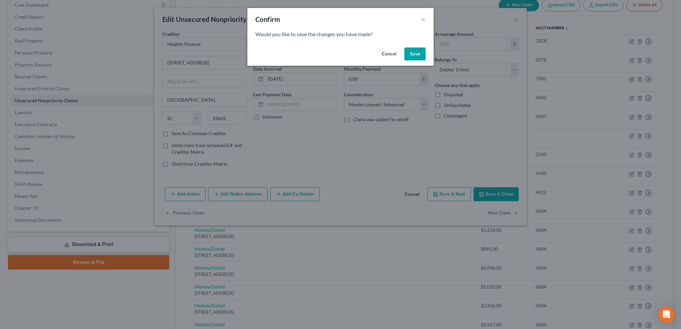
click at [413, 52] on button "Save" at bounding box center [414, 54] width 21 height 13
select select "36"
select select "14"
select select "0"
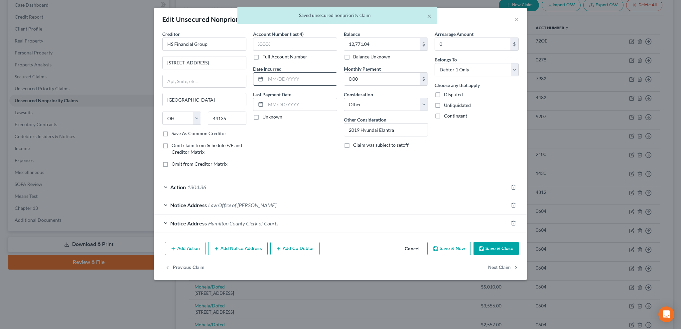
click at [286, 80] on input "text" at bounding box center [301, 79] width 71 height 13
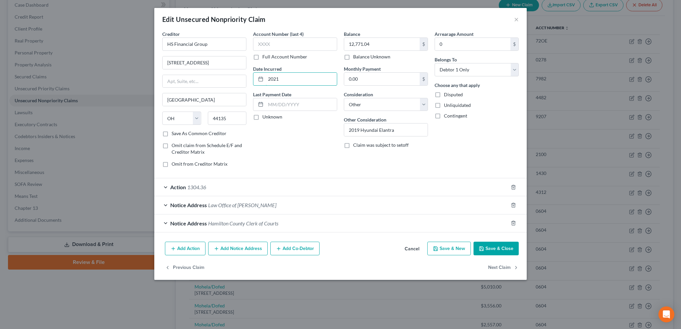
type input "2021"
click at [494, 246] on button "Save & Close" at bounding box center [495, 249] width 45 height 14
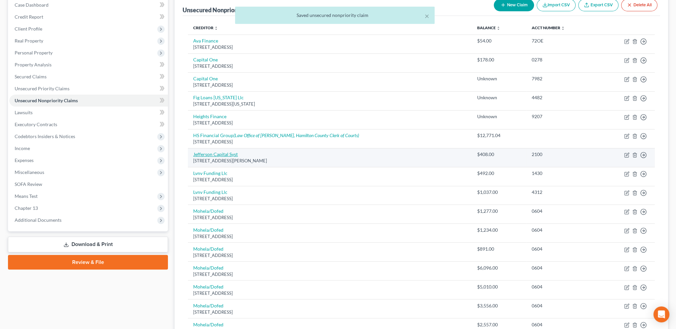
click at [234, 152] on link "Jefferson Capital Syst" at bounding box center [215, 155] width 45 height 6
select select "24"
select select "10"
select select "0"
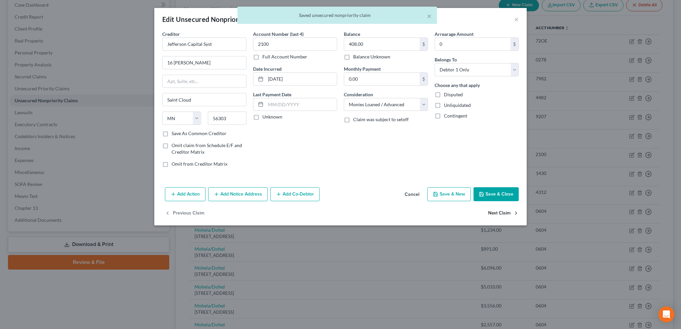
click at [491, 211] on button "Next Claim" at bounding box center [503, 214] width 31 height 14
select select "42"
select select "1"
select select "0"
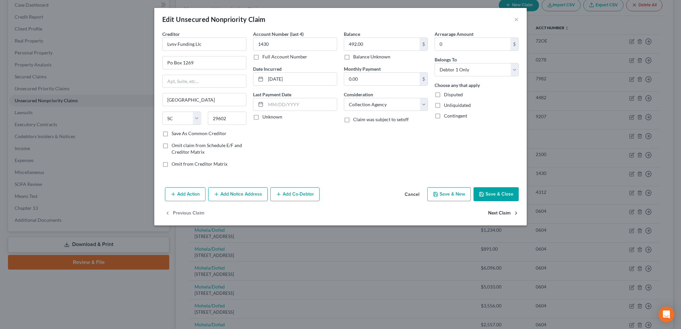
click at [492, 213] on button "Next Claim" at bounding box center [503, 214] width 31 height 14
select select "42"
select select "1"
select select "0"
click at [492, 213] on button "Next Claim" at bounding box center [503, 214] width 31 height 14
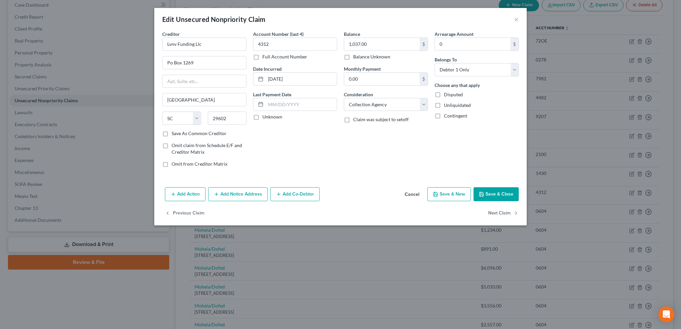
select select "26"
select select "17"
select select "0"
click at [492, 213] on button "Next Claim" at bounding box center [503, 214] width 31 height 14
select select "26"
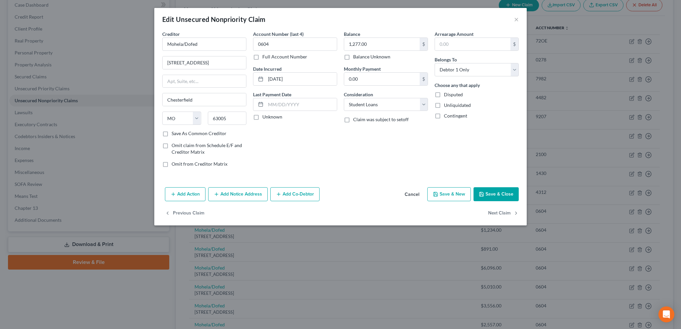
select select "17"
select select "0"
click at [492, 213] on button "Next Claim" at bounding box center [503, 214] width 31 height 14
select select "26"
select select "17"
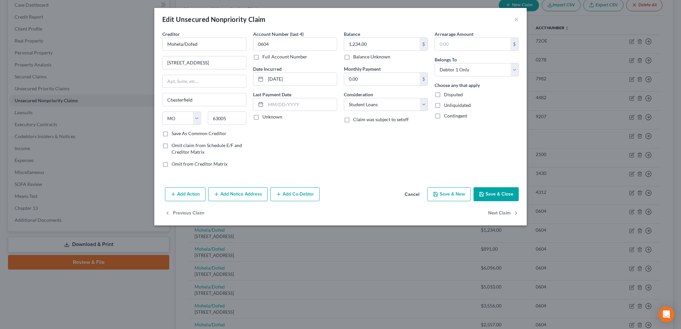
select select "0"
click at [492, 213] on button "Next Claim" at bounding box center [503, 214] width 31 height 14
select select "26"
select select "17"
select select "0"
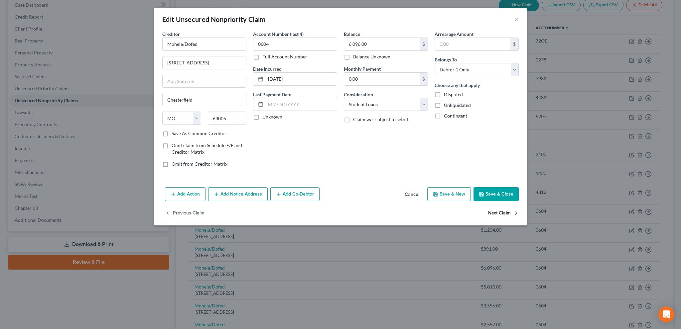
click at [492, 213] on button "Next Claim" at bounding box center [503, 214] width 31 height 14
select select "26"
select select "17"
select select "0"
click at [492, 213] on button "Next Claim" at bounding box center [503, 214] width 31 height 14
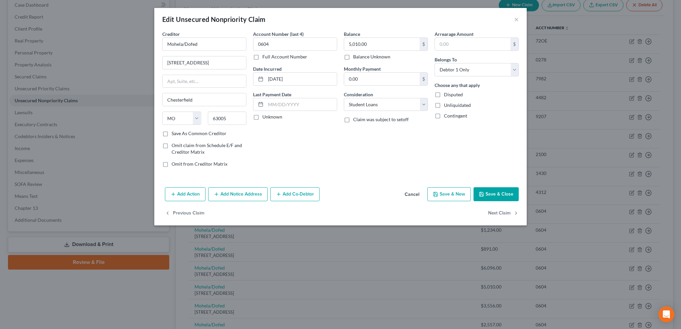
select select "26"
select select "17"
select select "0"
click at [492, 213] on button "Next Claim" at bounding box center [503, 214] width 31 height 14
select select "26"
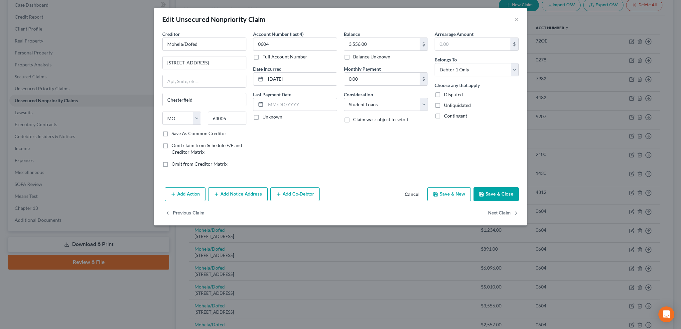
select select "17"
select select "0"
click at [492, 213] on button "Next Claim" at bounding box center [503, 214] width 31 height 14
select select "26"
select select "17"
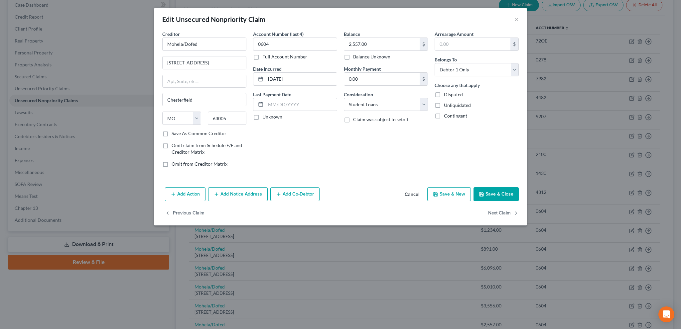
select select "0"
click at [492, 213] on button "Next Claim" at bounding box center [503, 214] width 31 height 14
select select "26"
select select "17"
select select "0"
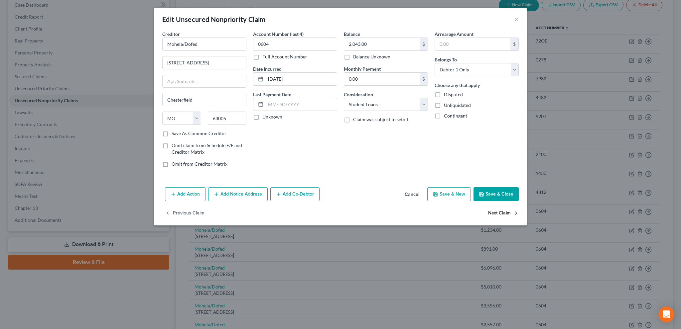
click at [492, 213] on button "Next Claim" at bounding box center [503, 214] width 31 height 14
select select "26"
select select "17"
select select "0"
click at [492, 213] on button "Next Claim" at bounding box center [503, 214] width 31 height 14
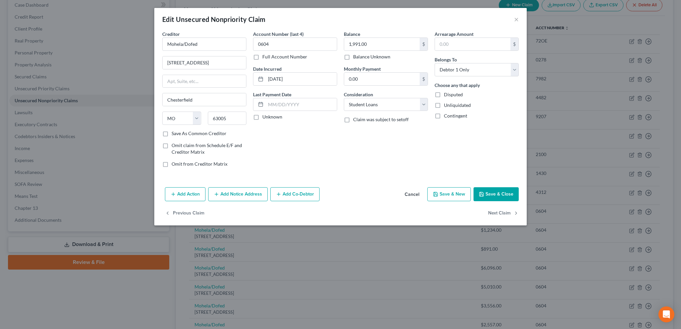
select select "26"
select select "17"
select select "0"
click at [492, 213] on button "Next Claim" at bounding box center [503, 214] width 31 height 14
select select "26"
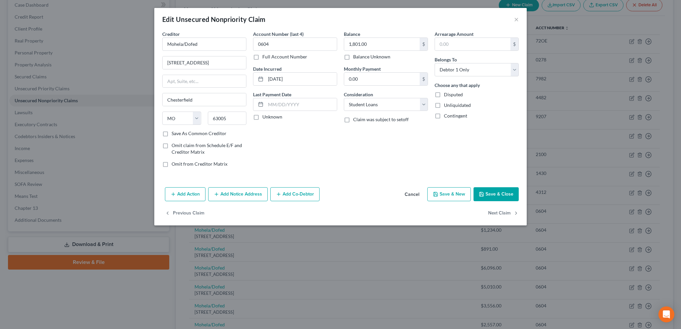
select select "17"
select select "0"
click at [492, 213] on button "Next Claim" at bounding box center [503, 214] width 31 height 14
select select "48"
select select "0"
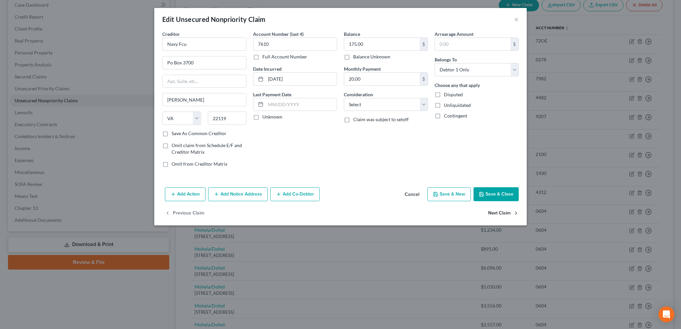
click at [492, 213] on button "Next Claim" at bounding box center [503, 214] width 31 height 14
select select "39"
select select "2"
select select "0"
click at [193, 212] on button "Previous Claim" at bounding box center [185, 214] width 40 height 14
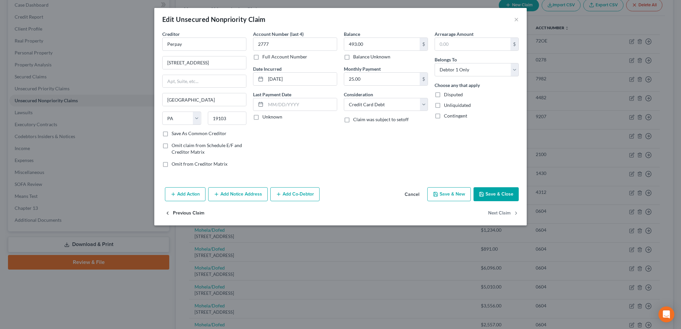
select select "48"
select select "0"
click at [359, 107] on select "Select Cable / Satellite Services Collection Agency Credit Card Debt Debt Couns…" at bounding box center [386, 104] width 84 height 13
select select "15"
click at [344, 98] on select "Select Cable / Satellite Services Collection Agency Credit Card Debt Debt Couns…" at bounding box center [386, 104] width 84 height 13
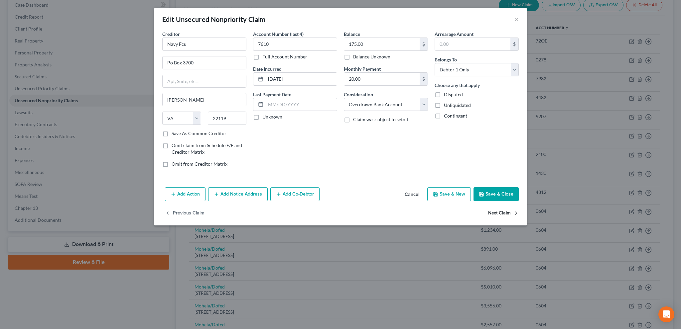
click at [498, 212] on button "Next Claim" at bounding box center [503, 214] width 31 height 14
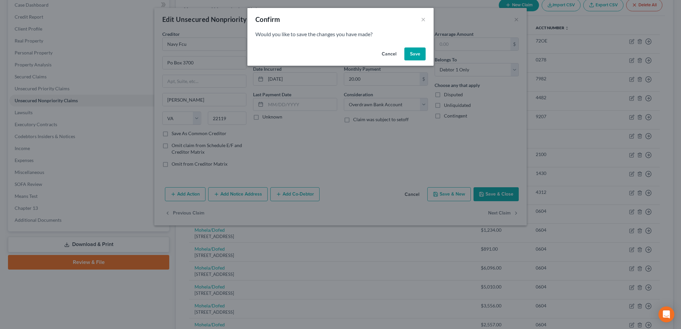
click at [413, 53] on button "Save" at bounding box center [414, 54] width 21 height 13
select select "39"
select select "2"
select select "0"
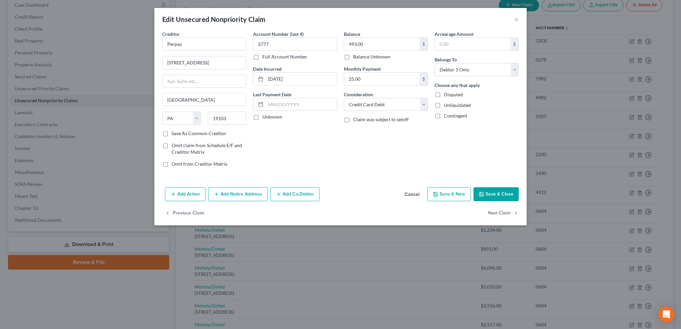
type input "0"
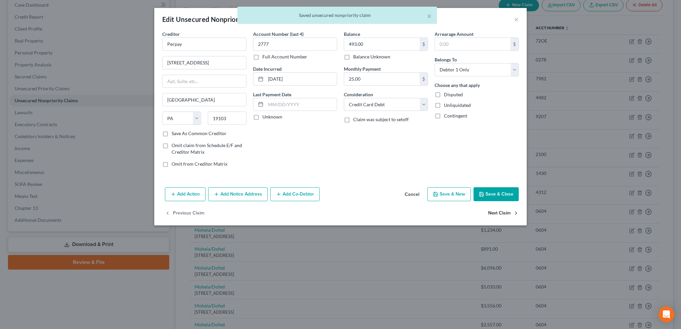
click at [492, 211] on button "Next Claim" at bounding box center [503, 214] width 31 height 14
select select "48"
select select "0"
click at [363, 102] on select "Select Cable / Satellite Services Collection Agency Credit Card Debt Debt Couns…" at bounding box center [386, 104] width 84 height 13
select select "1"
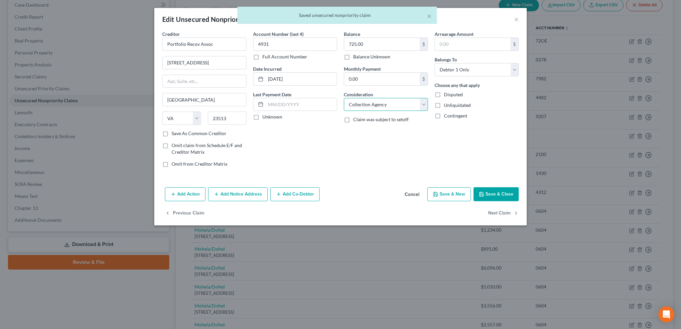
click at [344, 98] on select "Select Cable / Satellite Services Collection Agency Credit Card Debt Debt Couns…" at bounding box center [386, 104] width 84 height 13
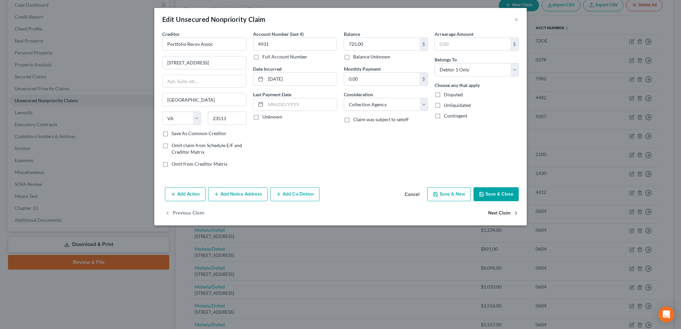
click at [493, 213] on button "Next Claim" at bounding box center [503, 214] width 31 height 14
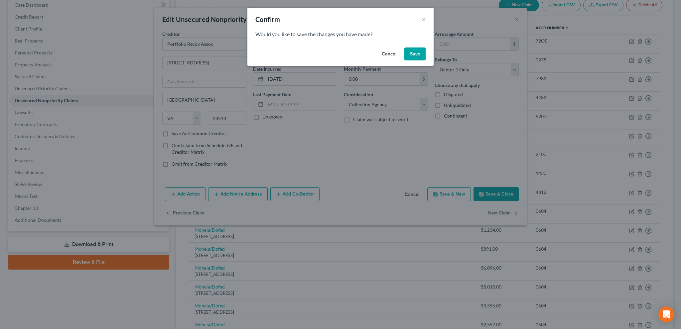
click at [417, 57] on button "Save" at bounding box center [414, 54] width 21 height 13
select select "50"
select select "0"
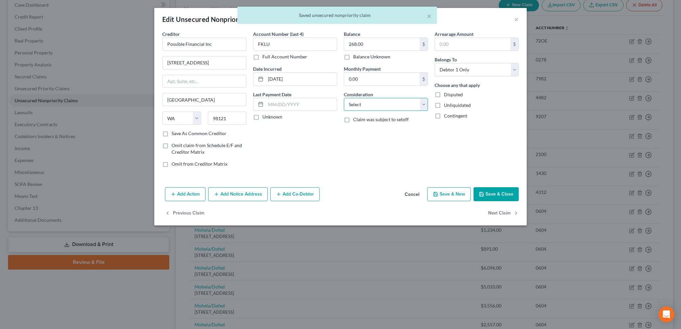
click at [371, 108] on select "Select Cable / Satellite Services Collection Agency Credit Card Debt Debt Couns…" at bounding box center [386, 104] width 84 height 13
click at [344, 98] on select "Select Cable / Satellite Services Collection Agency Credit Card Debt Debt Couns…" at bounding box center [386, 104] width 84 height 13
drag, startPoint x: 360, startPoint y: 105, endPoint x: 364, endPoint y: 110, distance: 6.2
click at [360, 105] on select "Select Cable / Satellite Services Collection Agency Credit Card Debt Debt Couns…" at bounding box center [386, 104] width 84 height 13
select select "10"
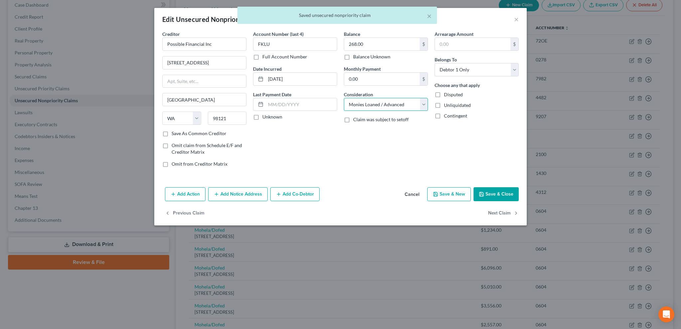
click at [344, 98] on select "Select Cable / Satellite Services Collection Agency Credit Card Debt Debt Couns…" at bounding box center [386, 104] width 84 height 13
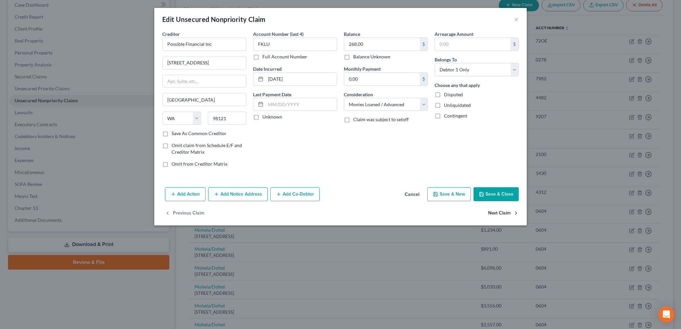
click at [501, 212] on button "Next Claim" at bounding box center [503, 214] width 31 height 14
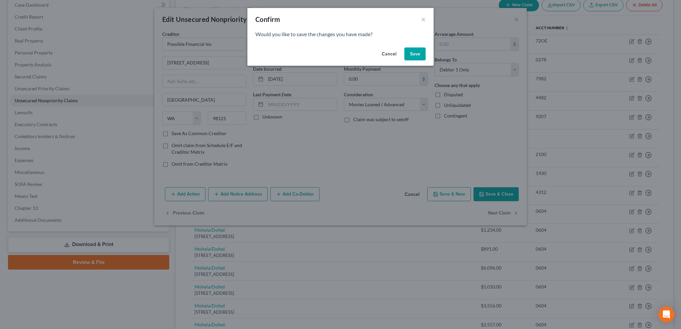
click at [414, 55] on button "Save" at bounding box center [414, 54] width 21 height 13
select select "45"
select select "0"
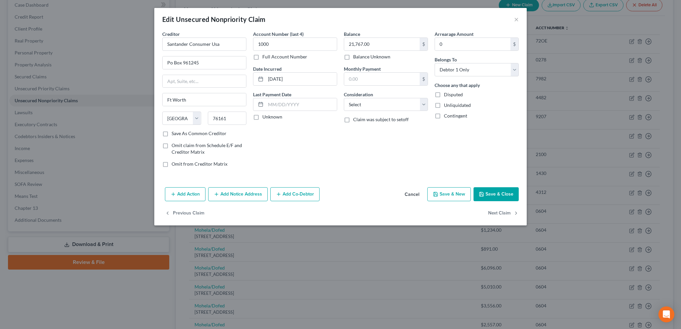
type input "0"
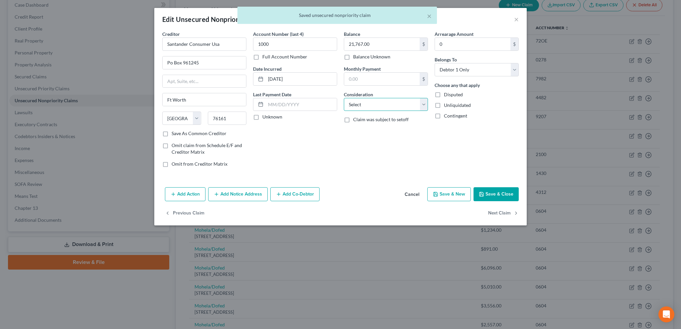
click at [391, 104] on select "Select Cable / Satellite Services Collection Agency Credit Card Debt Debt Couns…" at bounding box center [386, 104] width 84 height 13
select select "4"
click at [344, 98] on select "Select Cable / Satellite Services Collection Agency Credit Card Debt Debt Couns…" at bounding box center [386, 104] width 84 height 13
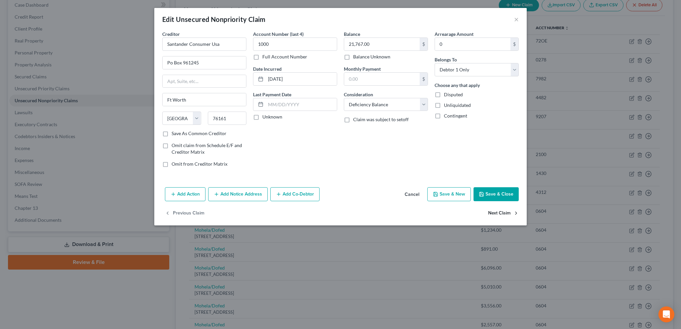
click at [496, 212] on button "Next Claim" at bounding box center [503, 214] width 31 height 14
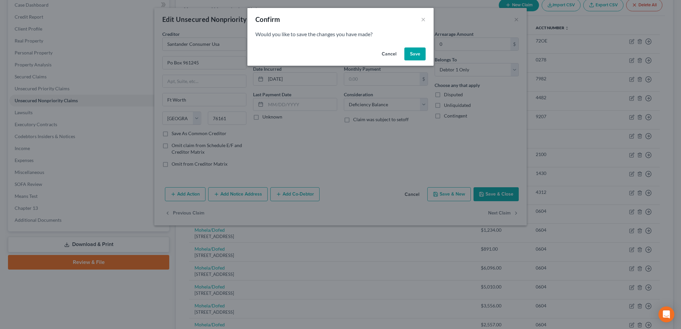
click at [415, 55] on button "Save" at bounding box center [414, 54] width 21 height 13
select select "4"
select select "2"
select select "0"
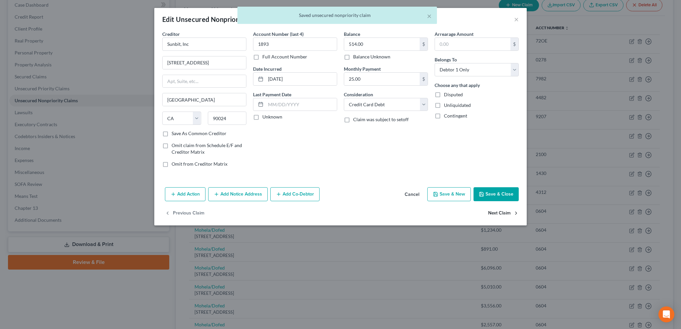
click at [494, 212] on button "Next Claim" at bounding box center [503, 214] width 31 height 14
select select "36"
select select "17"
select select "0"
click at [494, 213] on button "Next Claim" at bounding box center [503, 214] width 31 height 14
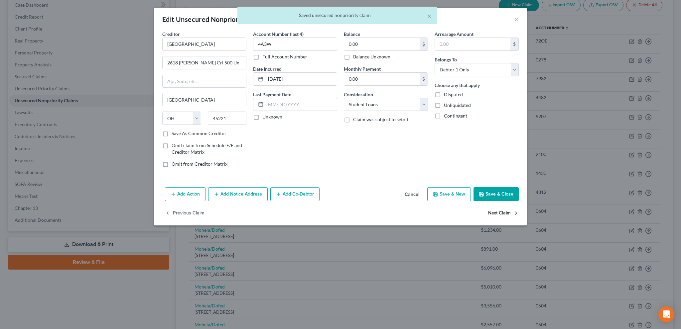
select select "4"
select select "14"
select select "0"
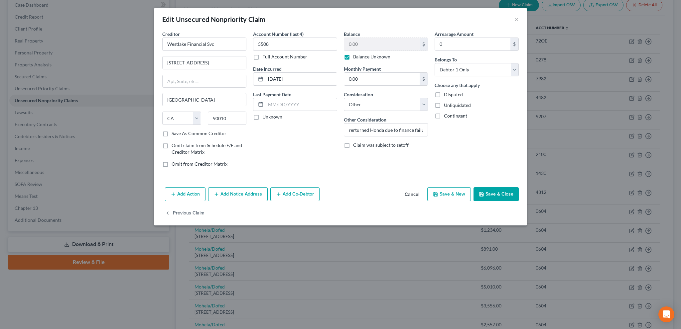
click at [490, 192] on button "Save & Close" at bounding box center [495, 194] width 45 height 14
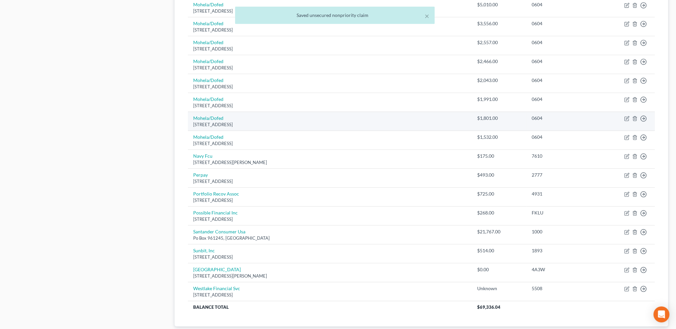
scroll to position [394, 0]
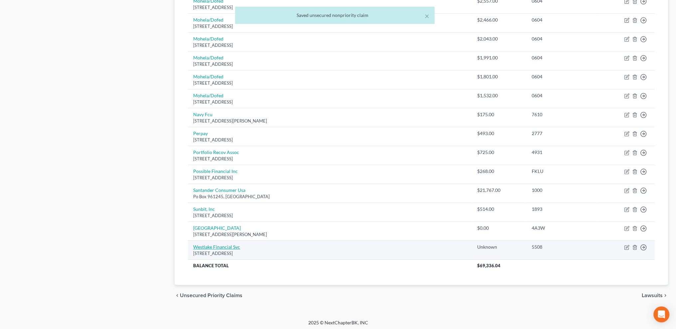
click at [222, 244] on link "Westlake Financial Svc" at bounding box center [216, 247] width 47 height 6
select select "4"
select select "14"
select select "0"
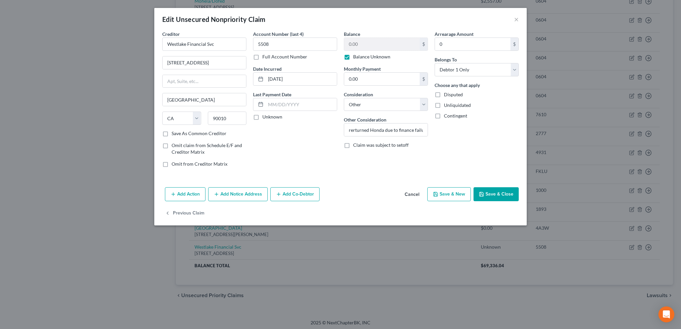
click at [486, 194] on button "Save & Close" at bounding box center [495, 194] width 45 height 14
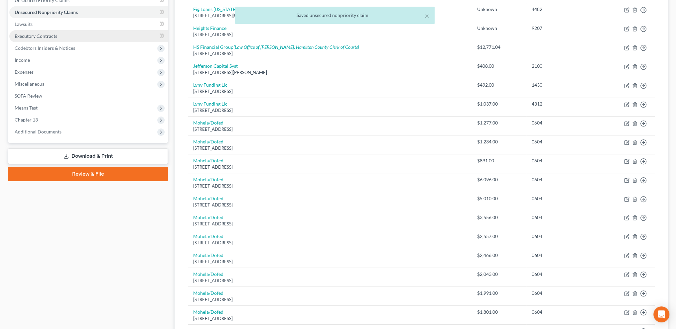
scroll to position [112, 0]
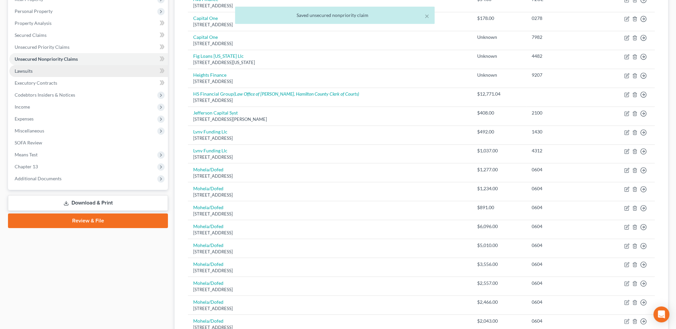
click at [24, 69] on span "Lawsuits" at bounding box center [24, 71] width 18 height 6
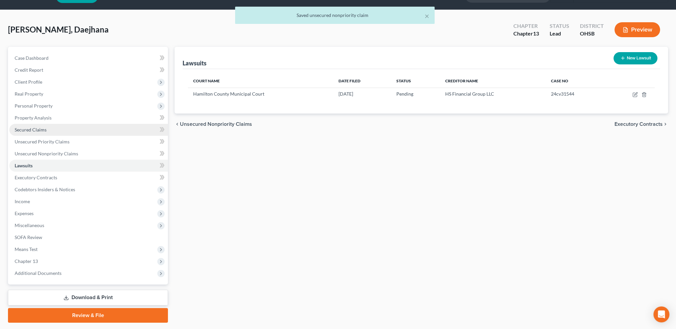
scroll to position [35, 0]
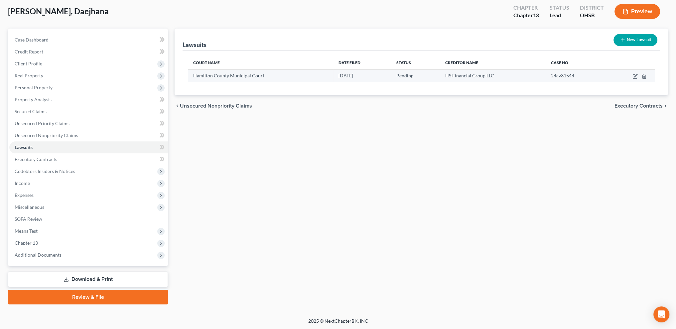
drag, startPoint x: 602, startPoint y: 77, endPoint x: 615, endPoint y: 73, distance: 14.2
click at [610, 75] on tr "Hamilton County Municipal Court 11/08/2024 Pending HS Financial Group LLC 24cv3…" at bounding box center [421, 75] width 467 height 13
click at [635, 77] on icon "button" at bounding box center [634, 76] width 5 height 5
select select "36"
select select "0"
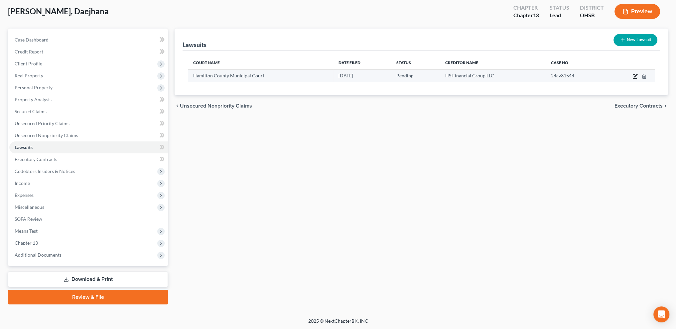
select select "1"
select select "36"
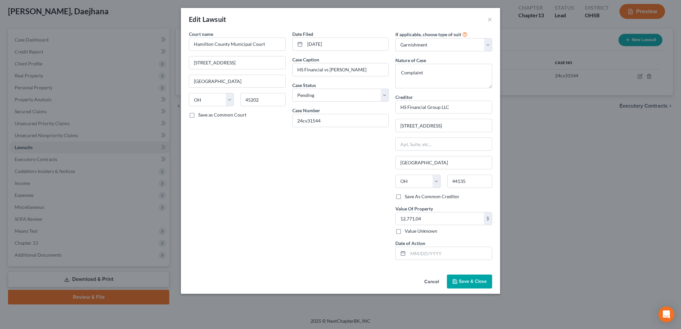
click at [461, 281] on span "Save & Close" at bounding box center [473, 282] width 28 height 6
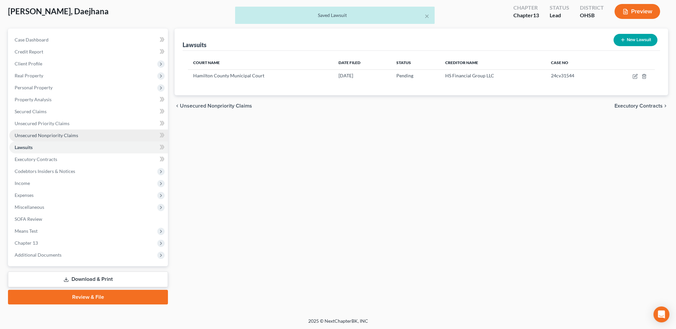
click at [62, 131] on link "Unsecured Nonpriority Claims" at bounding box center [88, 136] width 159 height 12
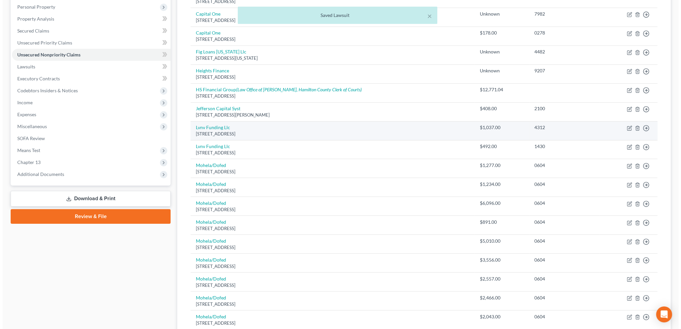
scroll to position [116, 0]
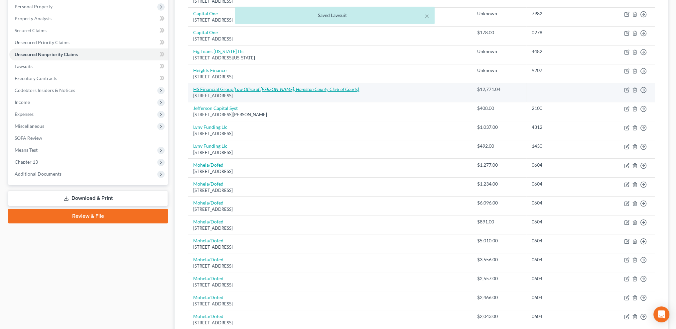
click at [213, 87] on link "HS Financial Group (Law Office of Timothy Sullivan, Hamilton County Clerk of Co…" at bounding box center [276, 89] width 166 height 6
select select "36"
select select "14"
select select "0"
select select "36"
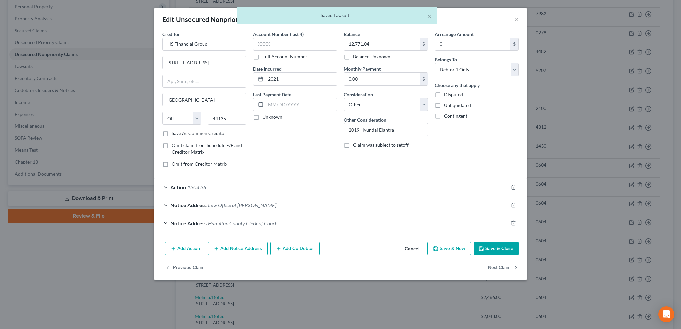
click at [209, 223] on span "Hamilton County Clerk of Courts" at bounding box center [243, 223] width 70 height 6
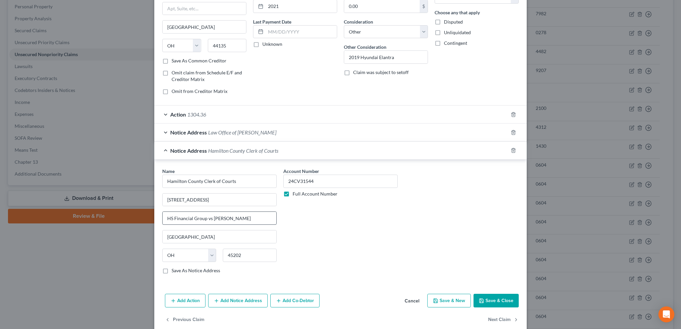
scroll to position [82, 0]
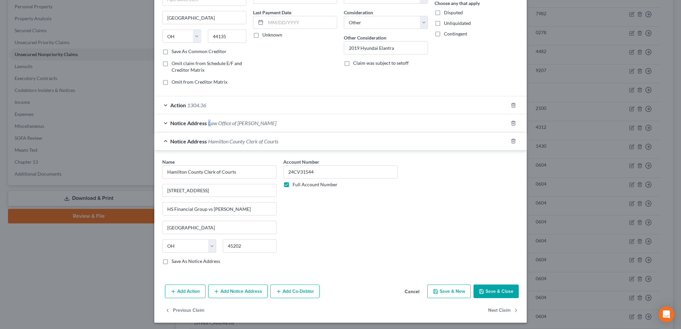
click at [208, 120] on span "Law Office of Timothy Sullivan" at bounding box center [242, 123] width 68 height 6
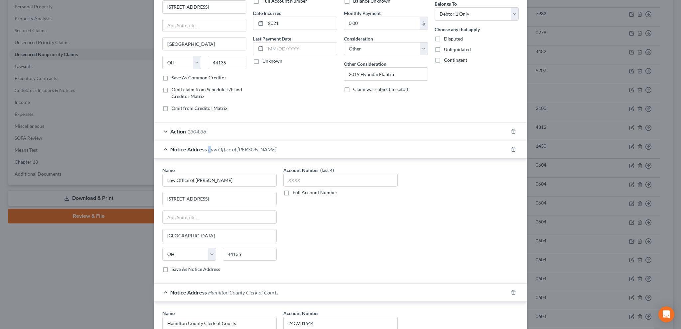
scroll to position [0, 0]
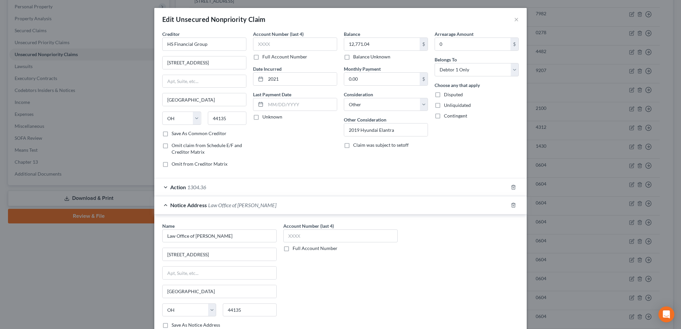
click at [306, 154] on div "Account Number (last 4) Full Account Number Date Incurred 2021 Last Payment Dat…" at bounding box center [295, 102] width 91 height 142
click at [257, 44] on input "text" at bounding box center [295, 44] width 84 height 13
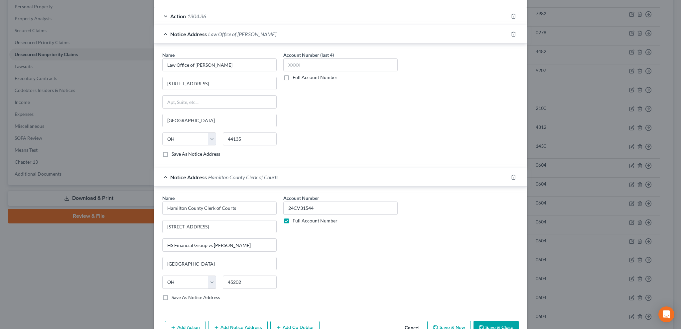
scroll to position [206, 0]
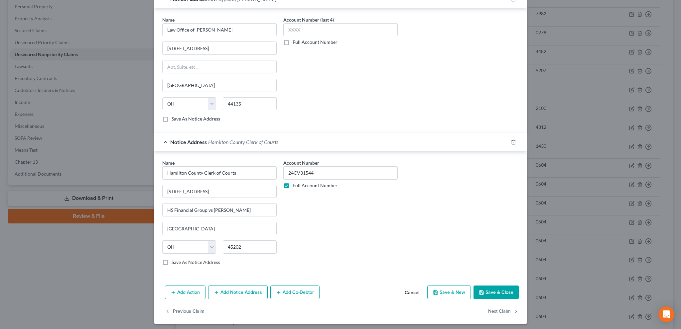
type input "4977"
click at [493, 289] on button "Save & Close" at bounding box center [495, 293] width 45 height 14
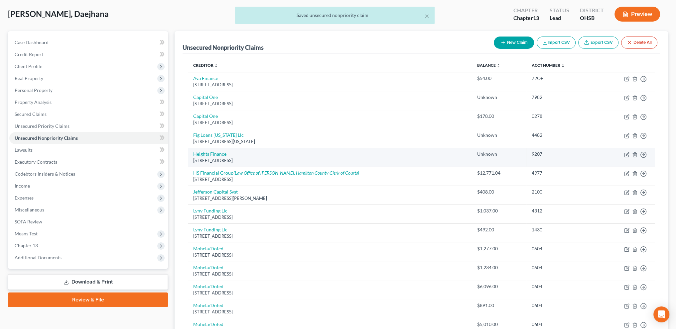
scroll to position [0, 0]
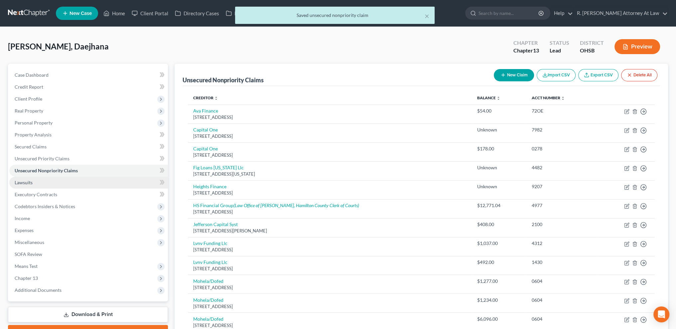
click at [24, 183] on span "Lawsuits" at bounding box center [24, 183] width 18 height 6
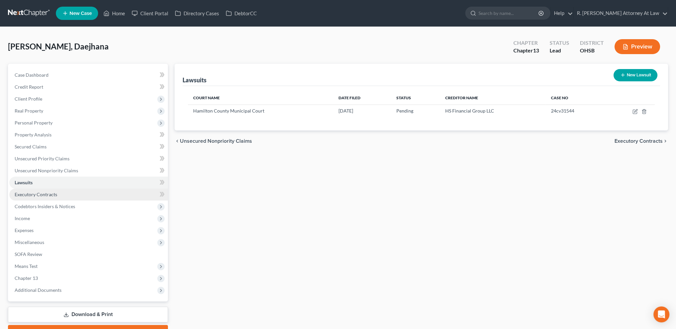
click at [34, 195] on span "Executory Contracts" at bounding box center [36, 195] width 43 height 6
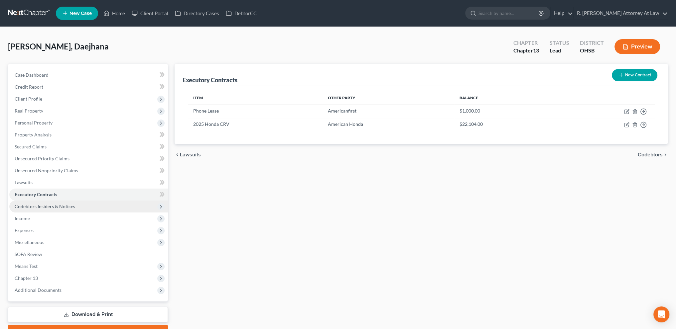
click at [32, 206] on span "Codebtors Insiders & Notices" at bounding box center [45, 207] width 60 height 6
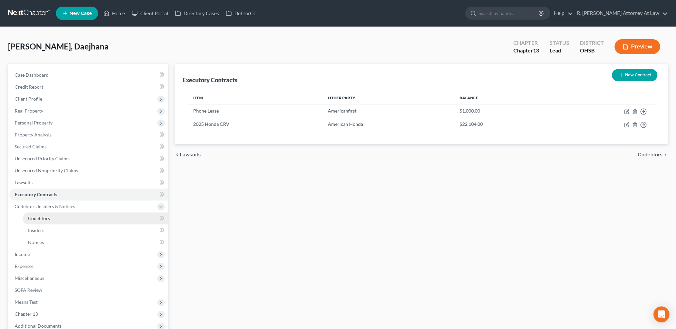
click at [33, 220] on span "Codebtors" at bounding box center [39, 219] width 22 height 6
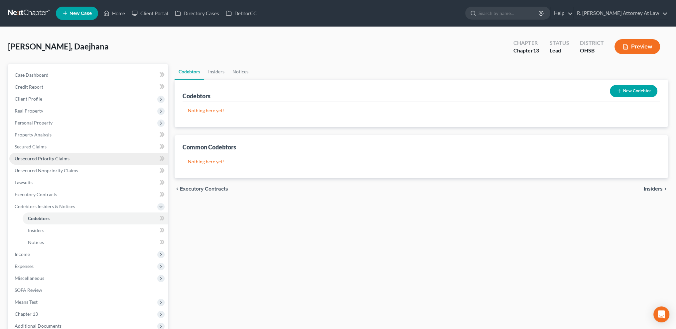
scroll to position [71, 0]
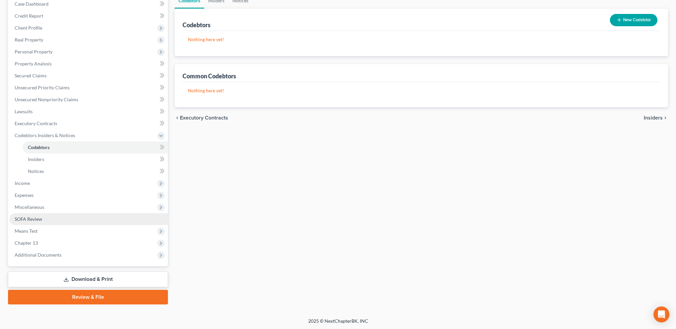
click at [27, 221] on span "SOFA Review" at bounding box center [29, 219] width 28 height 6
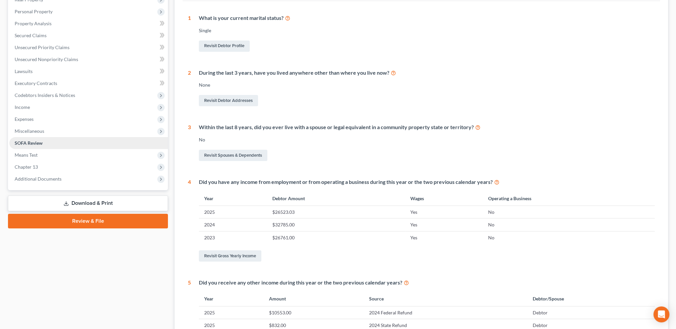
scroll to position [108, 0]
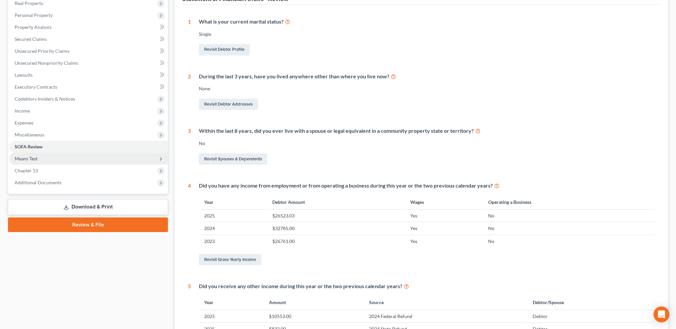
click at [32, 158] on span "Means Test" at bounding box center [26, 159] width 23 height 6
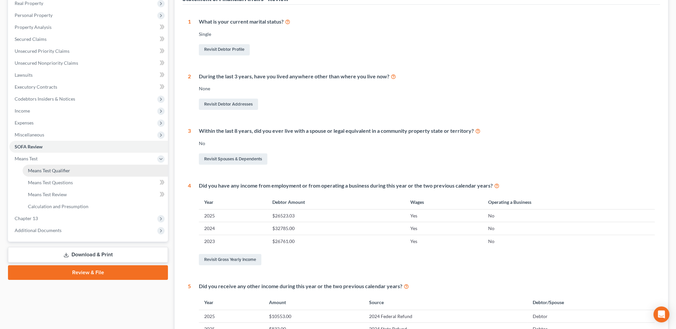
click at [35, 168] on span "Means Test Qualifier" at bounding box center [49, 171] width 42 height 6
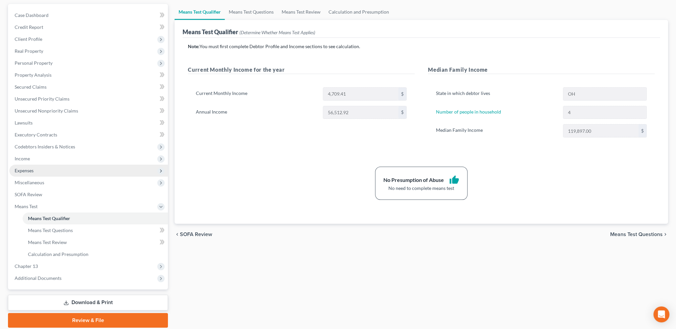
scroll to position [50, 0]
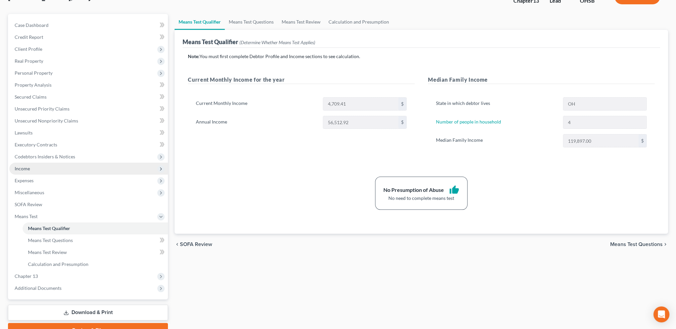
click at [22, 167] on span "Income" at bounding box center [22, 169] width 15 height 6
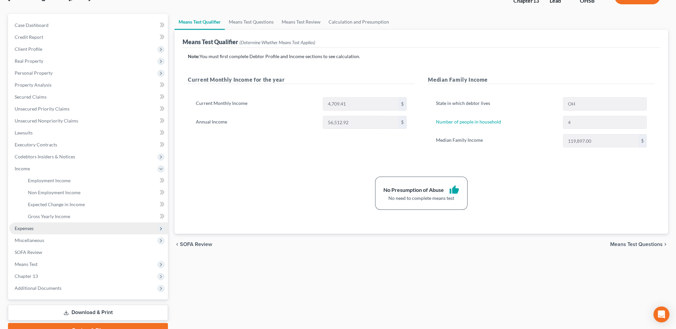
click at [29, 227] on span "Expenses" at bounding box center [24, 229] width 19 height 6
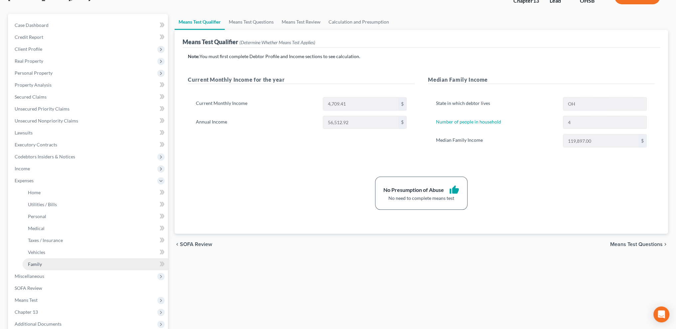
click at [32, 262] on span "Family" at bounding box center [35, 265] width 14 height 6
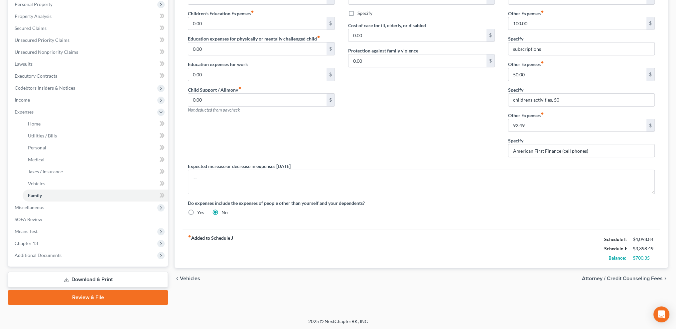
scroll to position [119, 0]
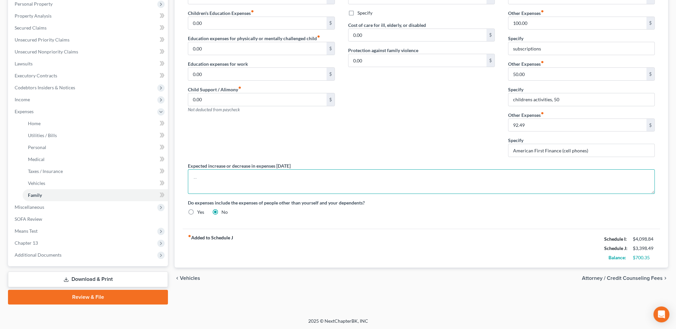
click at [241, 180] on textarea at bounding box center [421, 181] width 467 height 25
type textarea "M"
click at [277, 186] on textarea at bounding box center [421, 181] width 467 height 25
click at [213, 176] on textarea at bounding box center [421, 181] width 467 height 25
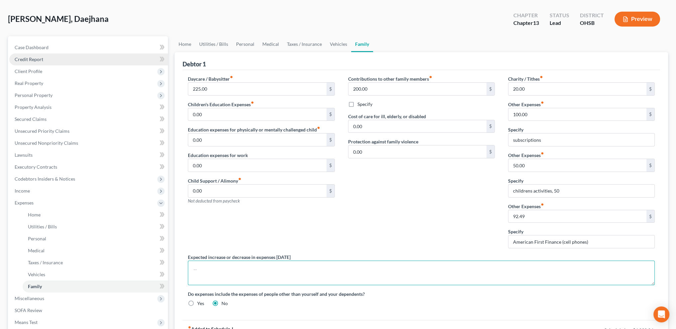
scroll to position [0, 0]
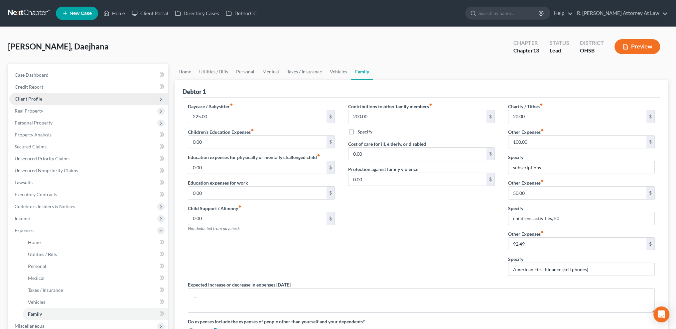
click at [23, 95] on span "Client Profile" at bounding box center [88, 99] width 159 height 12
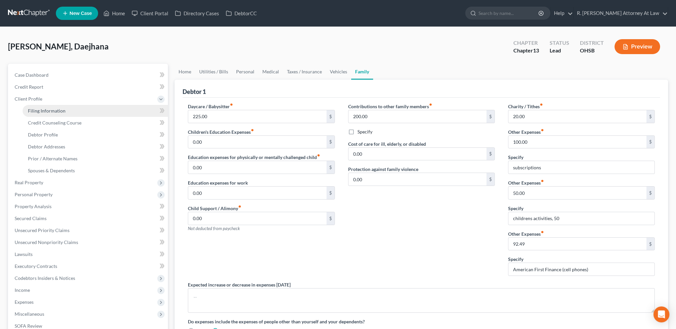
click at [42, 113] on span "Filing Information" at bounding box center [47, 111] width 38 height 6
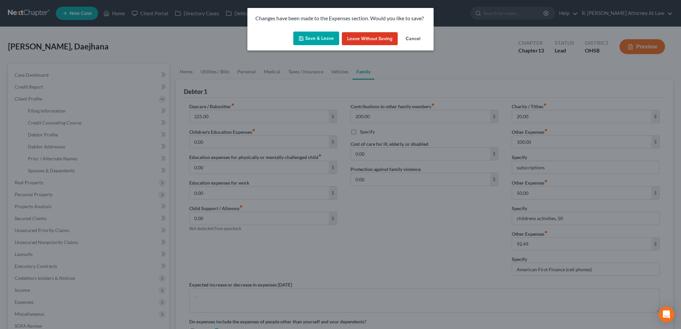
click at [311, 42] on button "Save & Leave" at bounding box center [316, 39] width 46 height 14
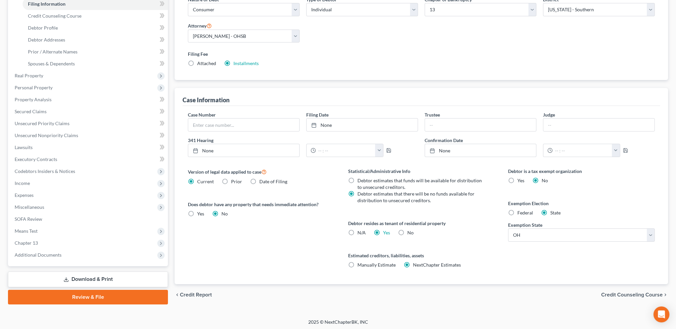
scroll to position [108, 0]
click at [357, 179] on label "Debtor estimates that funds will be available for distribution to unsecured cre…" at bounding box center [421, 183] width 129 height 13
click at [360, 179] on input "Debtor estimates that funds will be available for distribution to unsecured cre…" at bounding box center [362, 179] width 4 height 4
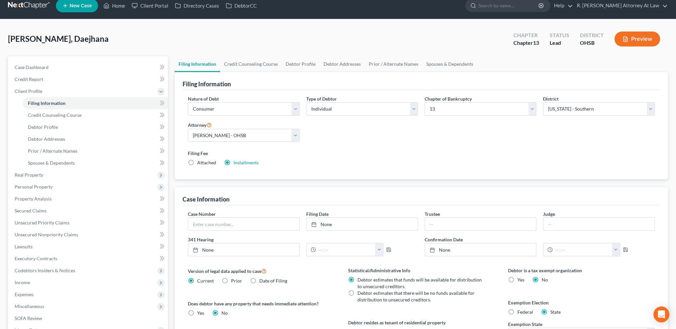
scroll to position [0, 0]
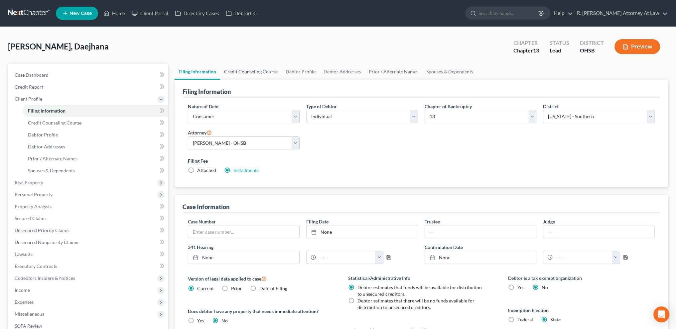
click at [251, 71] on link "Credit Counseling Course" at bounding box center [250, 72] width 61 height 16
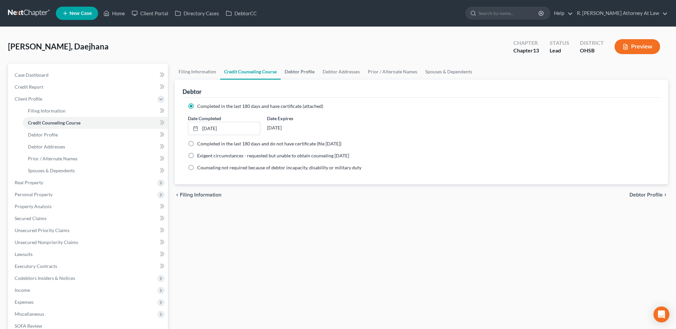
click at [299, 72] on link "Debtor Profile" at bounding box center [299, 72] width 38 height 16
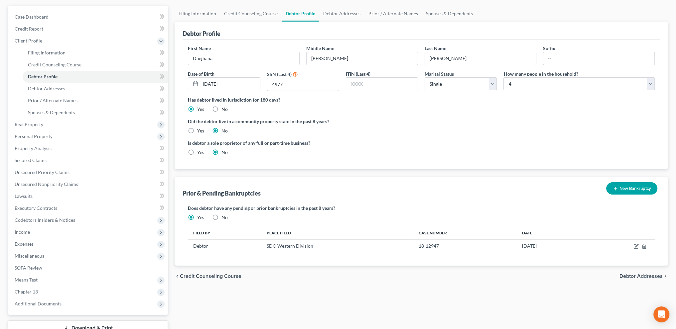
scroll to position [50, 0]
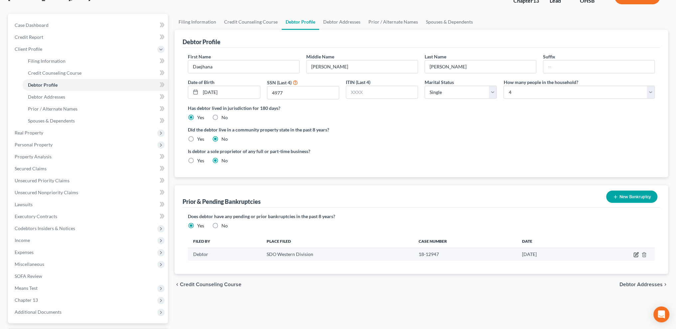
click at [635, 254] on icon "button" at bounding box center [635, 254] width 5 height 5
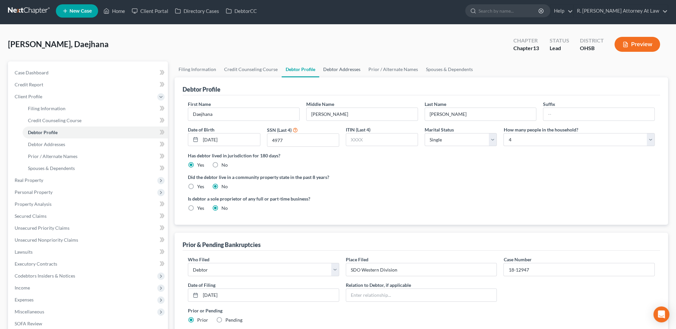
scroll to position [0, 0]
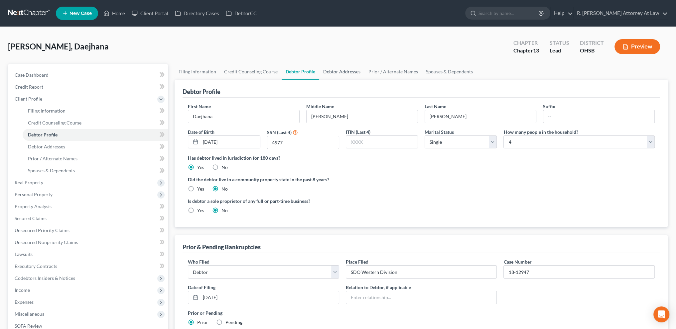
click at [335, 72] on link "Debtor Addresses" at bounding box center [341, 72] width 45 height 16
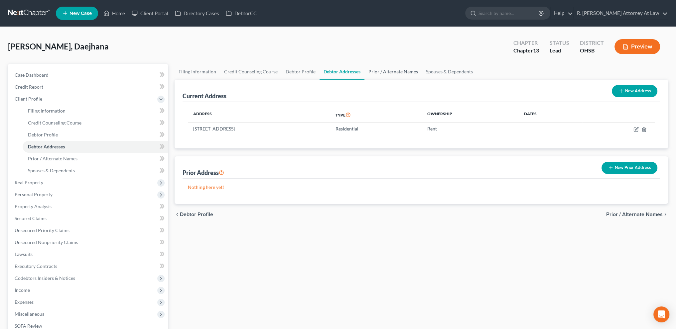
click at [378, 70] on link "Prior / Alternate Names" at bounding box center [392, 72] width 57 height 16
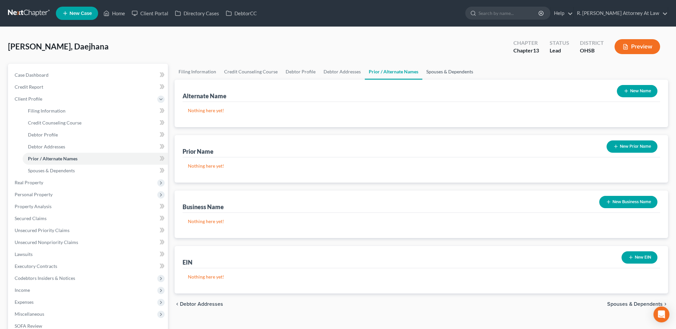
click at [440, 71] on link "Spouses & Dependents" at bounding box center [449, 72] width 55 height 16
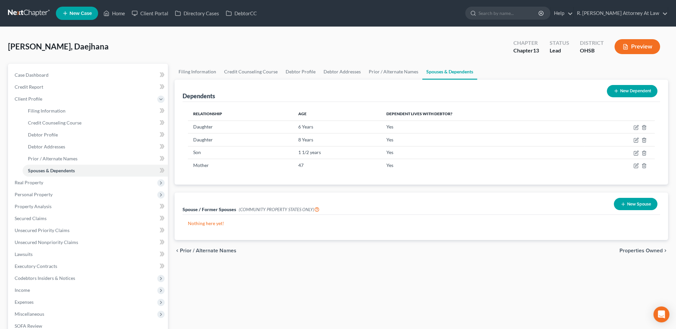
click at [620, 203] on icon "button" at bounding box center [622, 204] width 5 height 5
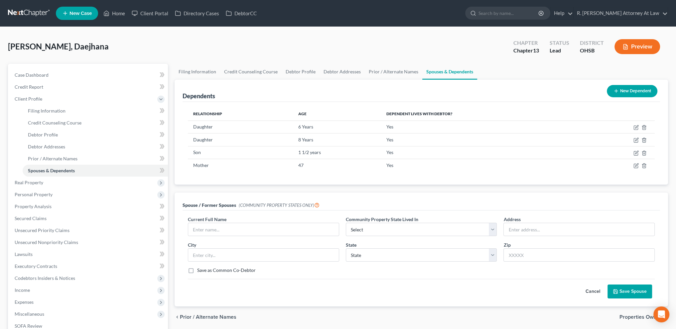
click at [593, 289] on button "Cancel" at bounding box center [592, 291] width 29 height 13
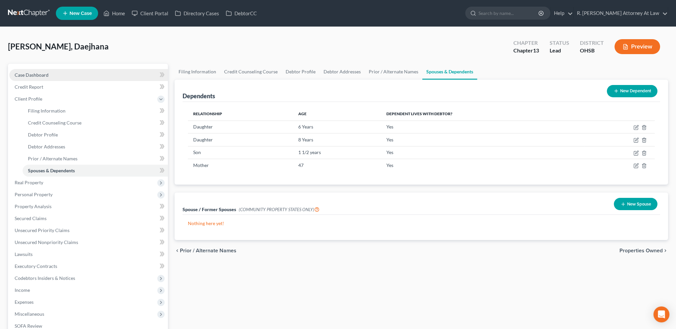
click at [28, 75] on span "Case Dashboard" at bounding box center [32, 75] width 34 height 6
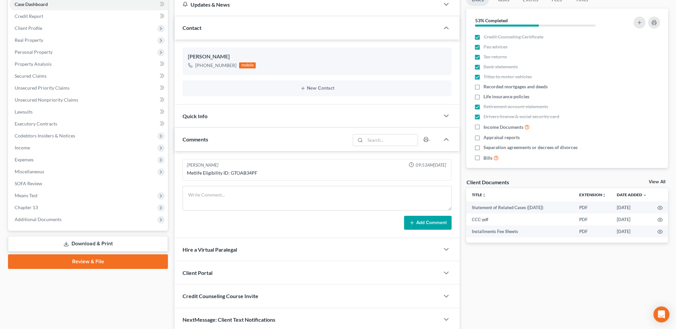
scroll to position [97, 0]
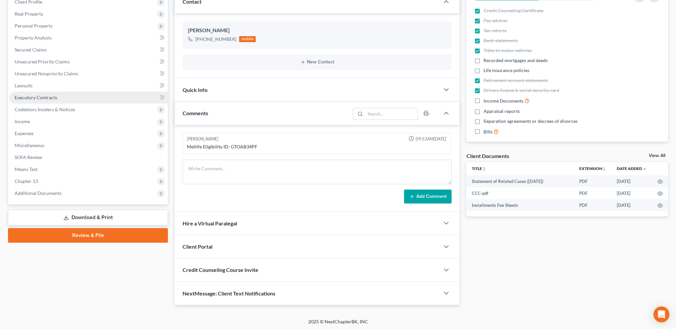
click at [29, 98] on span "Executory Contracts" at bounding box center [36, 98] width 43 height 6
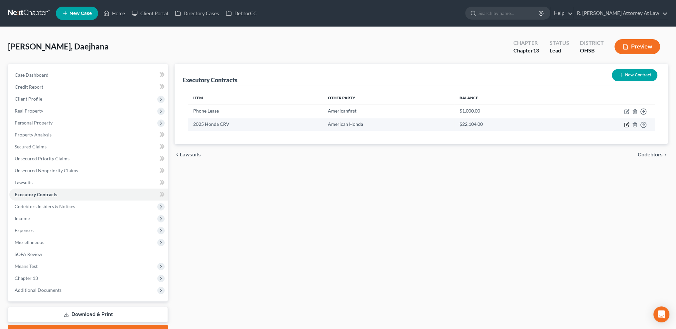
click at [627, 123] on icon "button" at bounding box center [626, 124] width 3 height 3
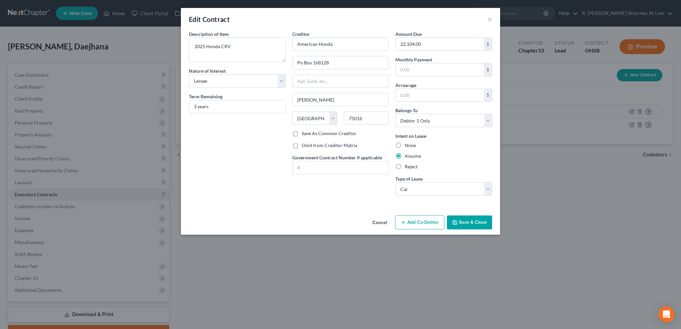
click at [470, 219] on button "Save & Close" at bounding box center [469, 223] width 45 height 14
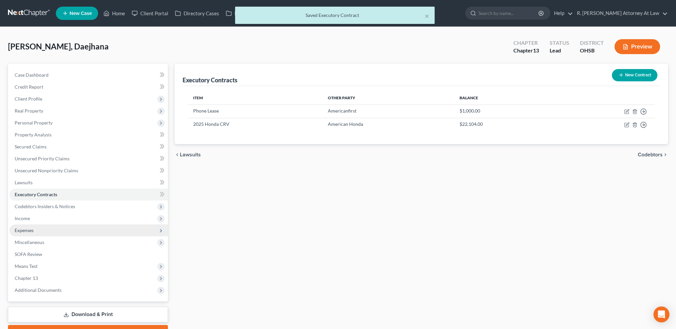
click at [24, 229] on span "Expenses" at bounding box center [24, 231] width 19 height 6
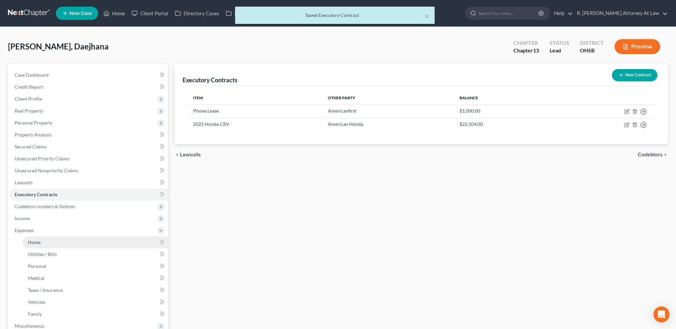
click at [29, 240] on span "Home" at bounding box center [34, 243] width 13 height 6
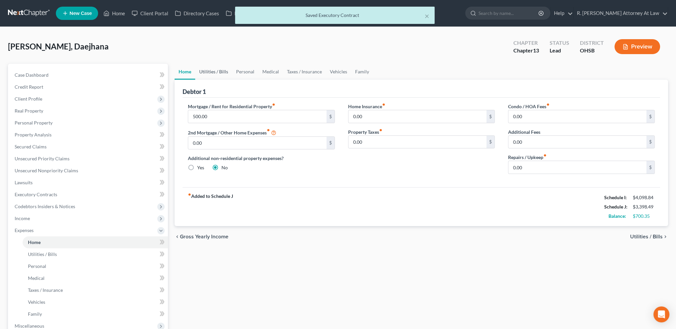
click at [214, 72] on link "Utilities / Bills" at bounding box center [213, 72] width 37 height 16
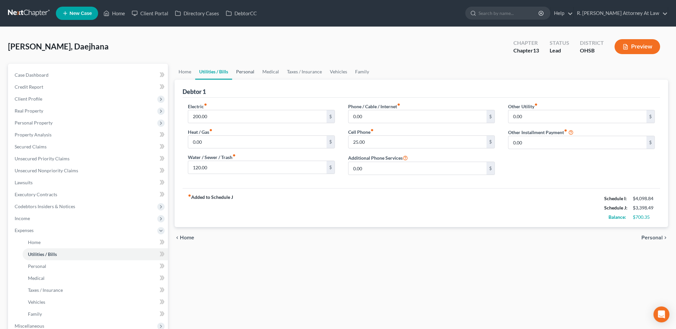
click at [242, 71] on link "Personal" at bounding box center [245, 72] width 26 height 16
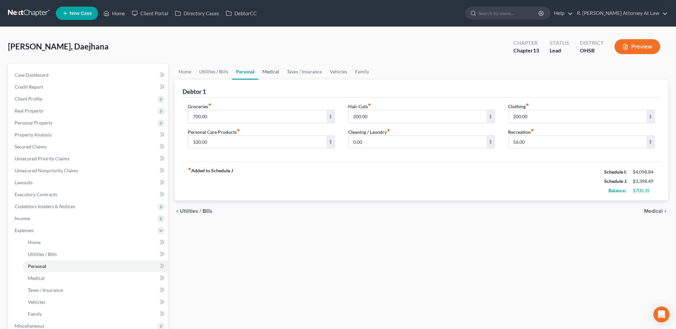
click at [277, 72] on link "Medical" at bounding box center [270, 72] width 25 height 16
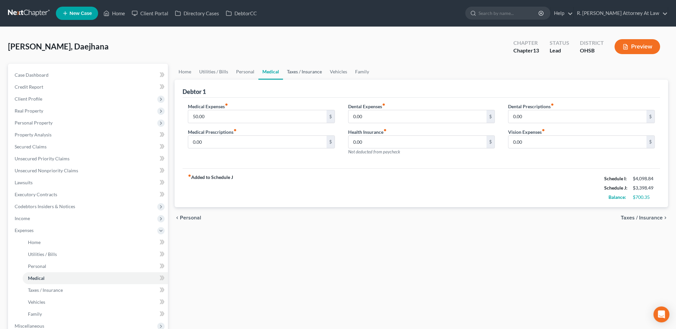
click at [300, 70] on link "Taxes / Insurance" at bounding box center [304, 72] width 43 height 16
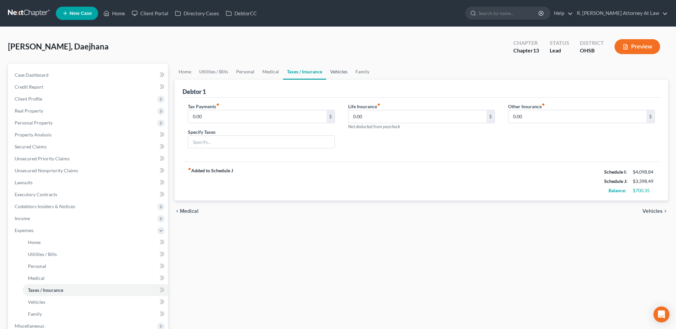
click at [334, 70] on link "Vehicles" at bounding box center [338, 72] width 25 height 16
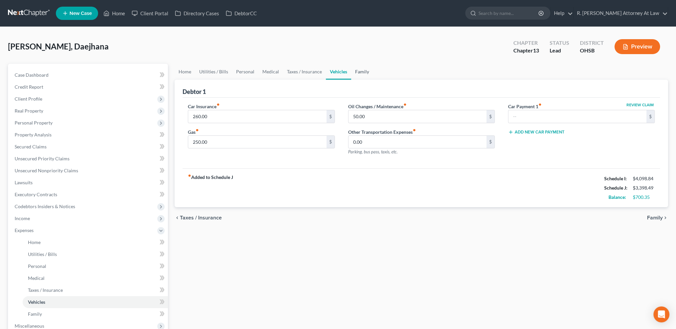
click at [362, 70] on link "Family" at bounding box center [362, 72] width 22 height 16
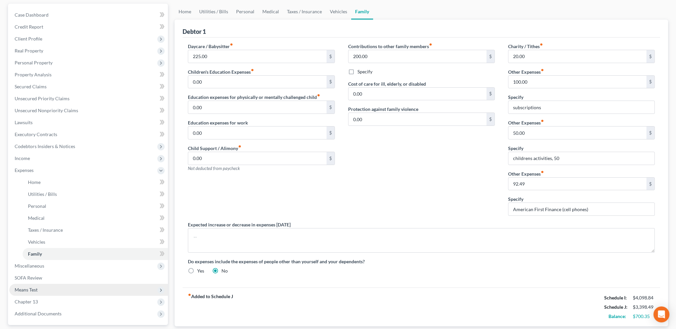
scroll to position [119, 0]
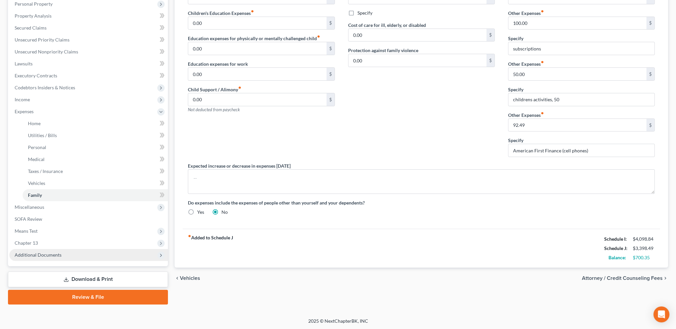
click at [39, 258] on span "Additional Documents" at bounding box center [88, 255] width 159 height 12
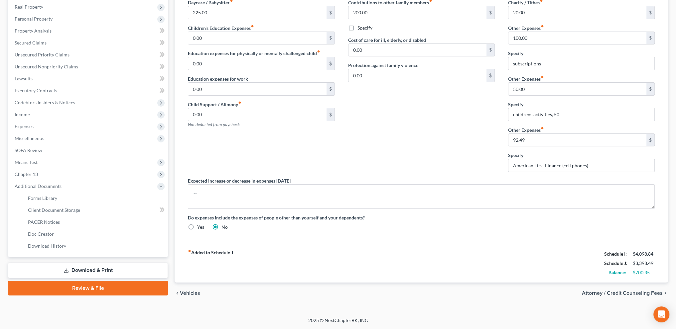
scroll to position [102, 0]
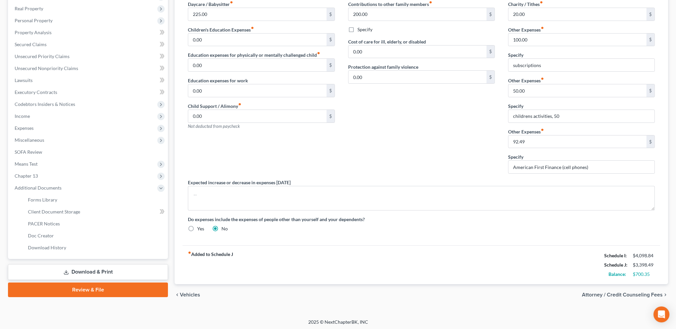
click at [72, 270] on link "Download & Print" at bounding box center [88, 273] width 160 height 16
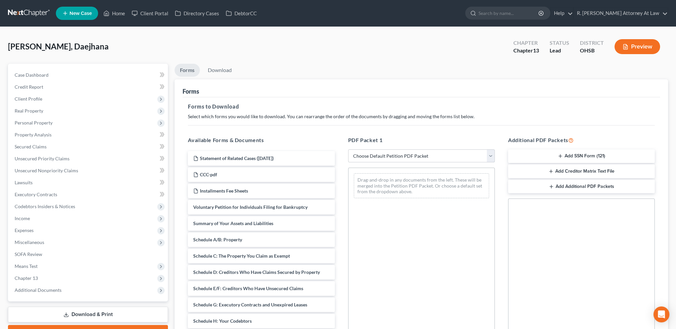
click at [367, 157] on select "Choose Default Petition PDF Packet Complete Bankruptcy Petition (all forms and …" at bounding box center [421, 156] width 147 height 13
click at [348, 150] on select "Choose Default Petition PDF Packet Complete Bankruptcy Petition (all forms and …" at bounding box center [421, 156] width 147 height 13
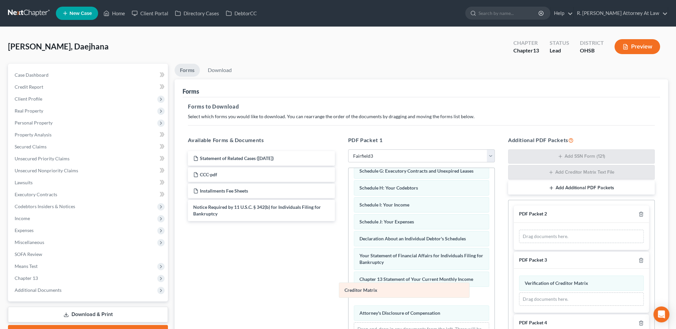
scroll to position [101, 0]
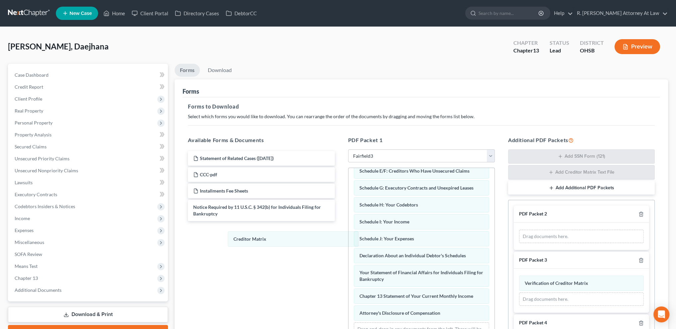
drag, startPoint x: 391, startPoint y: 293, endPoint x: 260, endPoint y: 226, distance: 147.7
click at [348, 217] on div "Creditor Matrix Voluntary Petition for Individuals Filing for Bankruptcy Summar…" at bounding box center [421, 210] width 146 height 286
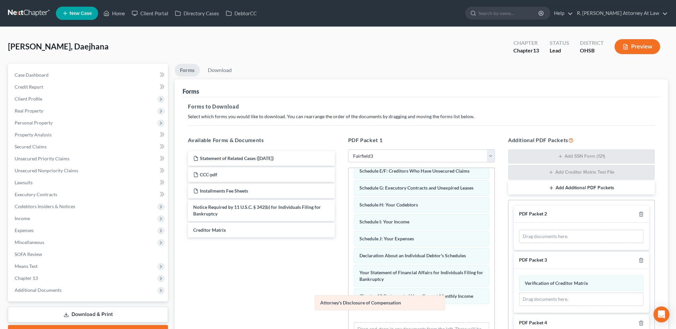
scroll to position [85, 0]
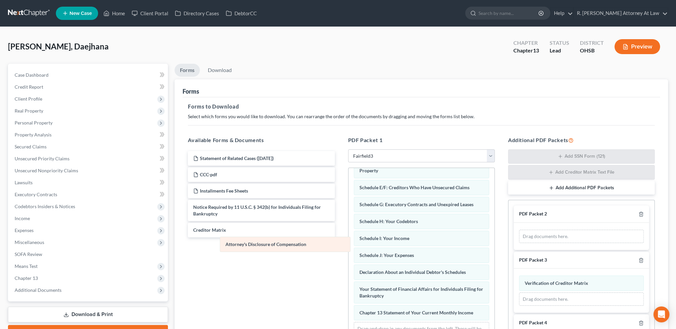
drag, startPoint x: 372, startPoint y: 309, endPoint x: 237, endPoint y: 242, distance: 151.3
click at [348, 242] on div "Attorney's Disclosure of Compensation Voluntary Petition for Individuals Filing…" at bounding box center [421, 217] width 146 height 269
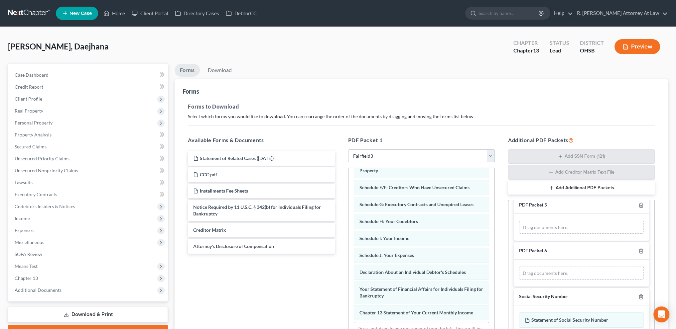
scroll to position [199, 0]
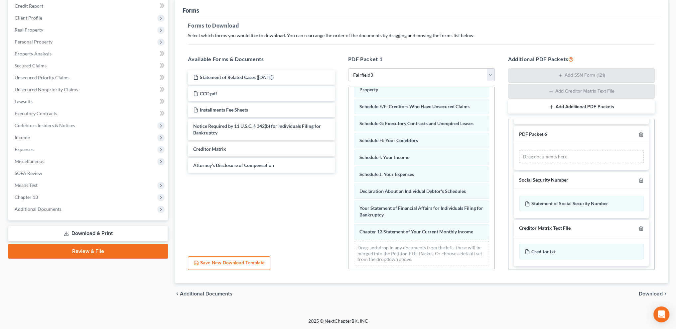
click at [646, 293] on span "Download" at bounding box center [650, 293] width 24 height 5
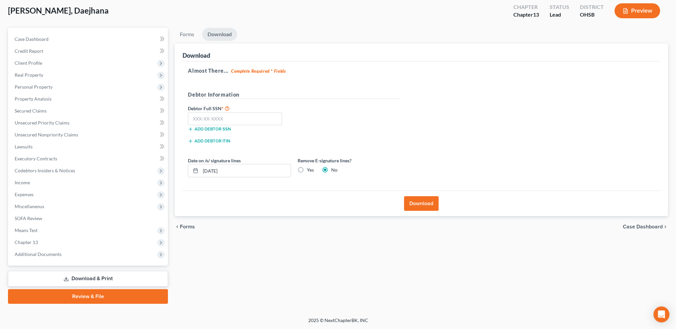
scroll to position [35, 0]
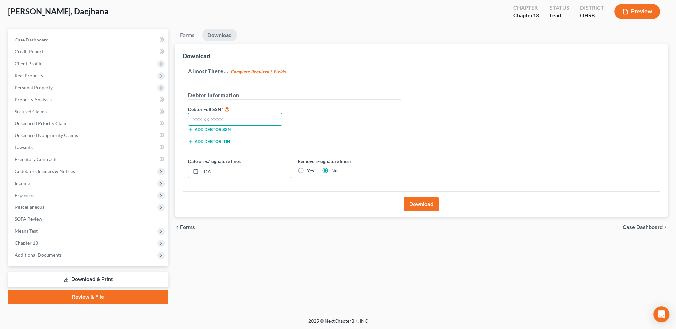
click at [195, 121] on input "text" at bounding box center [235, 119] width 94 height 13
click at [214, 169] on input "08/15/2025" at bounding box center [245, 171] width 90 height 13
click at [417, 207] on button "Download" at bounding box center [421, 204] width 35 height 15
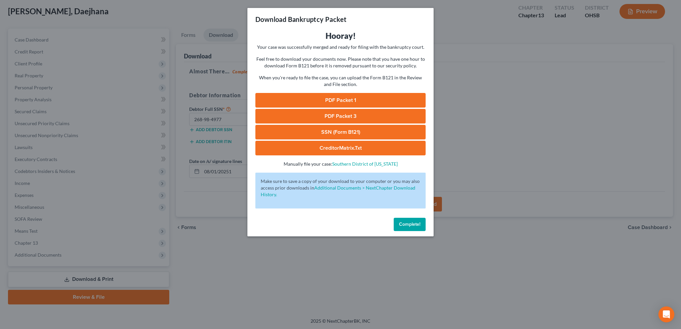
click at [343, 98] on link "PDF Packet 1" at bounding box center [340, 100] width 170 height 15
click at [332, 96] on link "PDF Packet 1" at bounding box center [340, 100] width 170 height 15
click at [399, 224] on span "Complete!" at bounding box center [409, 225] width 21 height 6
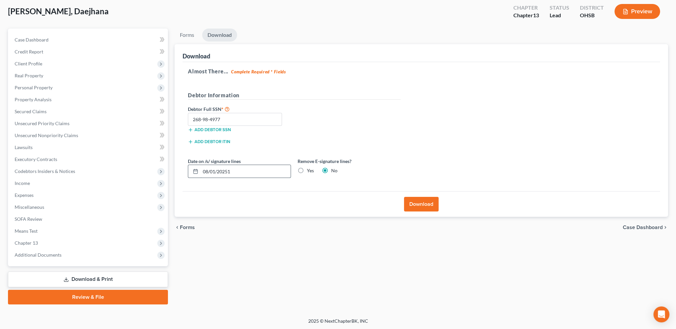
click at [236, 171] on input "08/01/20251" at bounding box center [245, 171] width 90 height 13
click at [340, 133] on div "Debtor Full SSN * 268-98-4977 Add debtor SSN" at bounding box center [293, 121] width 219 height 33
click at [17, 192] on span "Expenses" at bounding box center [24, 195] width 19 height 6
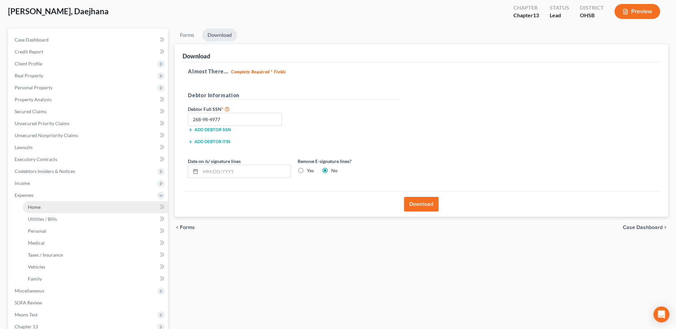
click at [29, 206] on span "Home" at bounding box center [34, 207] width 13 height 6
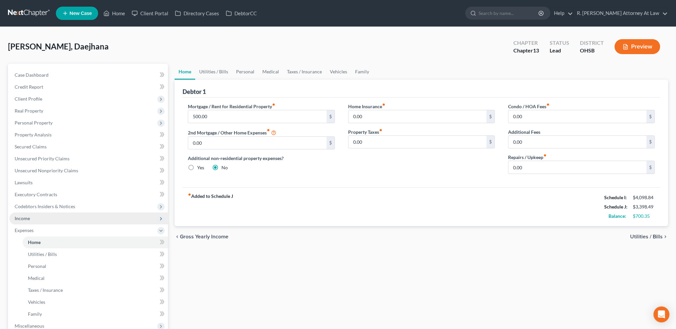
scroll to position [119, 0]
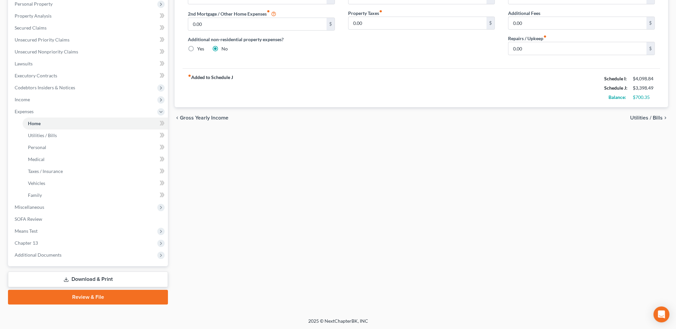
click at [78, 276] on link "Download & Print" at bounding box center [88, 280] width 160 height 16
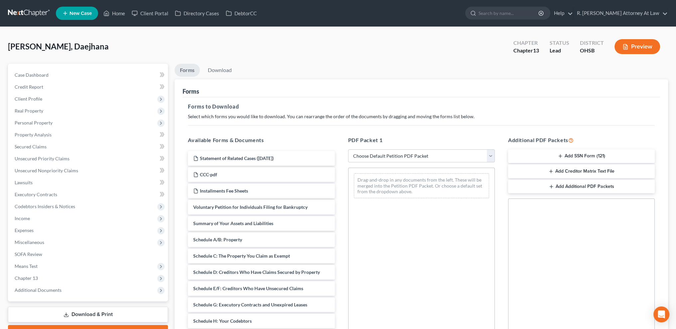
click at [566, 157] on button "Add SSN Form (121)" at bounding box center [581, 157] width 147 height 14
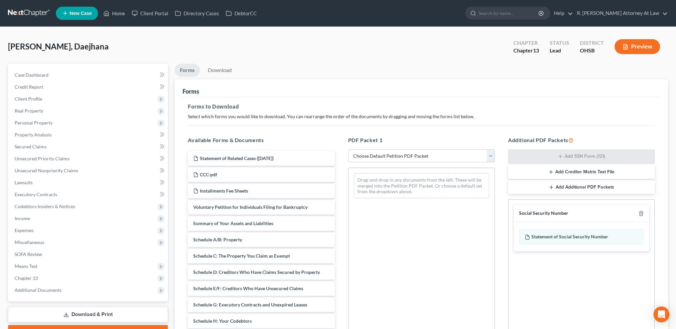
scroll to position [80, 0]
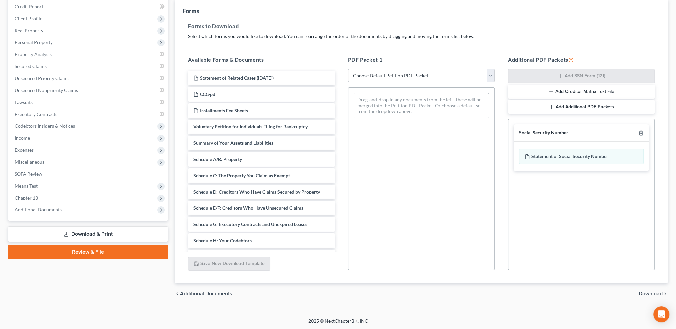
click at [653, 291] on span "Download" at bounding box center [650, 293] width 24 height 5
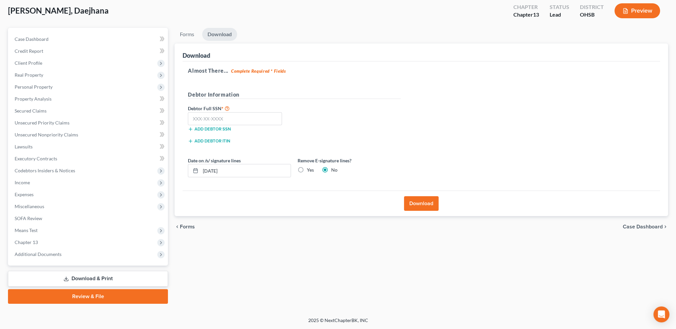
scroll to position [35, 0]
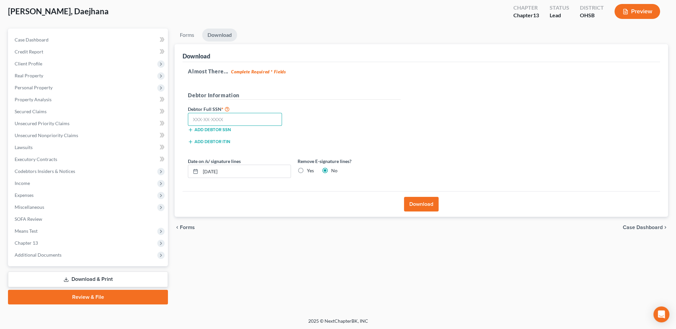
click at [210, 119] on input "text" at bounding box center [235, 119] width 94 height 13
click at [215, 119] on input "268-98-4277" at bounding box center [235, 119] width 94 height 13
click at [215, 170] on input "08/15/2025" at bounding box center [245, 171] width 90 height 13
click at [233, 172] on input "08/15/2025" at bounding box center [245, 171] width 90 height 13
click at [423, 205] on button "Download" at bounding box center [421, 204] width 35 height 15
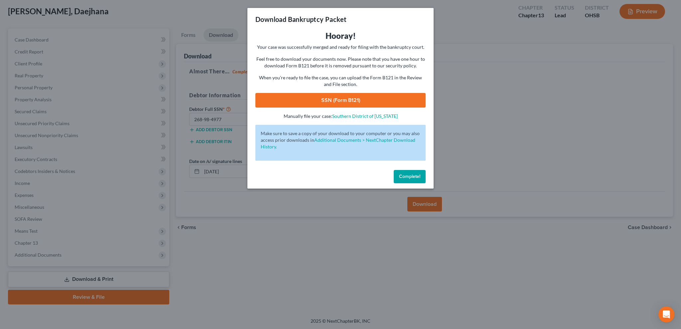
click at [345, 97] on link "SSN (Form B121)" at bounding box center [340, 100] width 170 height 15
click at [400, 175] on span "Complete!" at bounding box center [409, 177] width 21 height 6
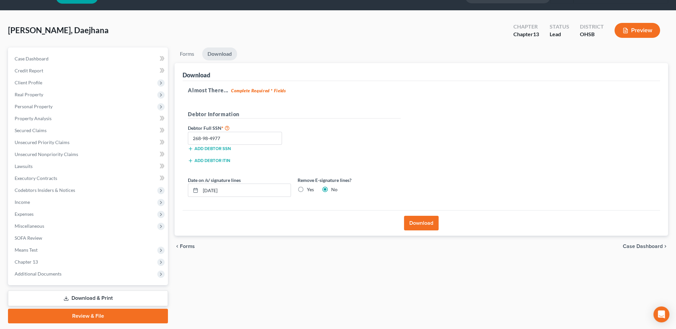
scroll to position [17, 0]
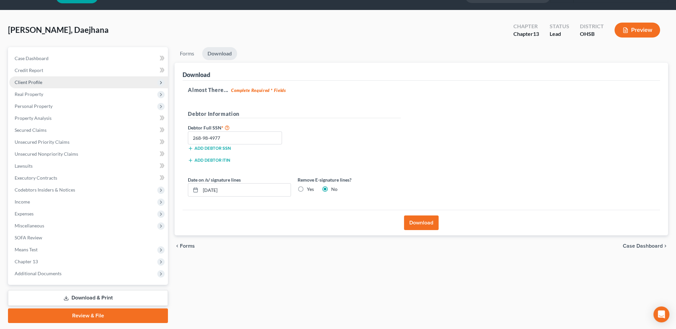
click at [33, 82] on span "Client Profile" at bounding box center [29, 82] width 28 height 6
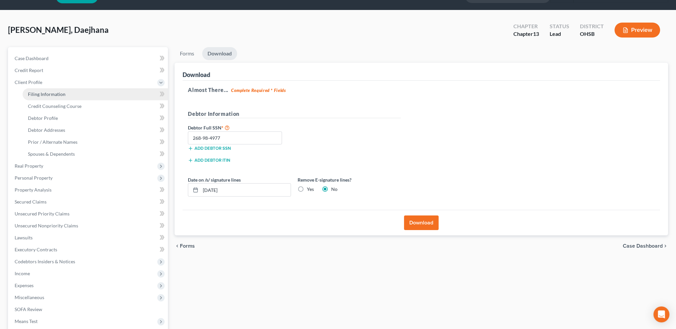
click at [42, 95] on span "Filing Information" at bounding box center [47, 94] width 38 height 6
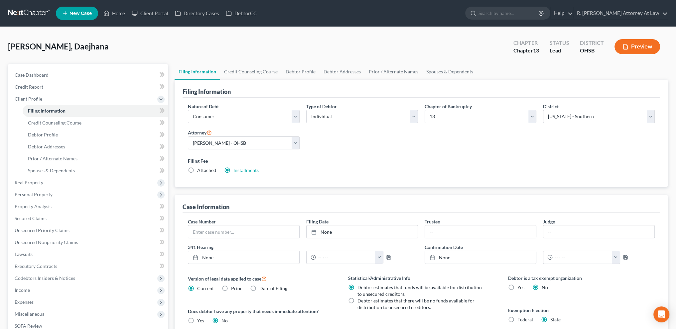
scroll to position [108, 0]
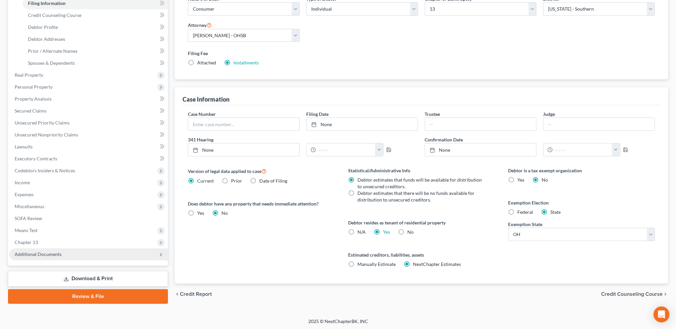
click at [33, 253] on span "Additional Documents" at bounding box center [38, 255] width 47 height 6
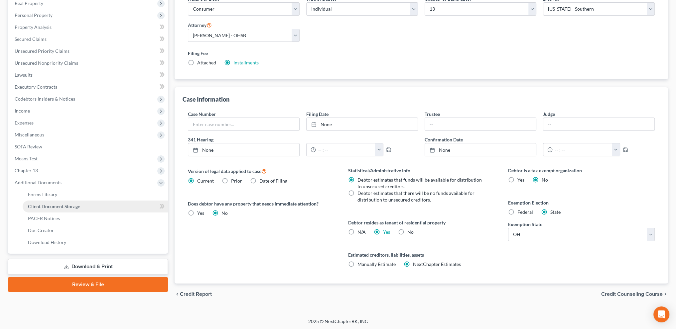
click at [44, 207] on span "Client Document Storage" at bounding box center [54, 207] width 52 height 6
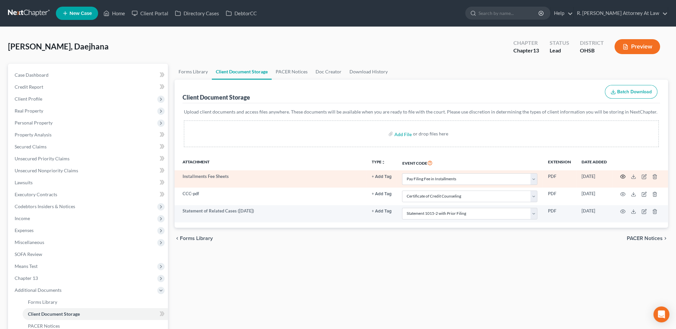
click at [620, 176] on icon "button" at bounding box center [622, 176] width 5 height 5
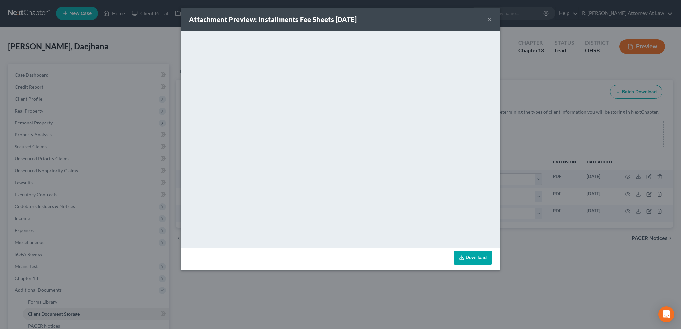
click at [488, 17] on button "×" at bounding box center [489, 19] width 5 height 8
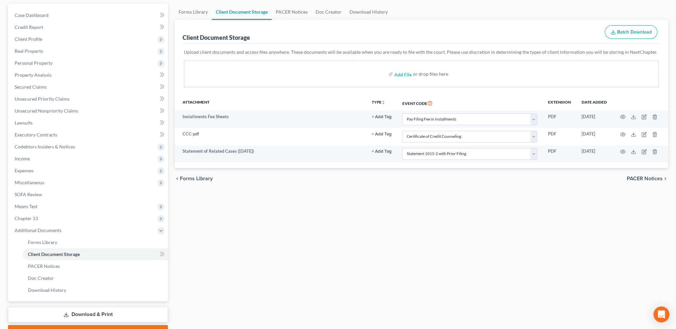
scroll to position [95, 0]
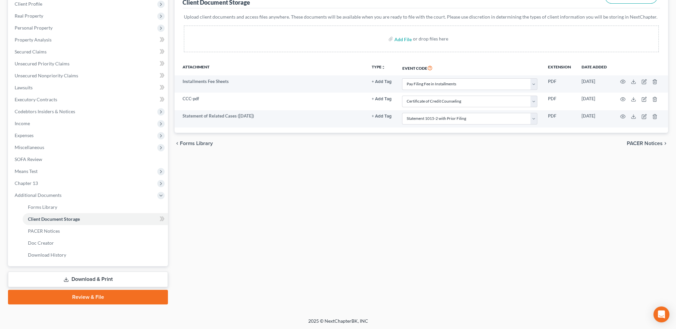
click at [93, 296] on link "Review & File" at bounding box center [88, 297] width 160 height 15
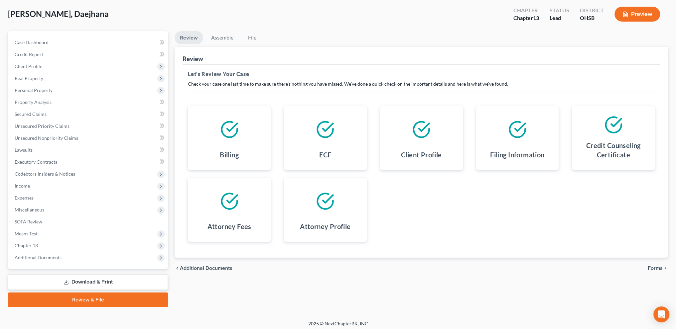
scroll to position [35, 0]
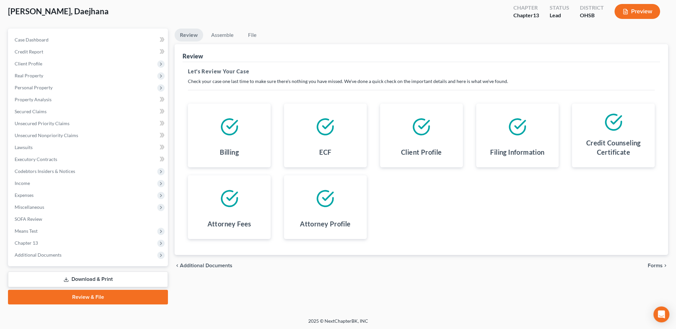
click at [656, 265] on span "Forms" at bounding box center [654, 265] width 15 height 5
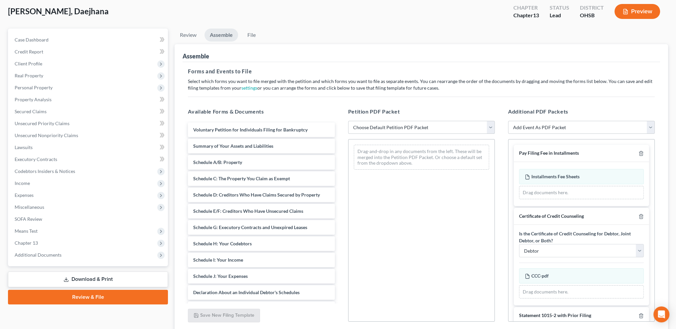
click at [426, 127] on select "Choose Default Petition PDF Packet Complete Bankruptcy Petition (all forms and …" at bounding box center [421, 127] width 147 height 13
click at [348, 121] on select "Choose Default Petition PDF Packet Complete Bankruptcy Petition (all forms and …" at bounding box center [421, 127] width 147 height 13
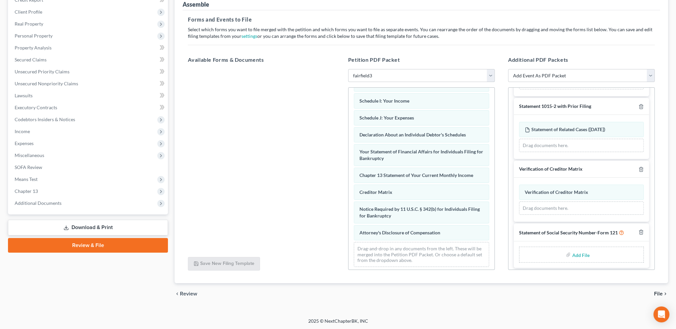
scroll to position [159, 0]
click at [574, 248] on input "file" at bounding box center [580, 253] width 16 height 12
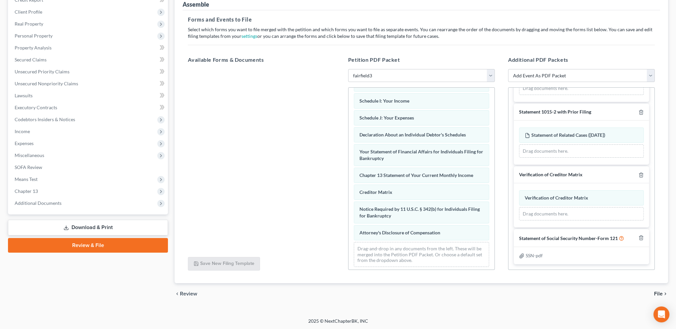
scroll to position [150, 0]
click at [657, 295] on span "File" at bounding box center [658, 293] width 9 height 5
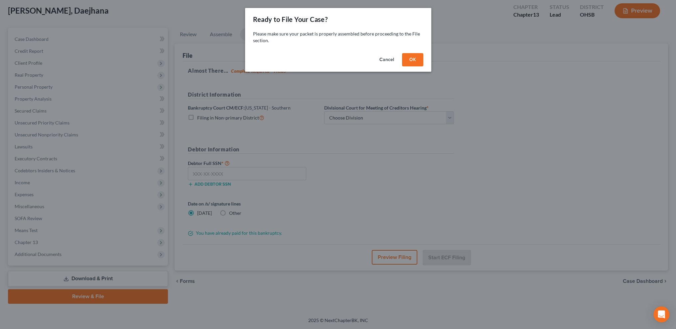
scroll to position [35, 0]
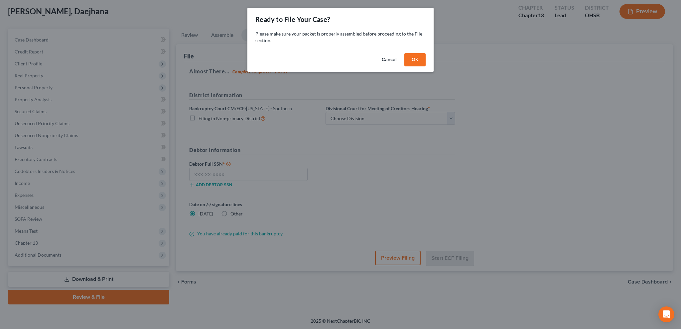
click at [416, 58] on button "OK" at bounding box center [414, 59] width 21 height 13
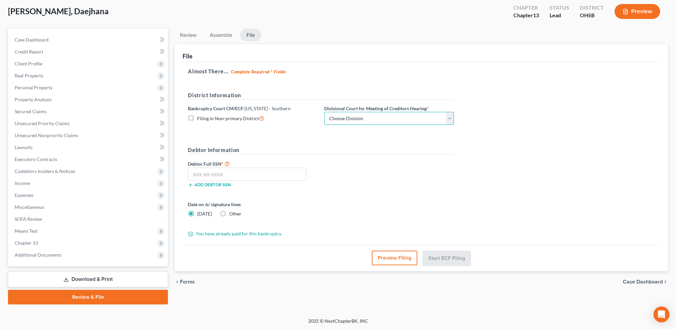
click at [359, 114] on select "Choose Division Cincinnati Columbus Dayton" at bounding box center [389, 118] width 130 height 13
click at [324, 112] on select "Choose Division Cincinnati Columbus Dayton" at bounding box center [389, 118] width 130 height 13
click at [213, 173] on input "text" at bounding box center [247, 174] width 118 height 13
click at [229, 214] on label "Other" at bounding box center [235, 214] width 12 height 7
click at [232, 214] on input "Other" at bounding box center [234, 213] width 4 height 4
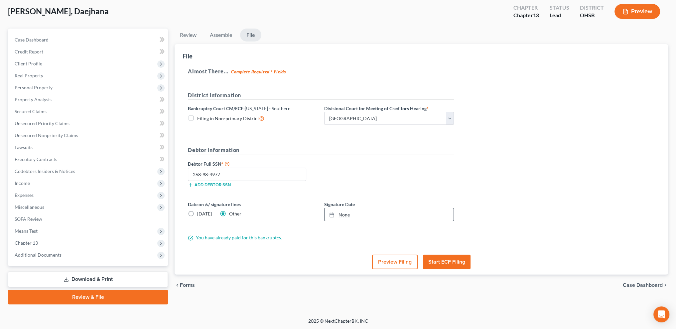
click at [343, 216] on link "None" at bounding box center [388, 214] width 129 height 13
click at [442, 261] on button "Start ECF Filing" at bounding box center [447, 262] width 48 height 15
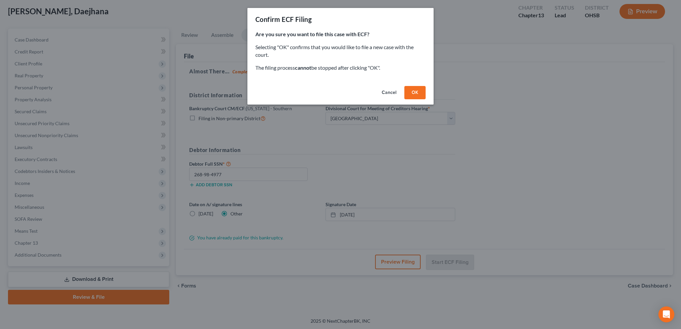
click at [411, 92] on button "OK" at bounding box center [414, 92] width 21 height 13
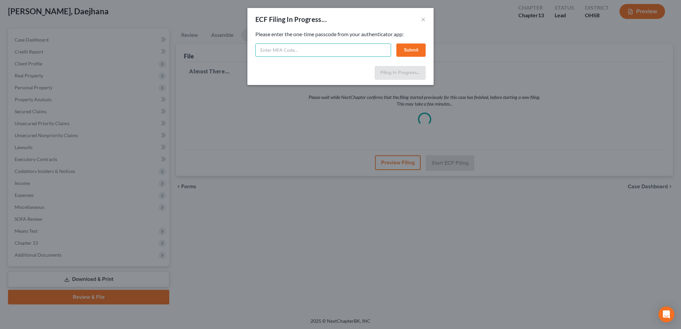
click at [303, 48] on input "text" at bounding box center [323, 50] width 136 height 13
click at [415, 50] on button "Submit" at bounding box center [410, 50] width 29 height 13
